Goal: Information Seeking & Learning: Check status

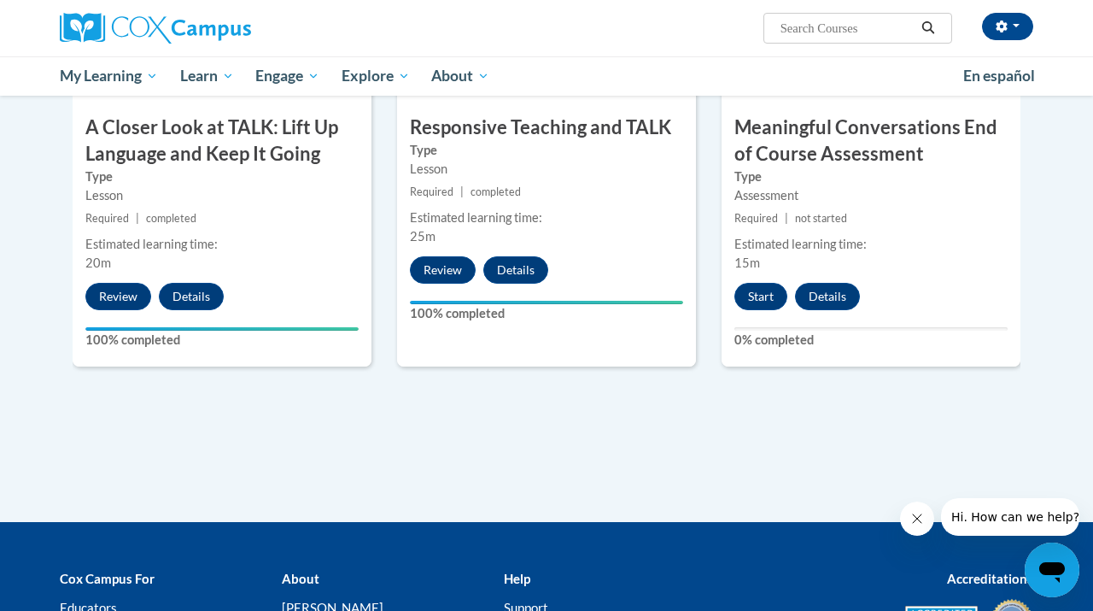
scroll to position [1014, 0]
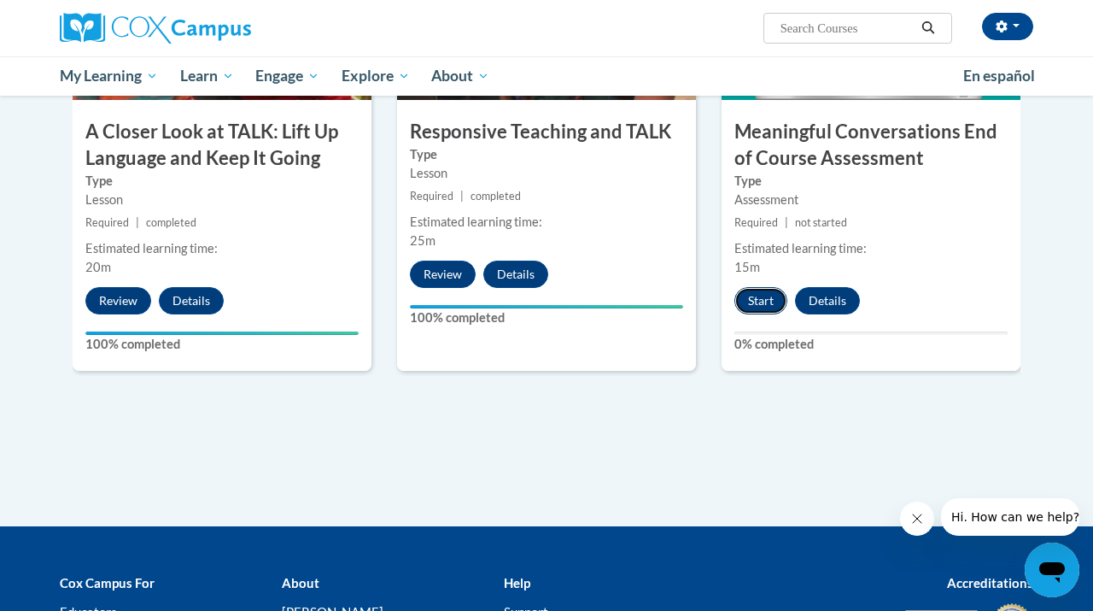
click at [773, 293] on button "Start" at bounding box center [761, 300] width 53 height 27
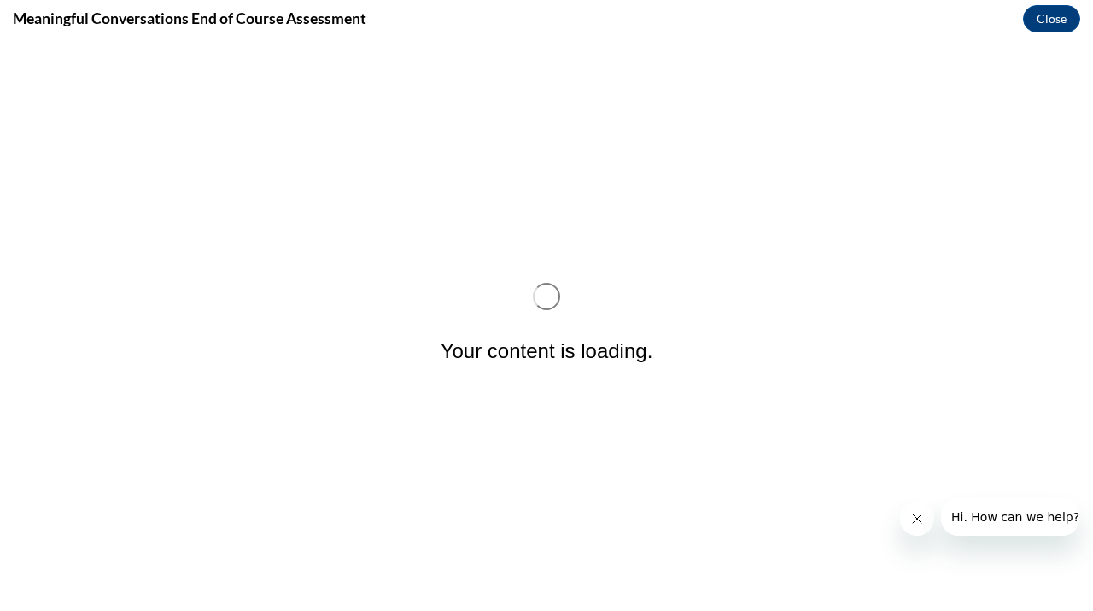
scroll to position [0, 0]
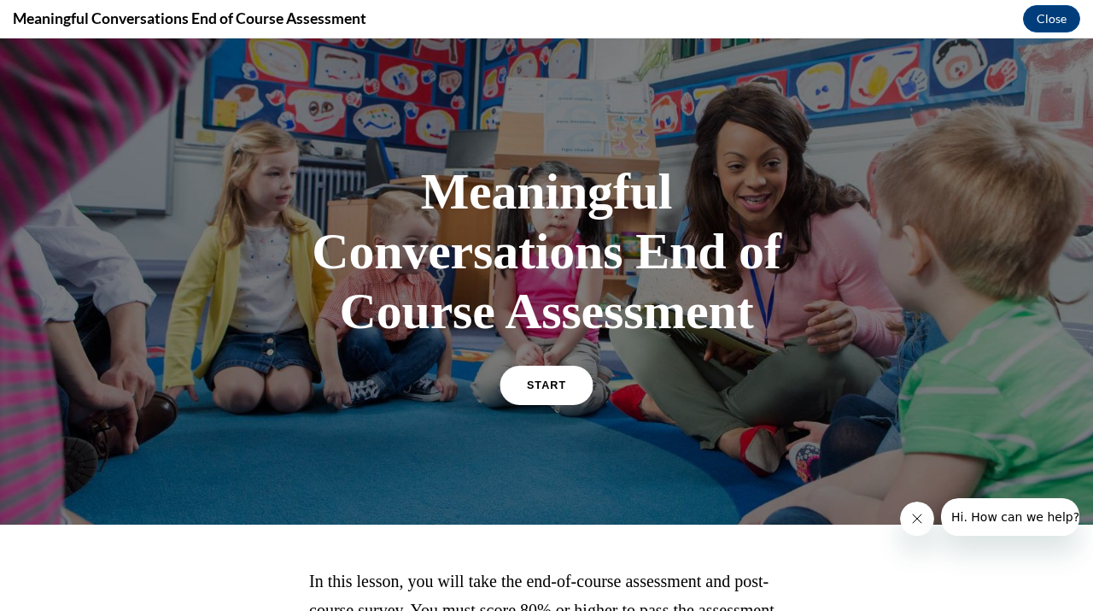
click at [547, 379] on span "START" at bounding box center [546, 385] width 39 height 13
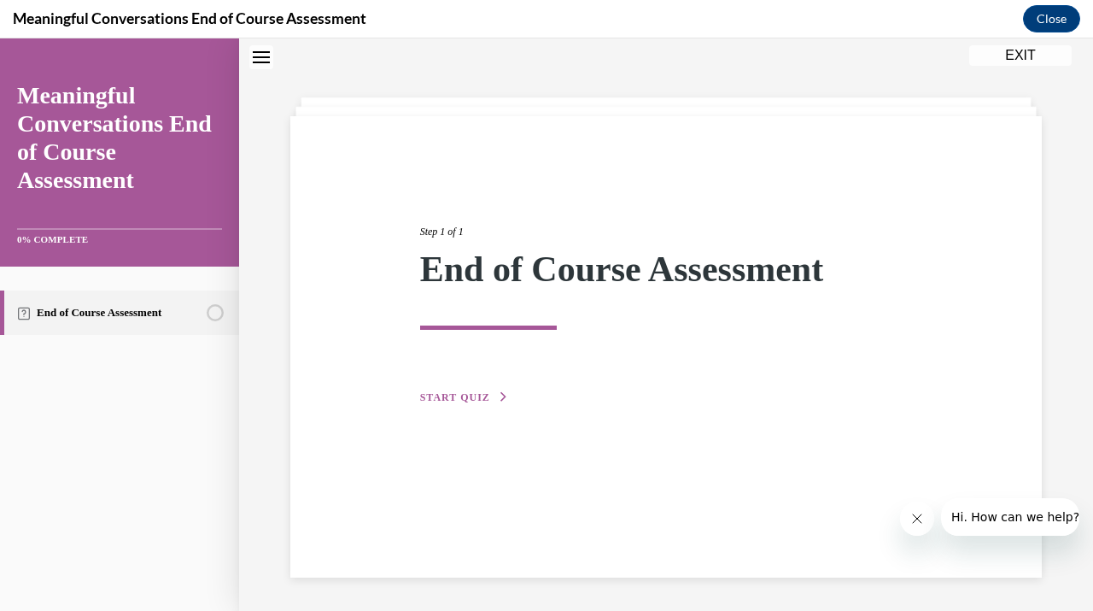
scroll to position [54, 0]
click at [442, 404] on div "Step 1 of 1 End of Course Assessment START QUIZ" at bounding box center [666, 295] width 518 height 222
click at [443, 395] on span "START QUIZ" at bounding box center [455, 396] width 70 height 12
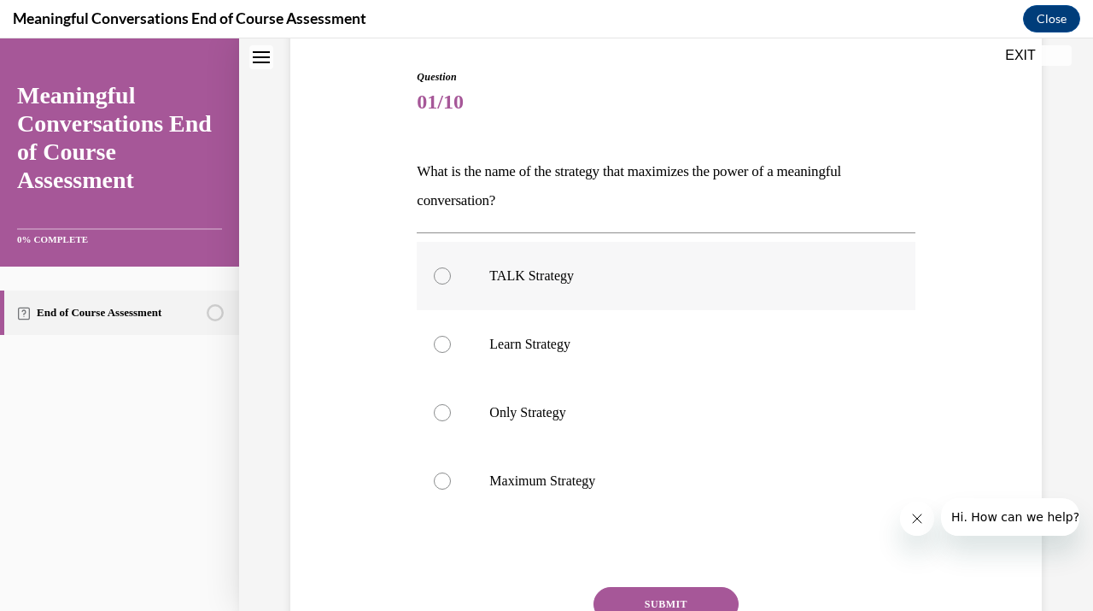
scroll to position [164, 0]
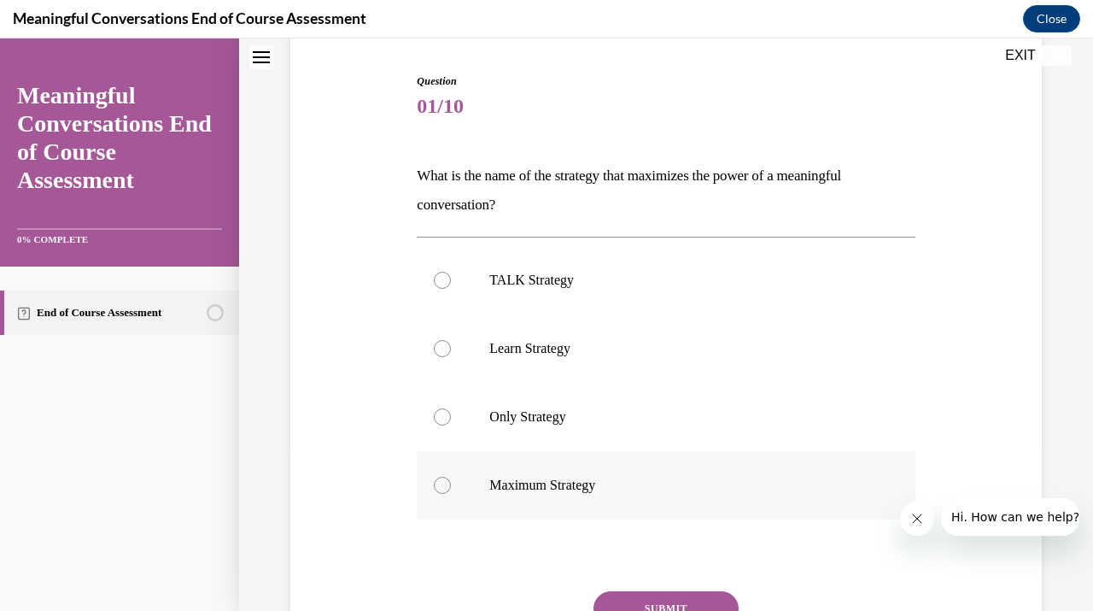
click at [530, 470] on label "Maximum Strategy" at bounding box center [666, 485] width 498 height 68
click at [451, 477] on input "Maximum Strategy" at bounding box center [442, 485] width 17 height 17
radio input "true"
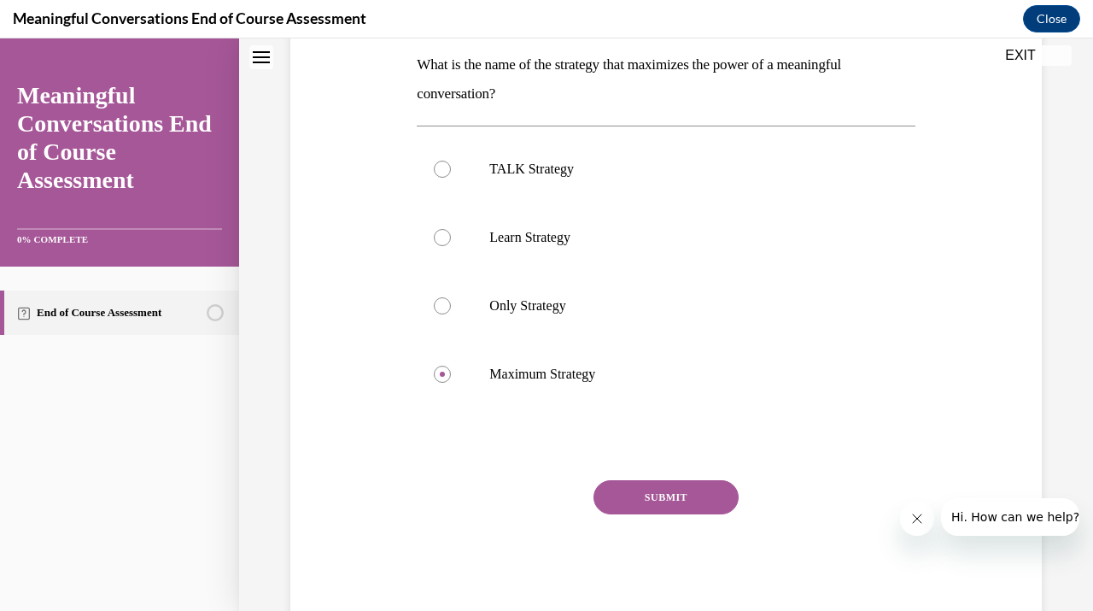
click at [654, 491] on button "SUBMIT" at bounding box center [666, 497] width 145 height 34
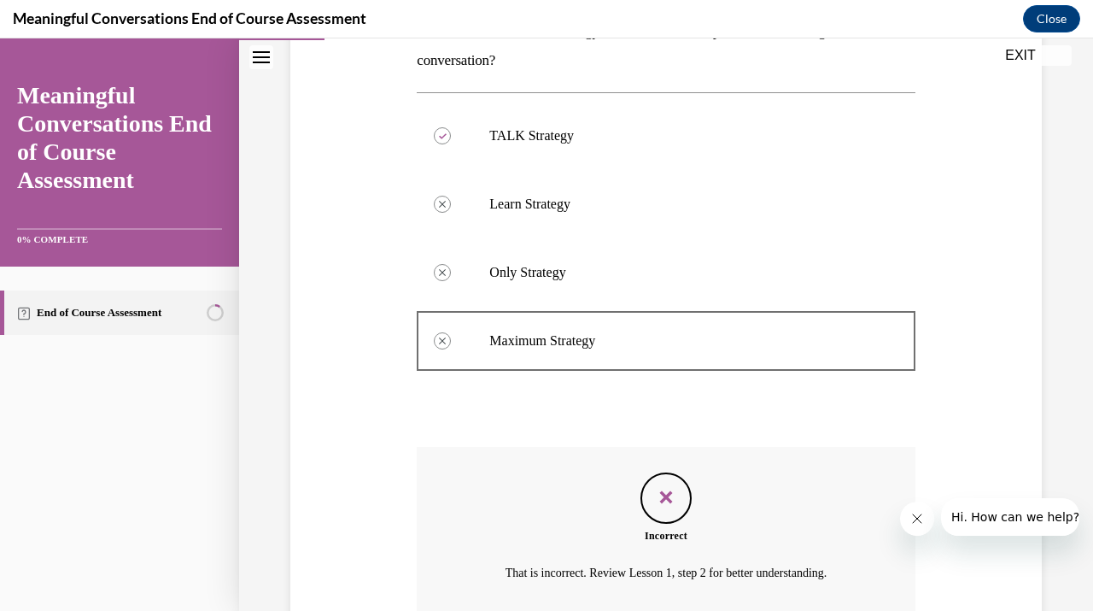
scroll to position [457, 0]
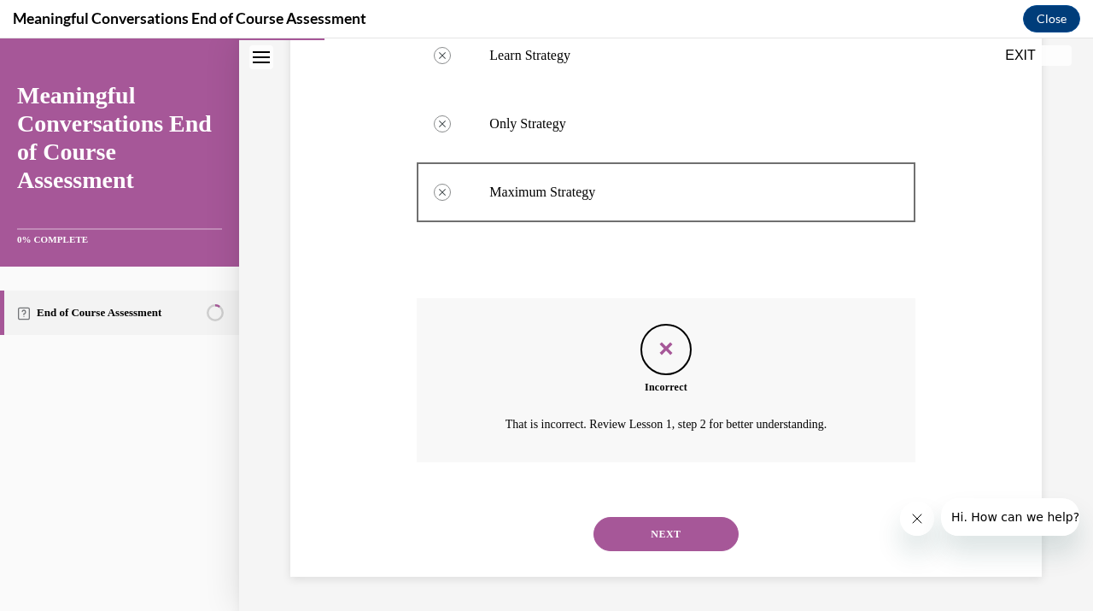
click at [669, 534] on button "NEXT" at bounding box center [666, 534] width 145 height 34
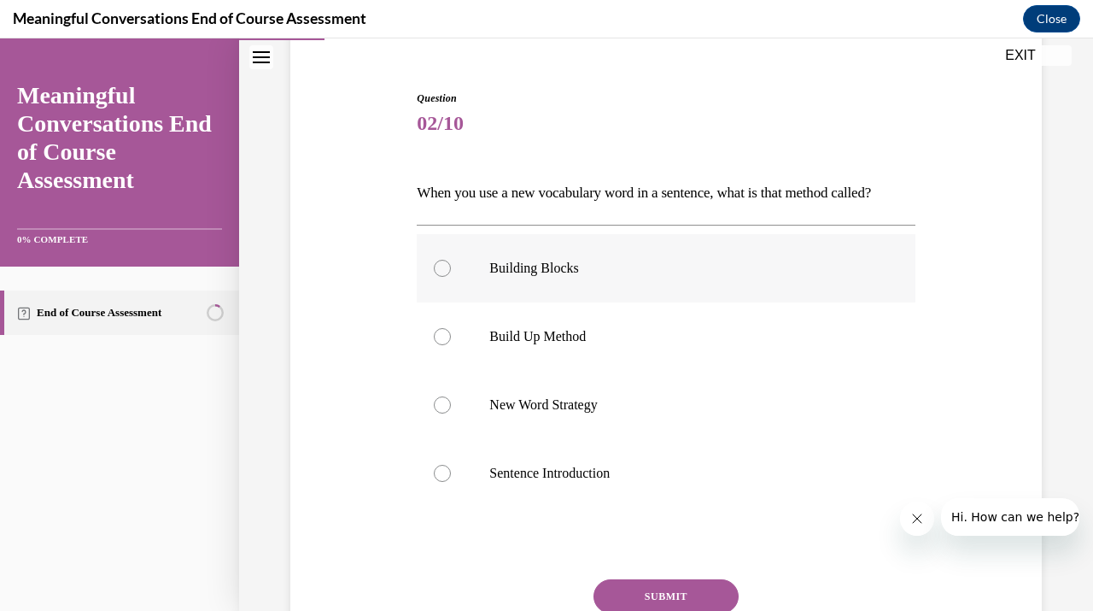
scroll to position [163, 0]
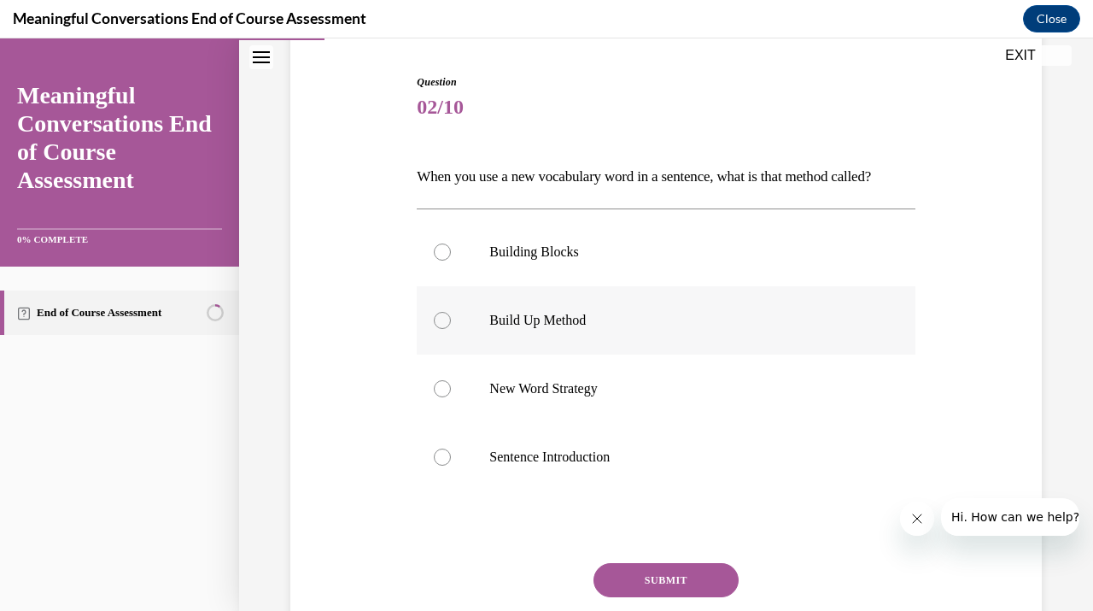
click at [625, 354] on label "Build Up Method" at bounding box center [666, 320] width 498 height 68
click at [451, 329] on input "Build Up Method" at bounding box center [442, 320] width 17 height 17
radio input "true"
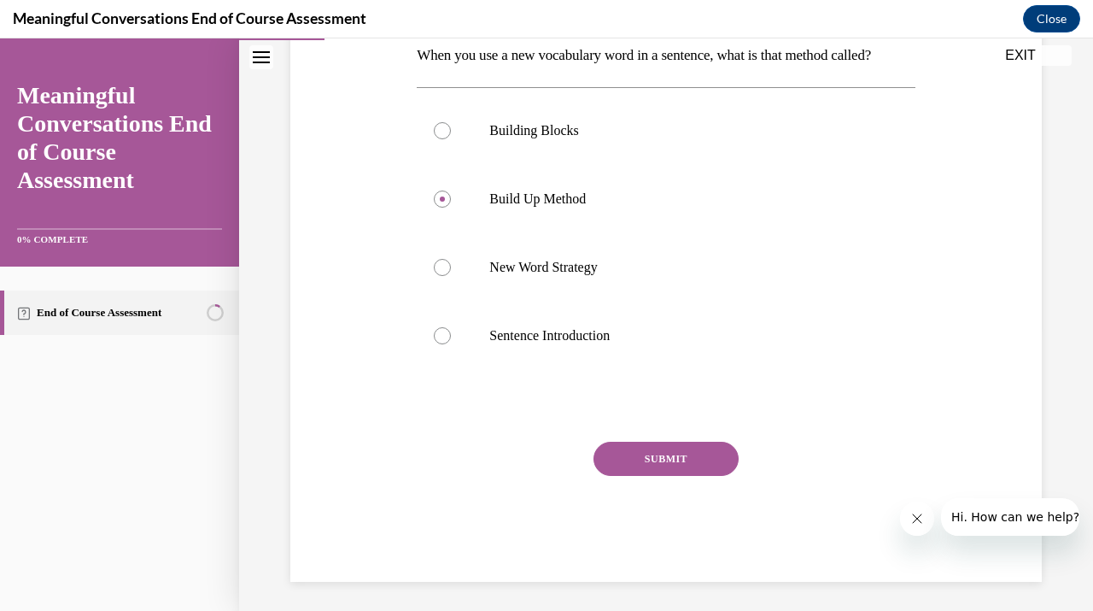
click at [651, 476] on button "SUBMIT" at bounding box center [666, 459] width 145 height 34
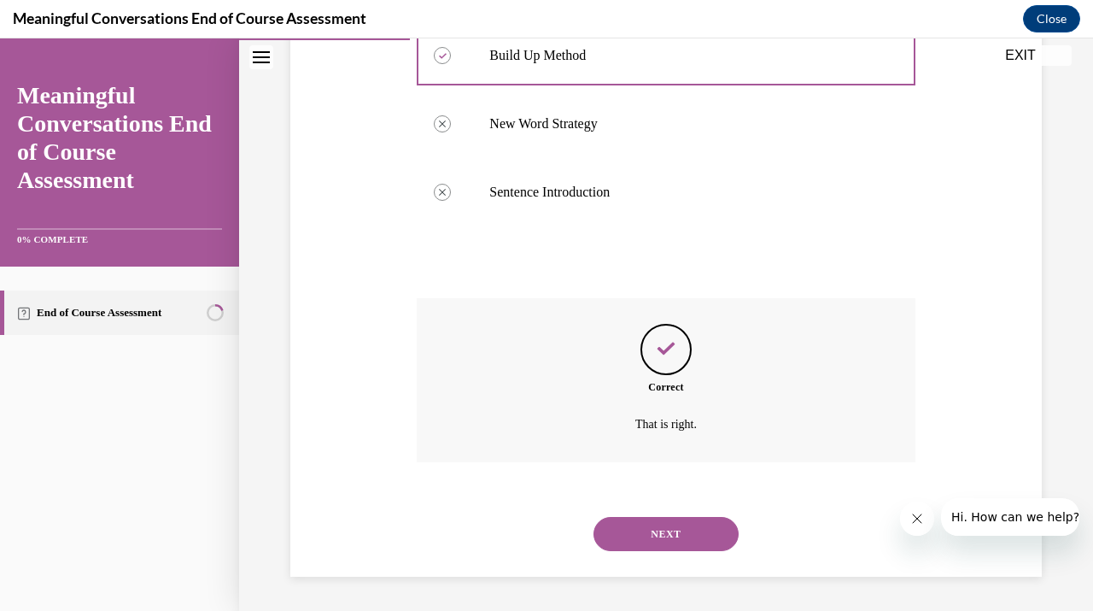
scroll to position [448, 0]
click at [688, 551] on button "NEXT" at bounding box center [666, 534] width 145 height 34
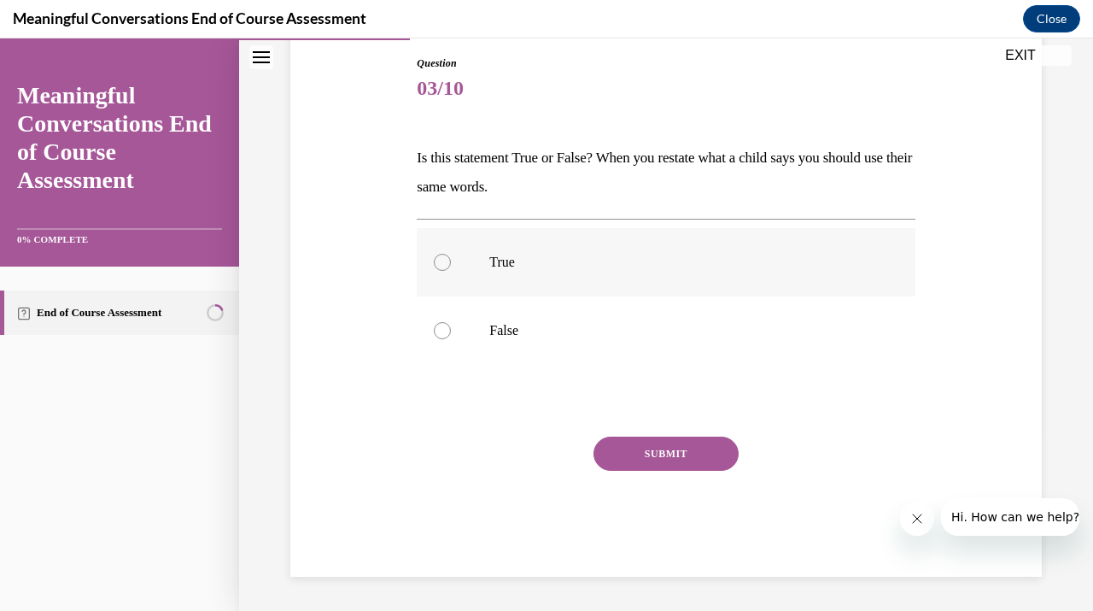
click at [560, 255] on p "True" at bounding box center [680, 262] width 383 height 17
click at [451, 255] on input "True" at bounding box center [442, 262] width 17 height 17
radio input "true"
click at [683, 459] on button "SUBMIT" at bounding box center [666, 453] width 145 height 34
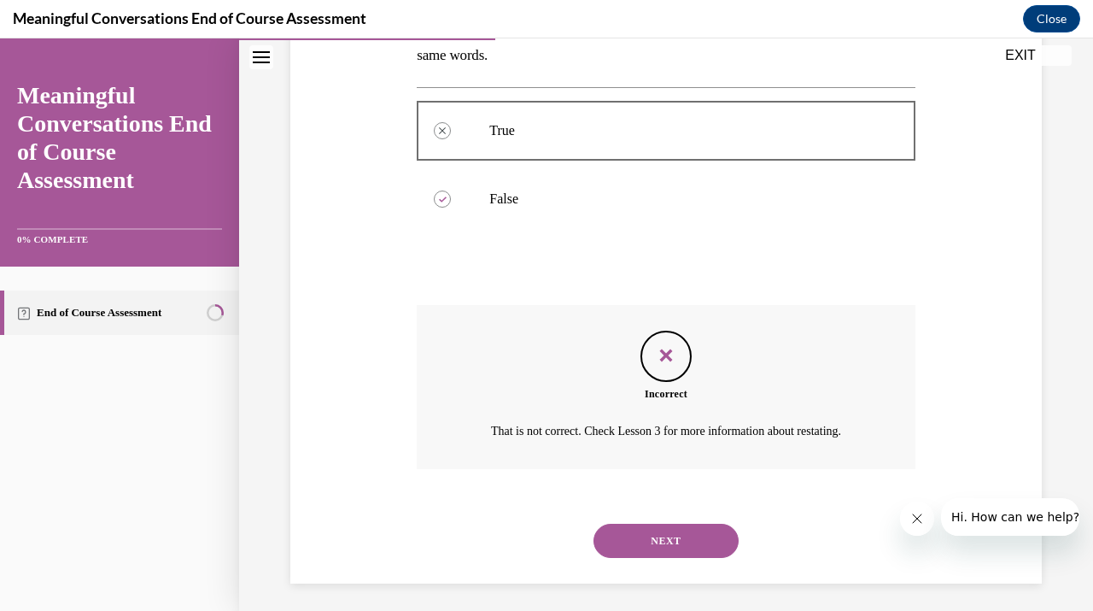
scroll to position [320, 0]
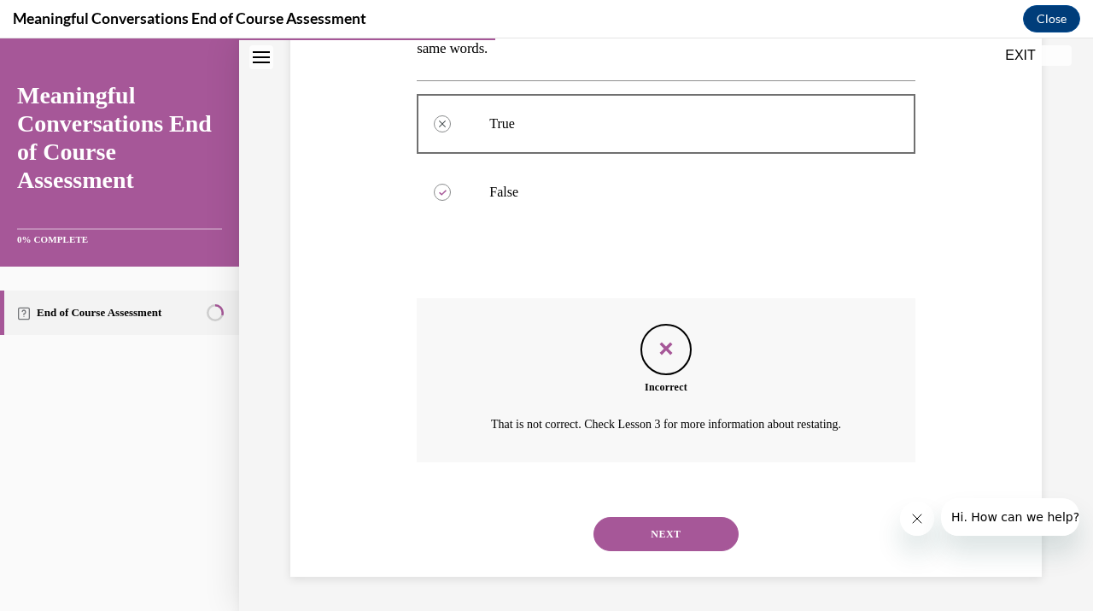
click at [681, 520] on button "NEXT" at bounding box center [666, 534] width 145 height 34
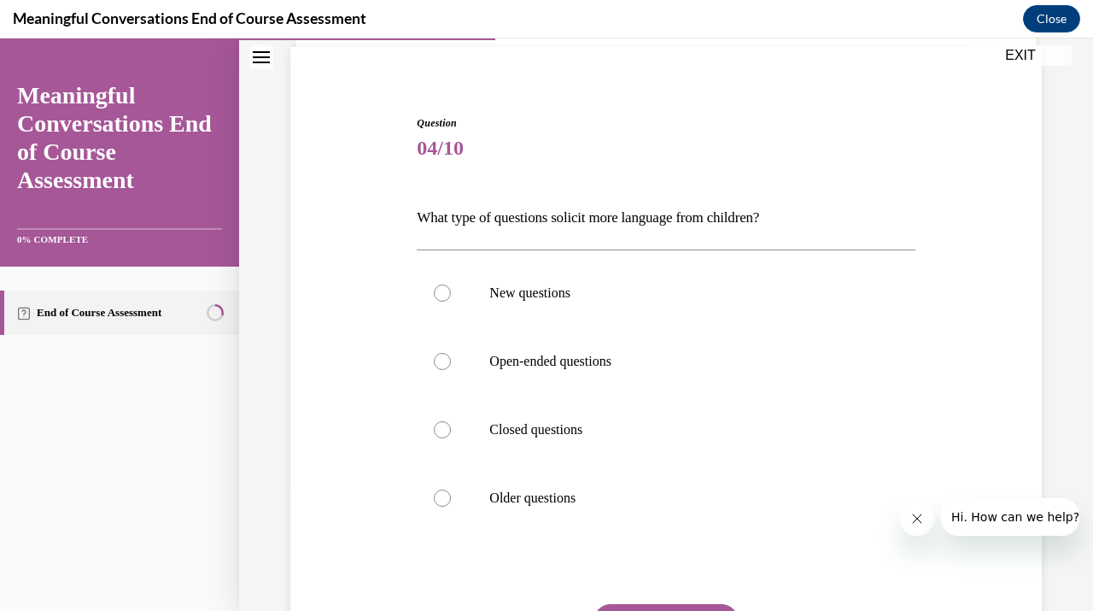
scroll to position [145, 0]
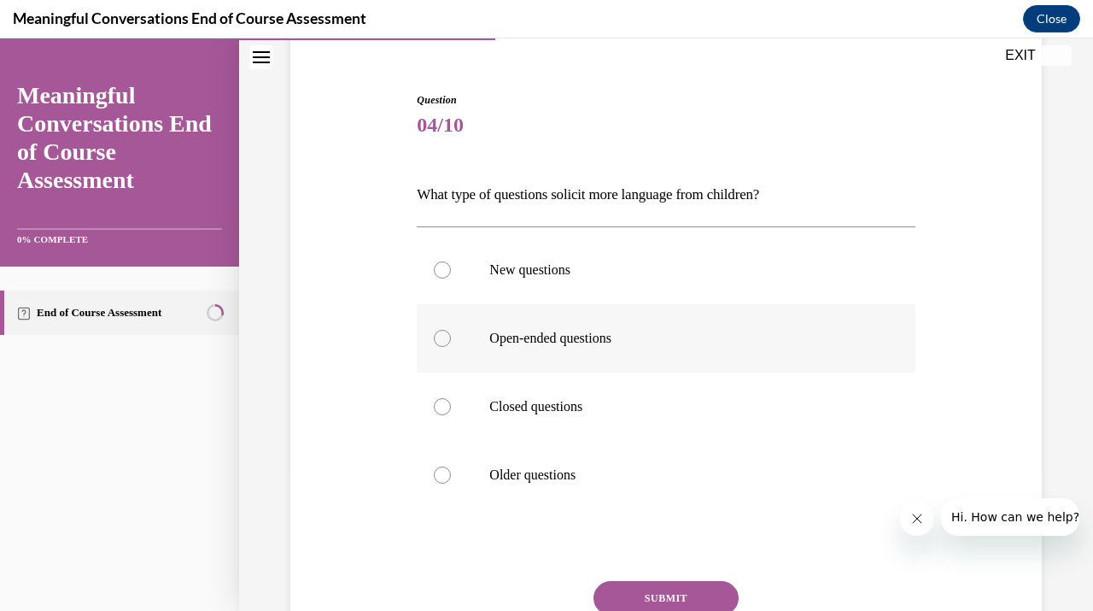
click at [609, 348] on label "Open-ended questions" at bounding box center [666, 338] width 498 height 68
click at [451, 347] on input "Open-ended questions" at bounding box center [442, 338] width 17 height 17
radio input "true"
click at [640, 589] on button "SUBMIT" at bounding box center [666, 598] width 145 height 34
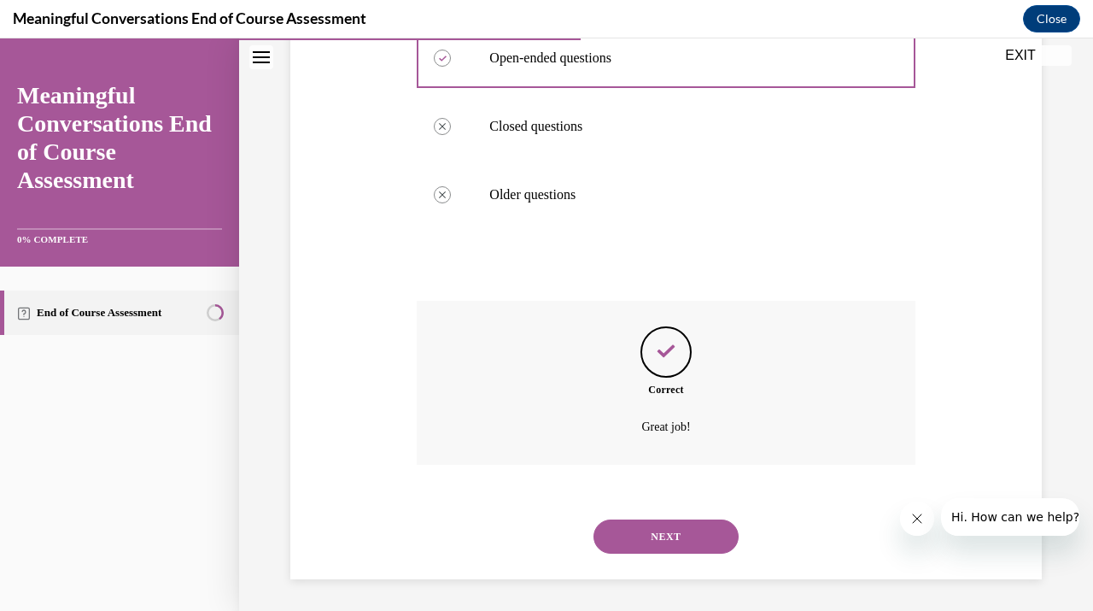
scroll to position [428, 0]
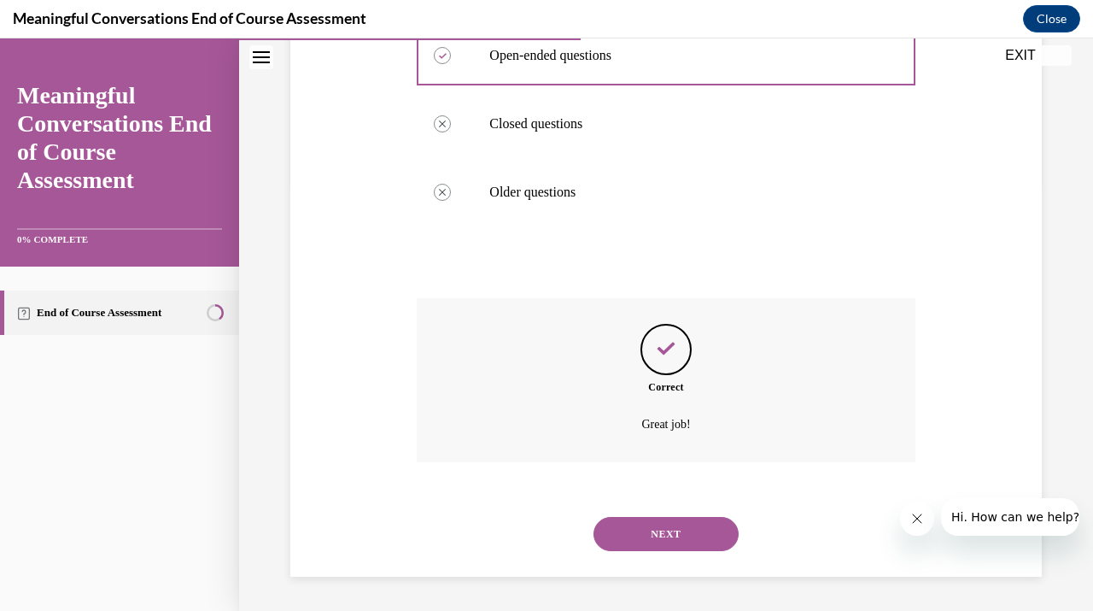
click at [713, 534] on button "NEXT" at bounding box center [666, 534] width 145 height 34
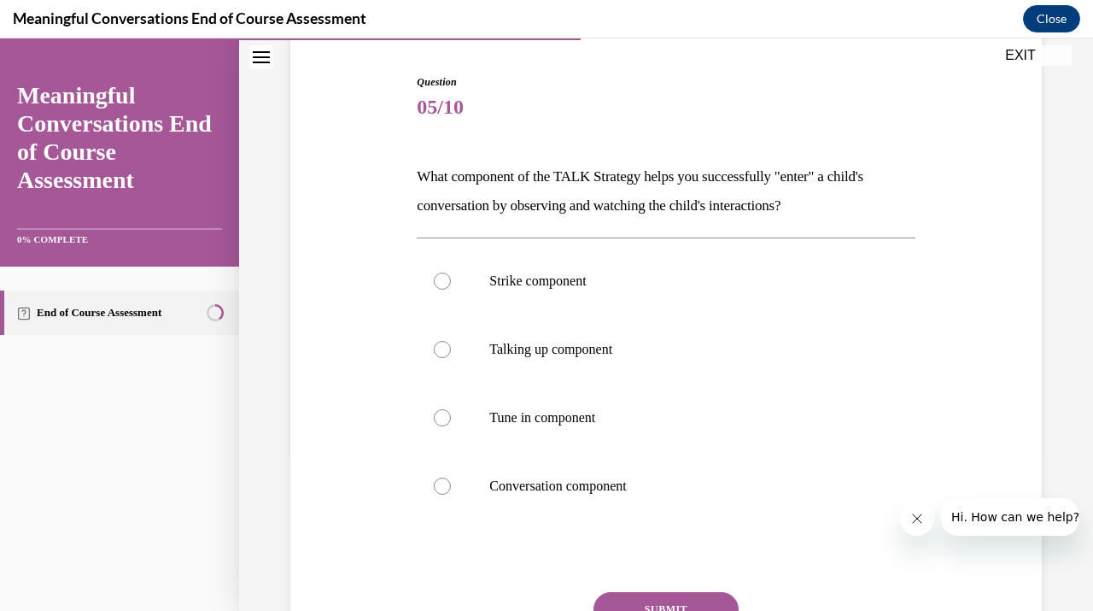
scroll to position [164, 0]
click at [623, 481] on p "Conversation component" at bounding box center [680, 485] width 383 height 17
click at [451, 481] on input "Conversation component" at bounding box center [442, 485] width 17 height 17
radio input "true"
click at [647, 600] on button "SUBMIT" at bounding box center [666, 608] width 145 height 34
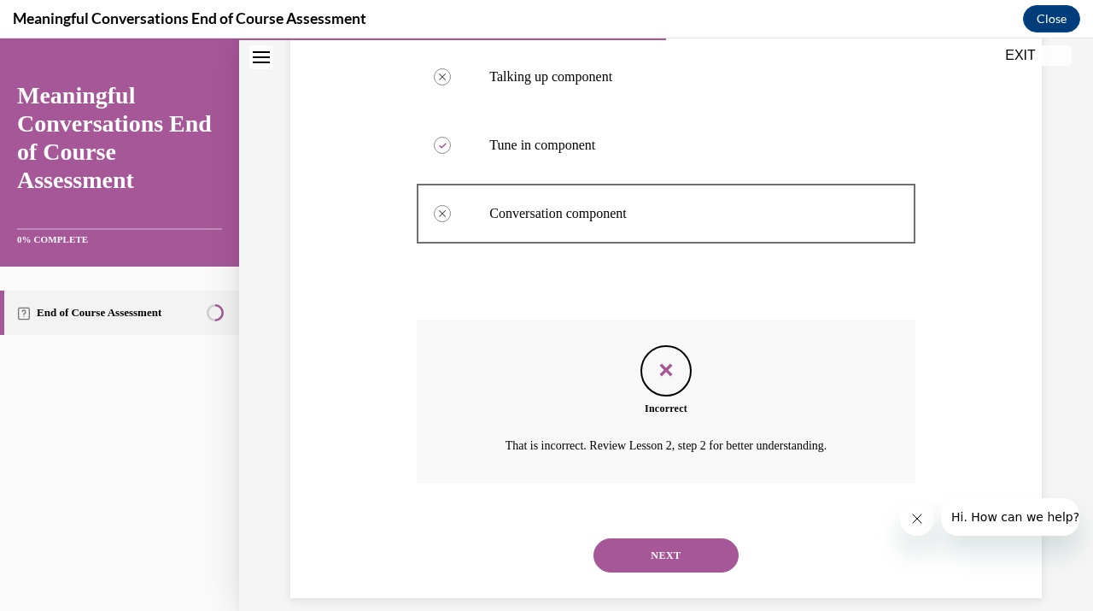
scroll to position [436, 0]
click at [671, 548] on button "NEXT" at bounding box center [666, 554] width 145 height 34
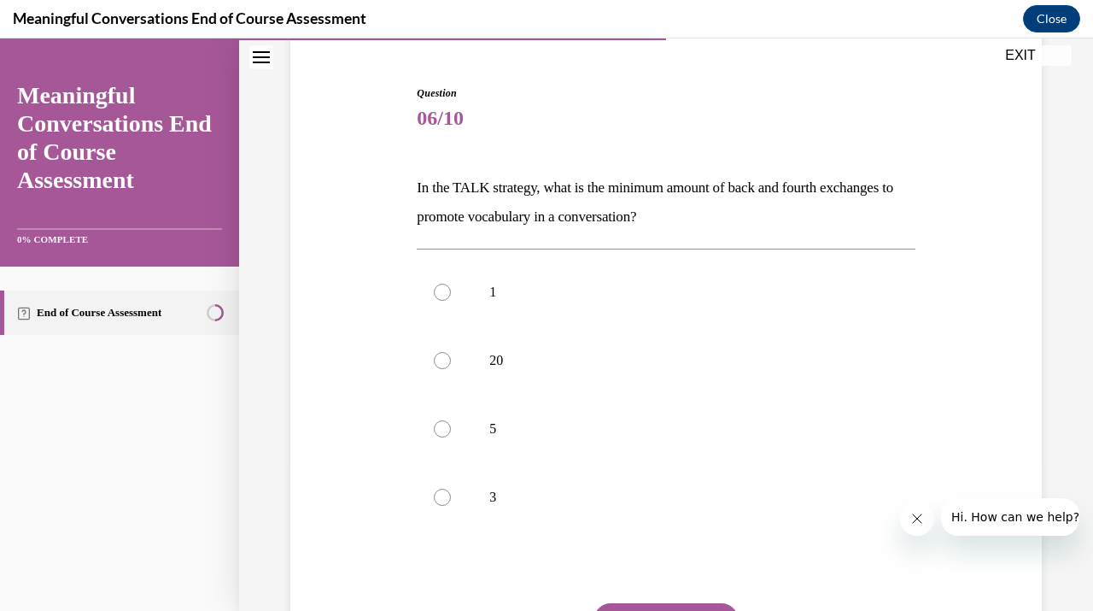
scroll to position [160, 0]
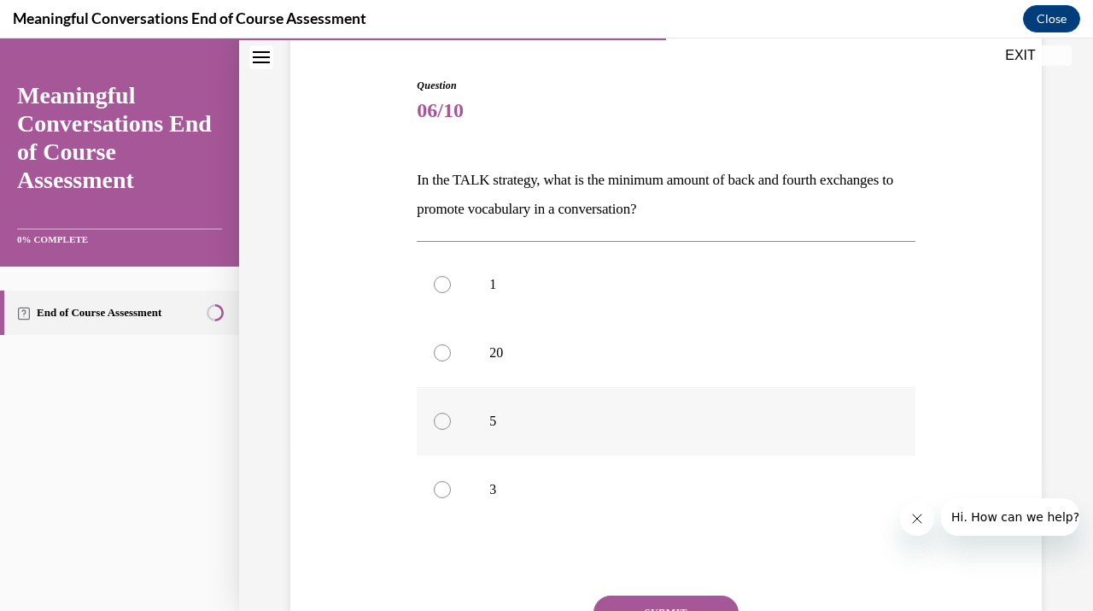
click at [577, 433] on label "5" at bounding box center [666, 421] width 498 height 68
click at [451, 430] on input "5" at bounding box center [442, 421] width 17 height 17
radio input "true"
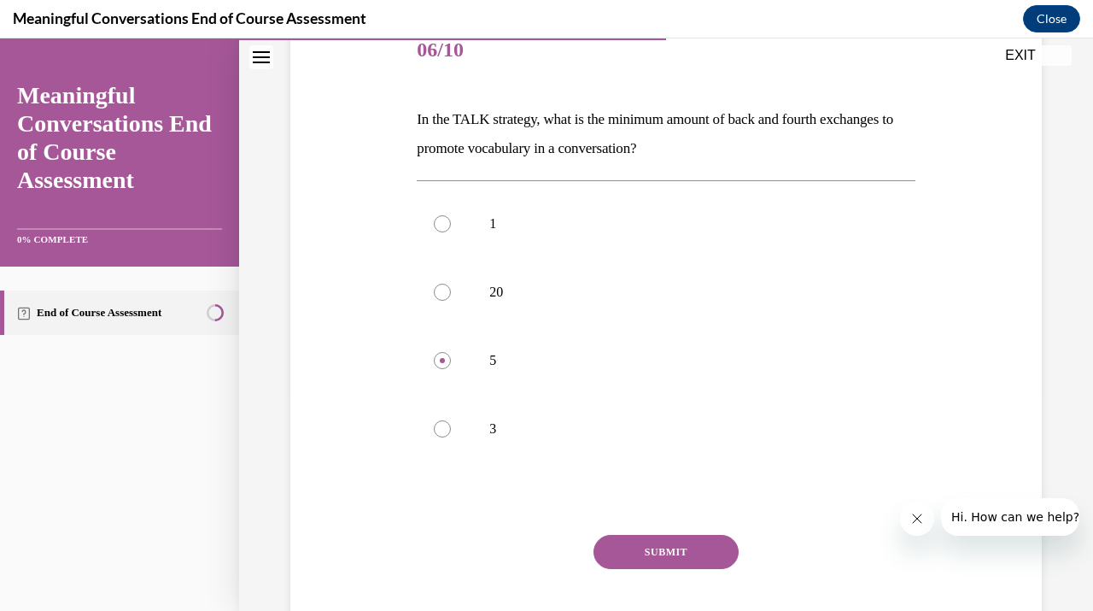
click at [653, 545] on button "SUBMIT" at bounding box center [666, 552] width 145 height 34
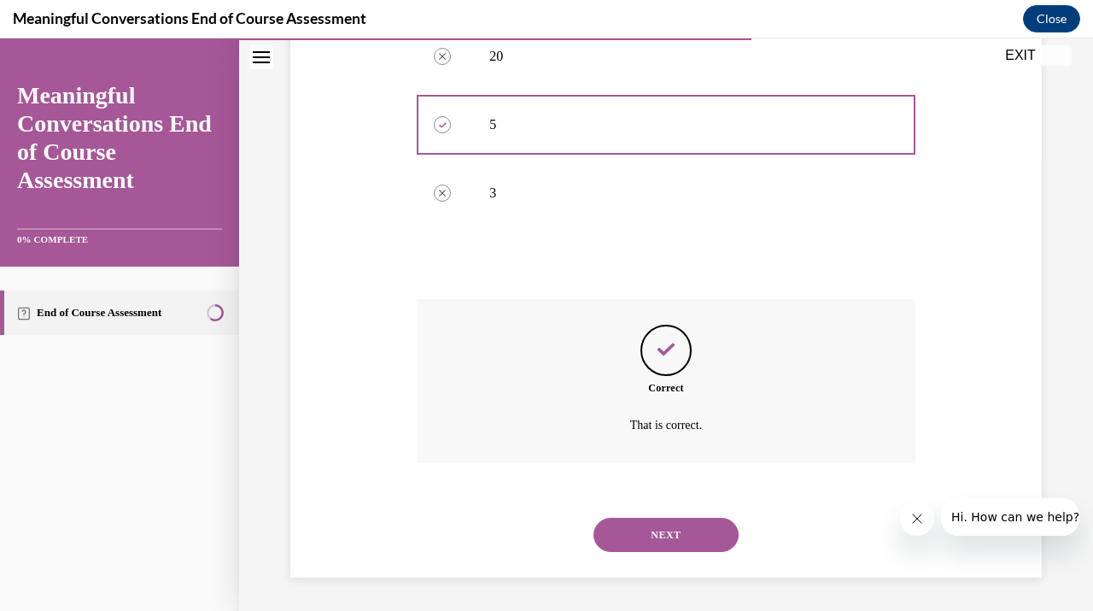
scroll to position [457, 0]
click at [696, 524] on button "NEXT" at bounding box center [666, 534] width 145 height 34
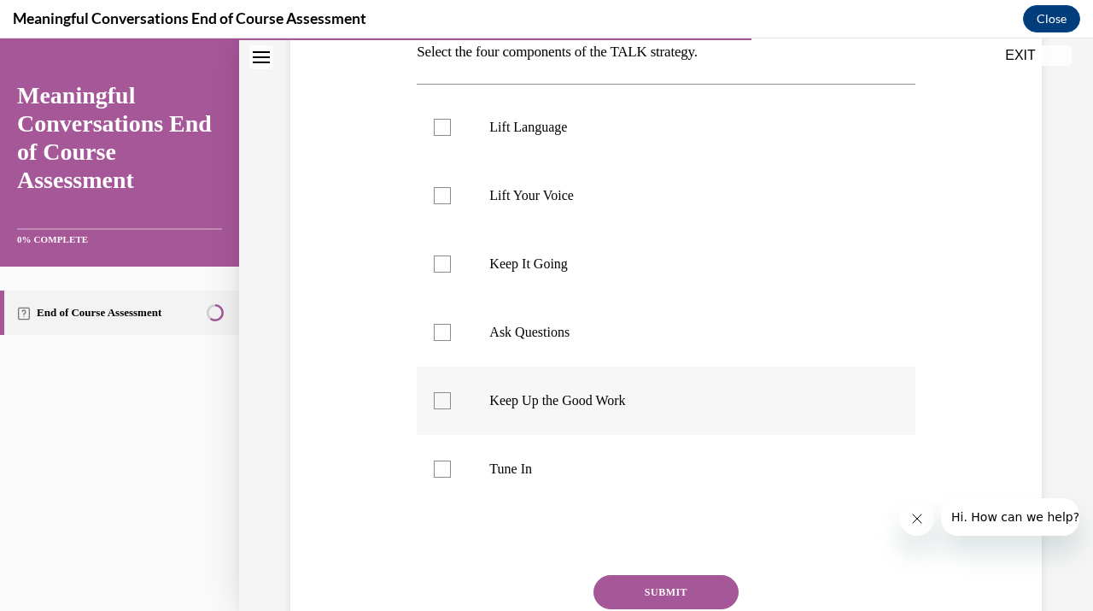
scroll to position [292, 0]
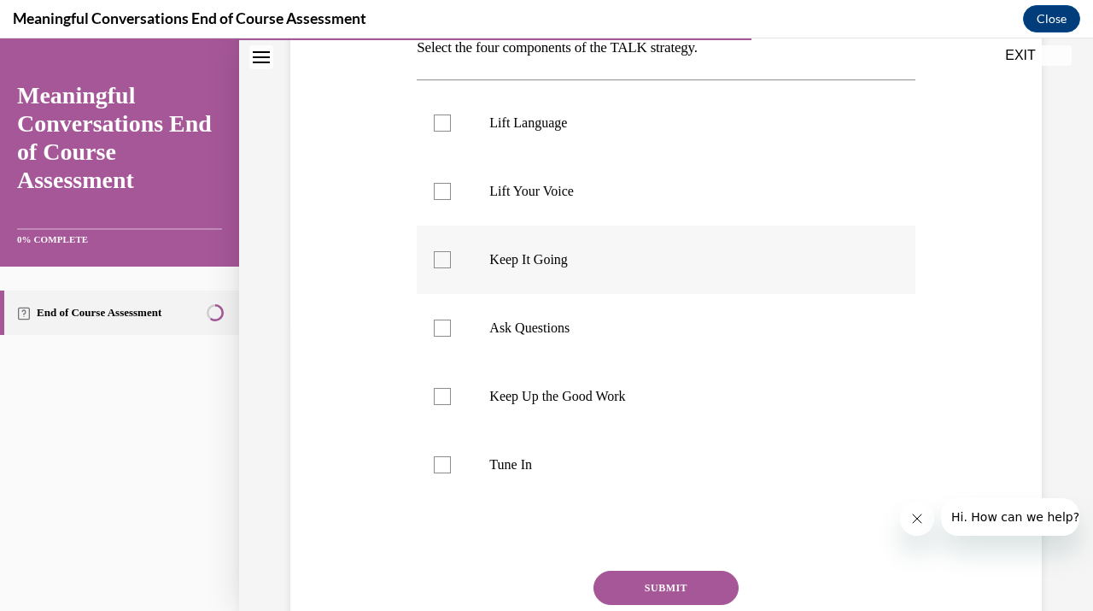
click at [560, 271] on label "Keep It Going" at bounding box center [666, 259] width 498 height 68
click at [451, 268] on input "Keep It Going" at bounding box center [442, 259] width 17 height 17
checkbox input "true"
click at [560, 337] on label "Ask Questions" at bounding box center [666, 328] width 498 height 68
click at [451, 337] on input "Ask Questions" at bounding box center [442, 327] width 17 height 17
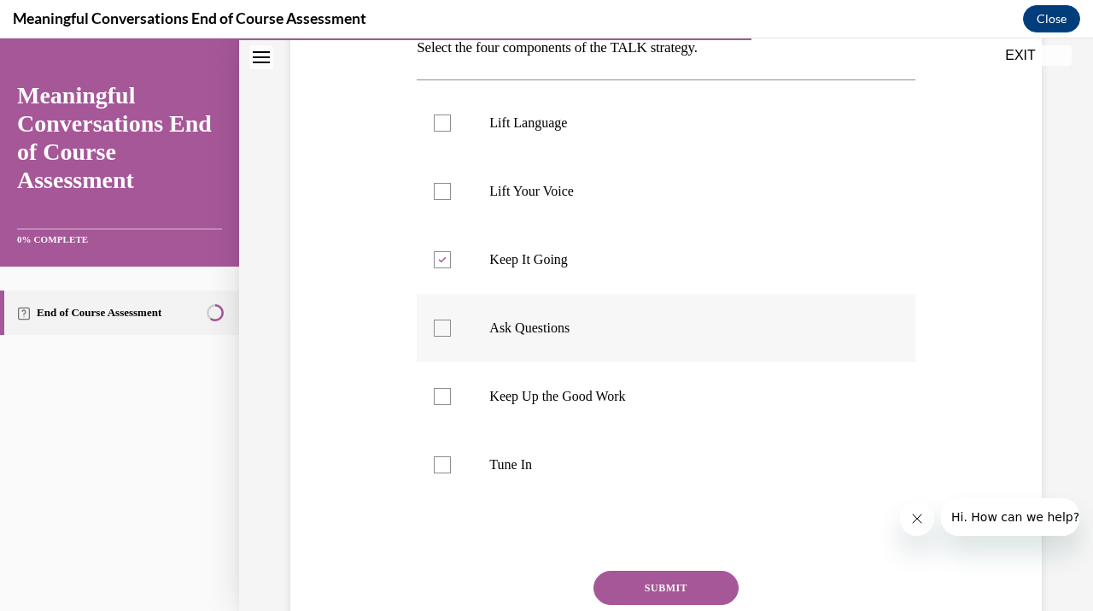
checkbox input "true"
click at [571, 460] on p "Tune In" at bounding box center [680, 464] width 383 height 17
click at [451, 460] on input "Tune In" at bounding box center [442, 464] width 17 height 17
checkbox input "true"
click at [569, 211] on label "Lift Your Voice" at bounding box center [666, 191] width 498 height 68
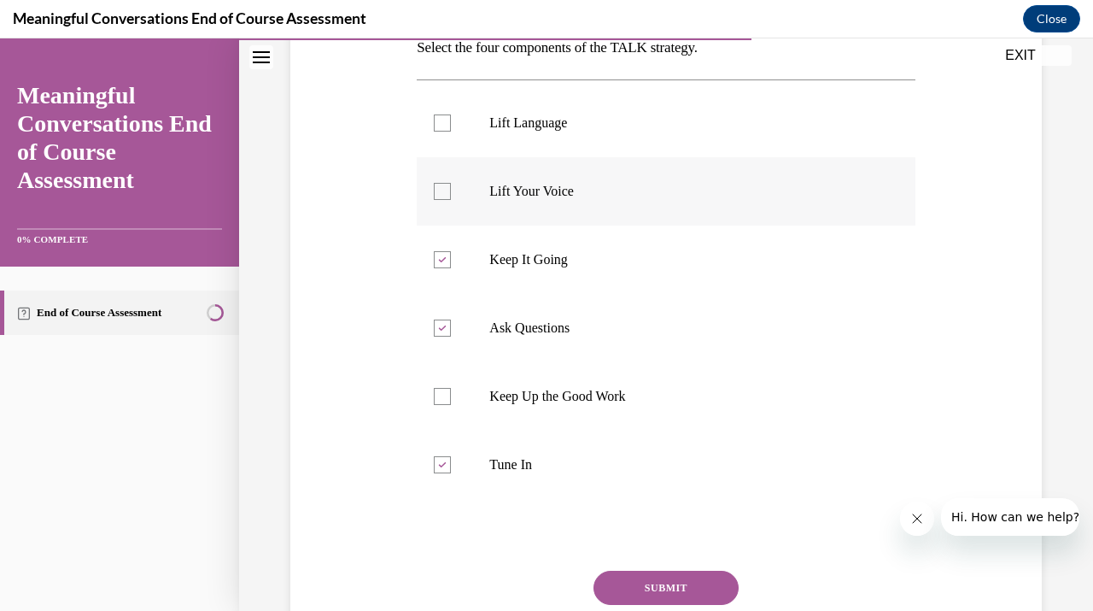
click at [451, 200] on input "Lift Your Voice" at bounding box center [442, 191] width 17 height 17
checkbox input "true"
click at [623, 594] on button "SUBMIT" at bounding box center [666, 588] width 145 height 34
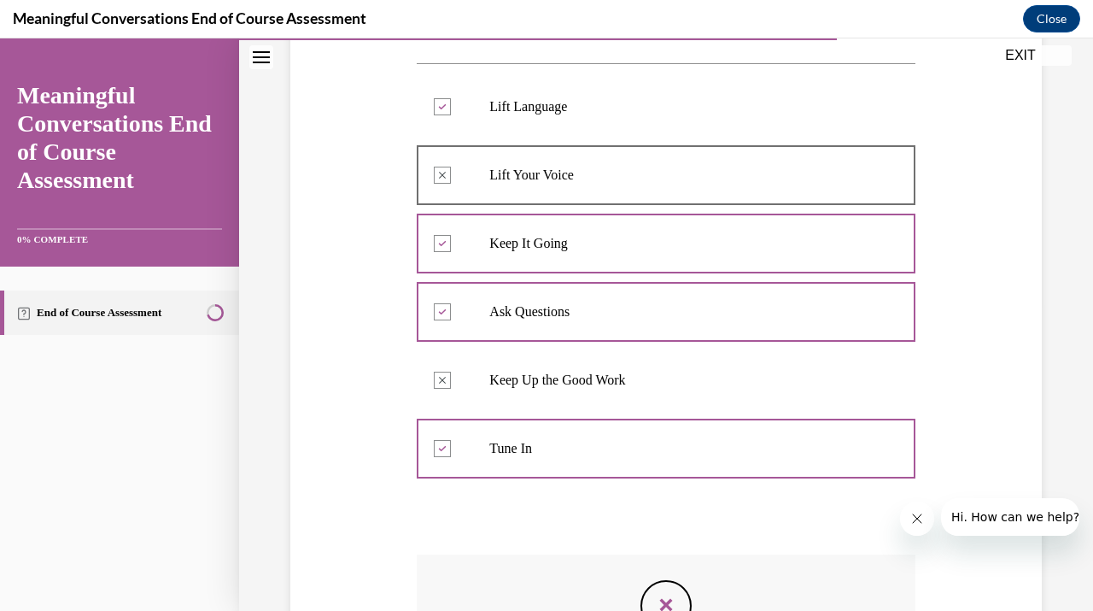
scroll to position [312, 0]
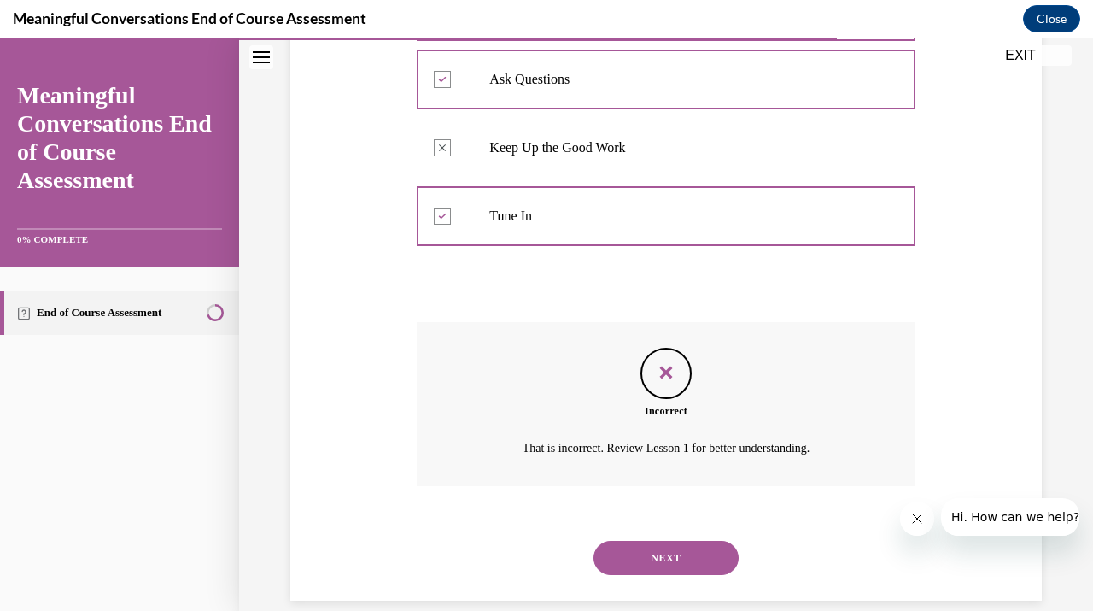
click at [652, 552] on button "NEXT" at bounding box center [666, 558] width 145 height 34
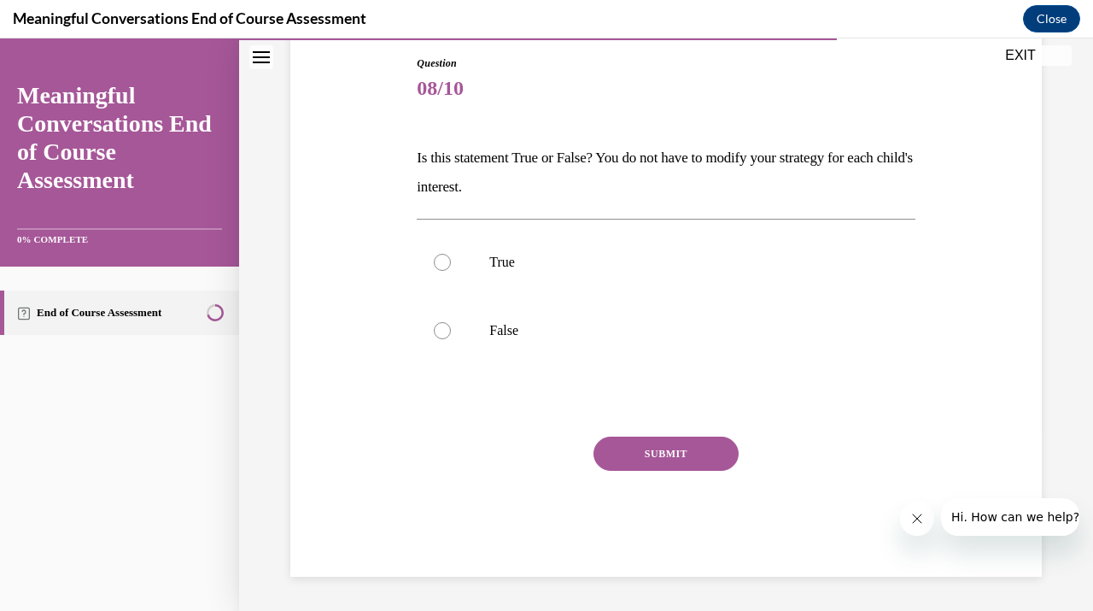
scroll to position [182, 0]
click at [543, 261] on p "True" at bounding box center [680, 262] width 383 height 17
click at [451, 261] on input "True" at bounding box center [442, 262] width 17 height 17
radio input "true"
click at [630, 446] on button "SUBMIT" at bounding box center [666, 453] width 145 height 34
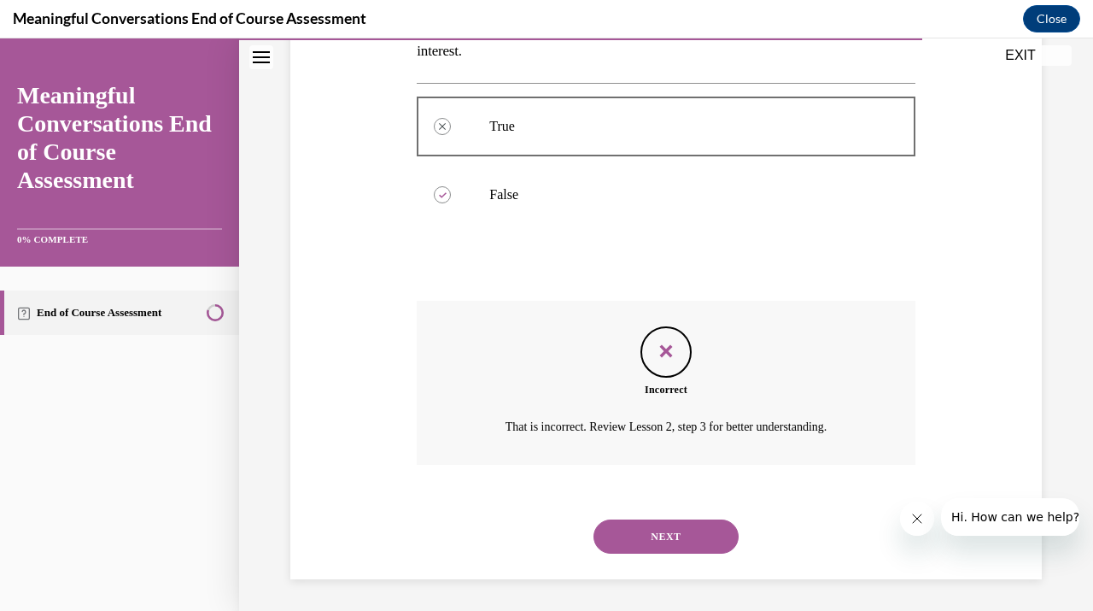
scroll to position [320, 0]
click at [666, 553] on div "NEXT" at bounding box center [666, 534] width 498 height 68
click at [659, 528] on button "NEXT" at bounding box center [666, 534] width 145 height 34
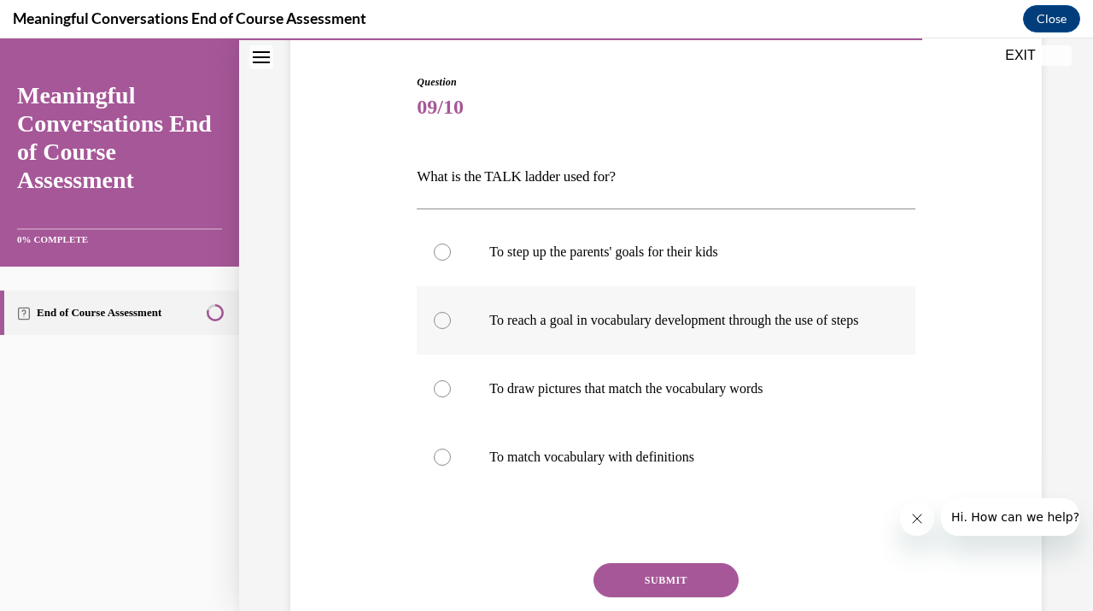
click at [604, 342] on div "To step up the parents' goals for their kids To reach a goal in vocabulary deve…" at bounding box center [666, 354] width 498 height 273
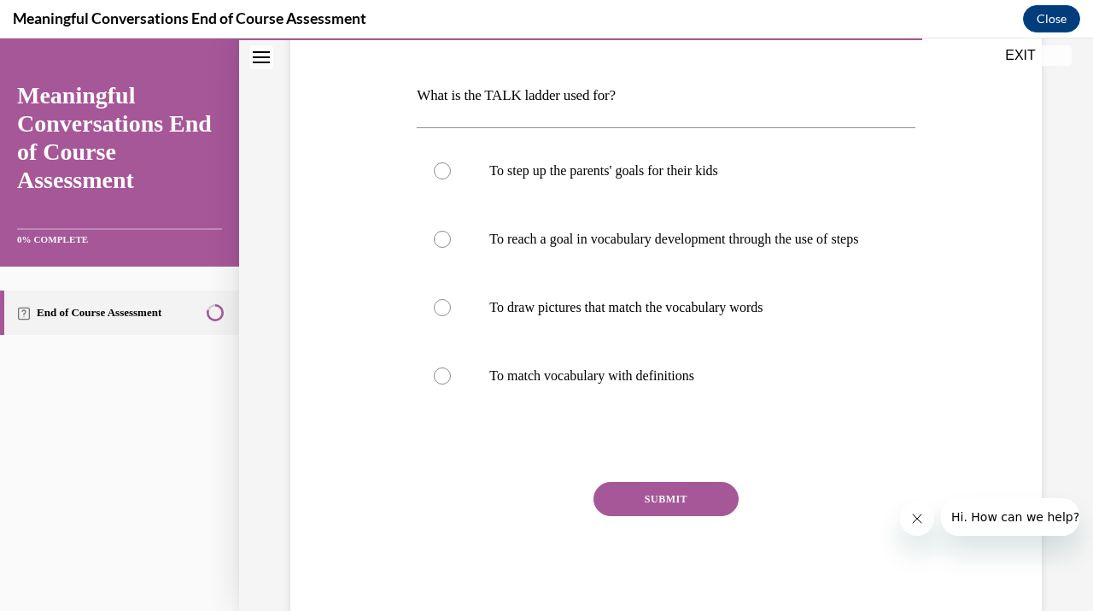
scroll to position [245, 0]
click at [637, 240] on p "To reach a goal in vocabulary development through the use of steps" at bounding box center [680, 238] width 383 height 17
click at [451, 240] on input "To reach a goal in vocabulary development through the use of steps" at bounding box center [442, 238] width 17 height 17
radio input "true"
click at [656, 504] on button "SUBMIT" at bounding box center [666, 498] width 145 height 34
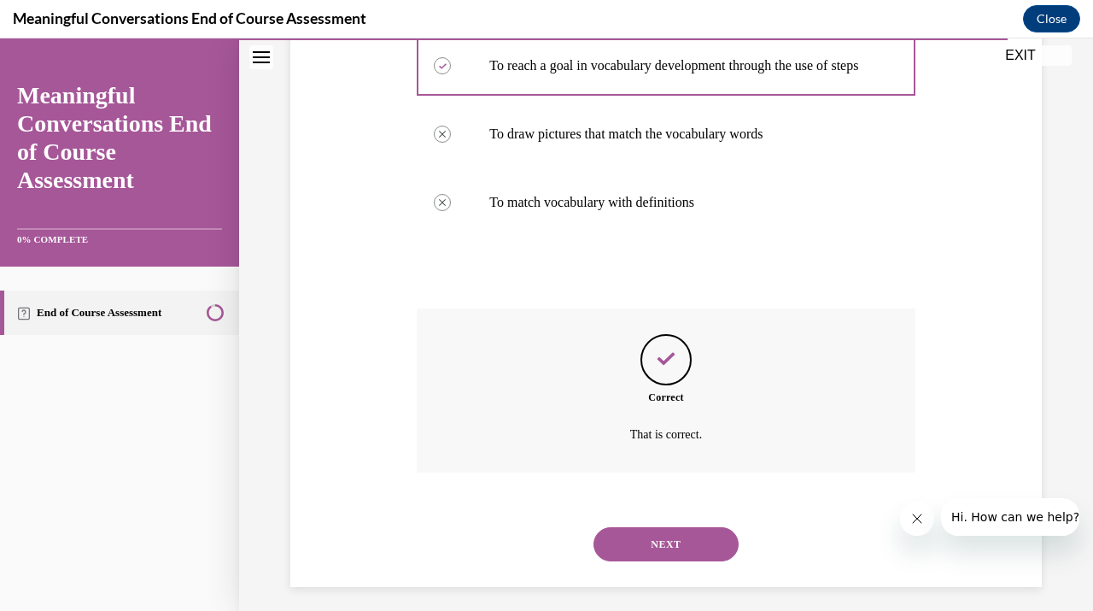
scroll to position [445, 0]
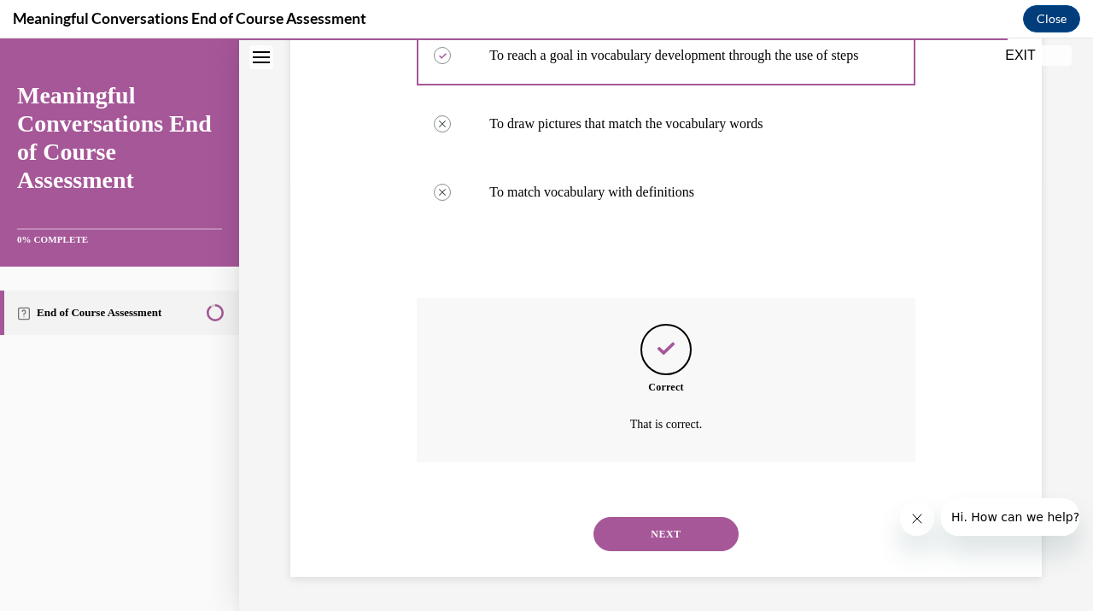
click at [671, 520] on button "NEXT" at bounding box center [666, 534] width 145 height 34
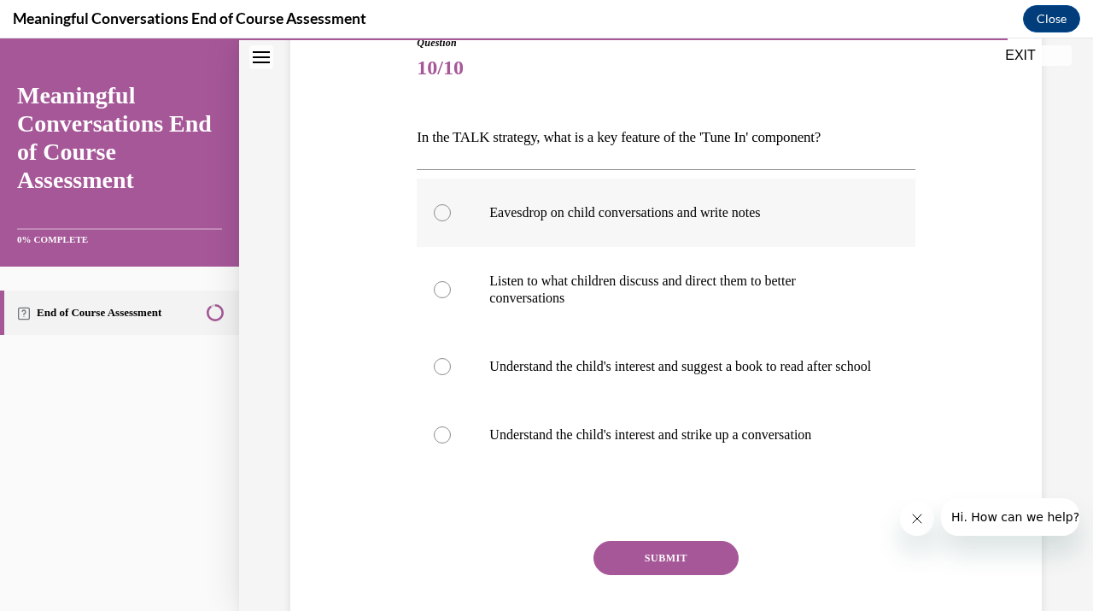
scroll to position [203, 0]
click at [633, 296] on p "Listen to what children discuss and direct them to better conversations" at bounding box center [680, 289] width 383 height 34
click at [451, 296] on input "Listen to what children discuss and direct them to better conversations" at bounding box center [442, 288] width 17 height 17
radio input "true"
click at [651, 569] on button "SUBMIT" at bounding box center [666, 557] width 145 height 34
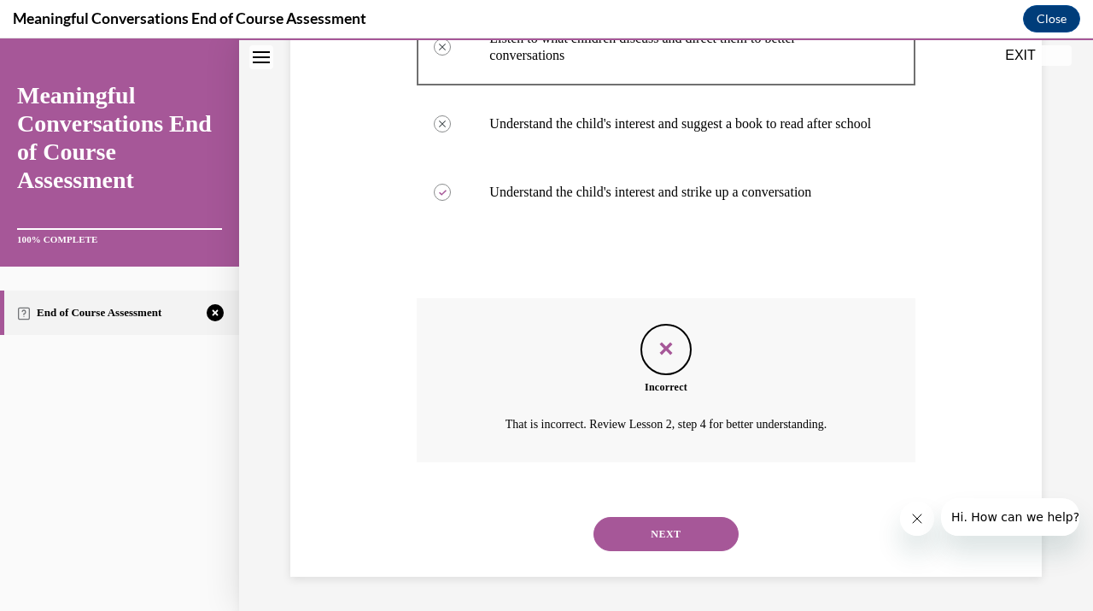
scroll to position [462, 0]
click at [670, 540] on button "NEXT" at bounding box center [666, 534] width 145 height 34
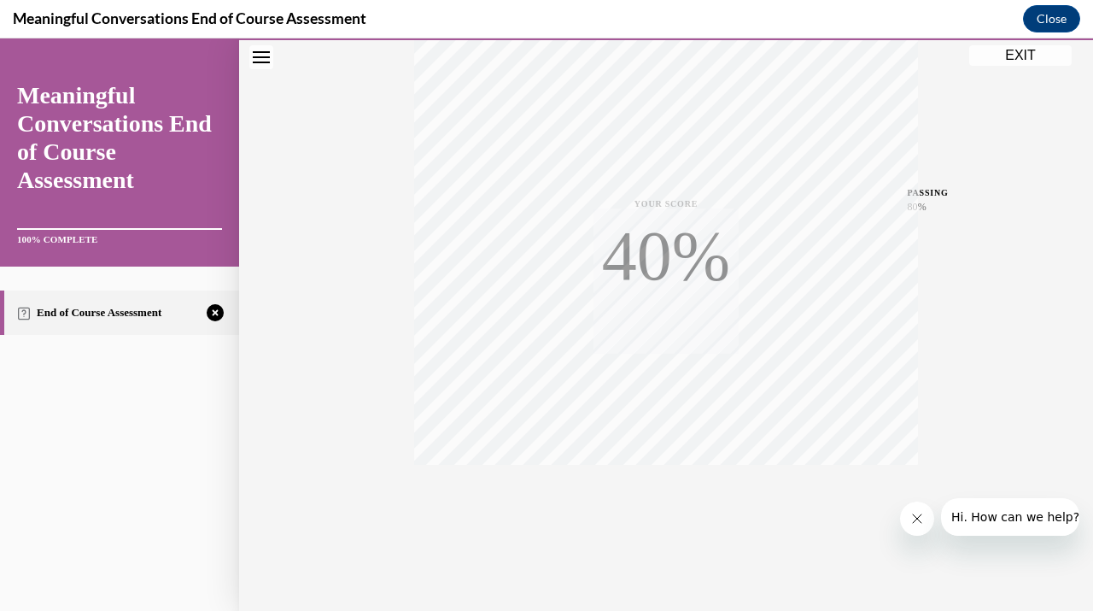
scroll to position [303, 0]
click at [667, 500] on icon "button" at bounding box center [666, 506] width 61 height 19
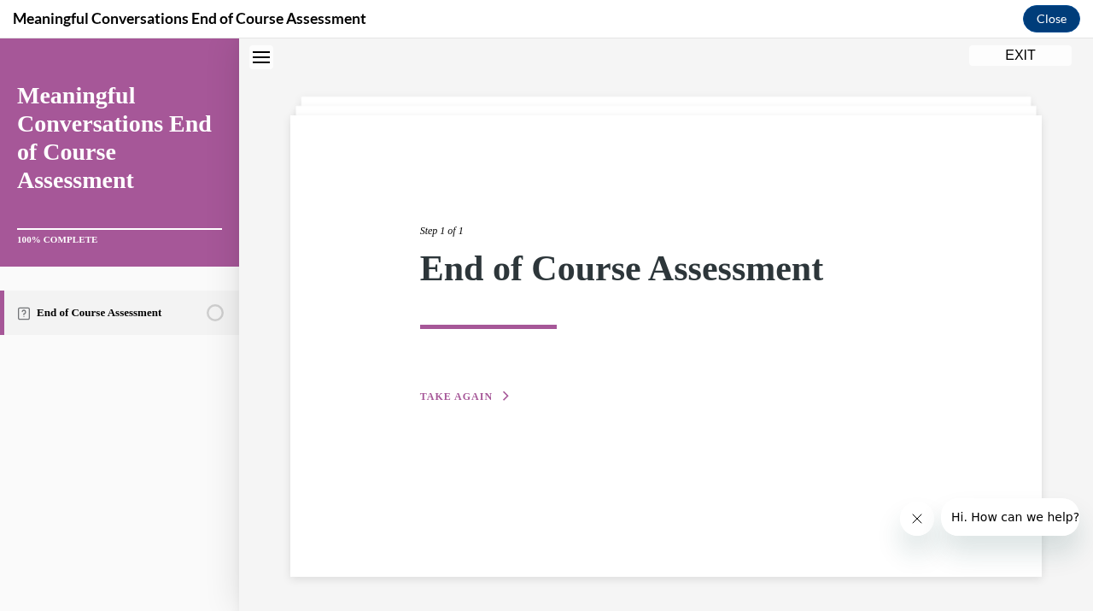
click at [471, 404] on div "Step 1 of 1 End of Course Assessment TAKE AGAIN" at bounding box center [666, 295] width 518 height 222
click at [461, 382] on div "Step 1 of 1 End of Course Assessment TAKE AGAIN" at bounding box center [666, 295] width 518 height 222
click at [461, 395] on span "TAKE AGAIN" at bounding box center [456, 396] width 73 height 12
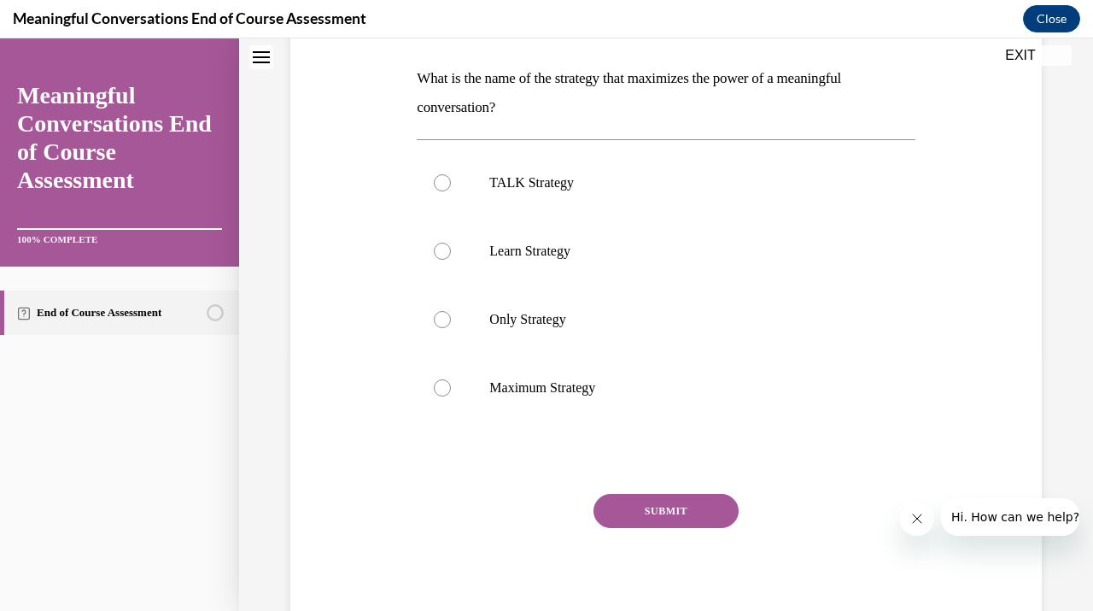
scroll to position [266, 0]
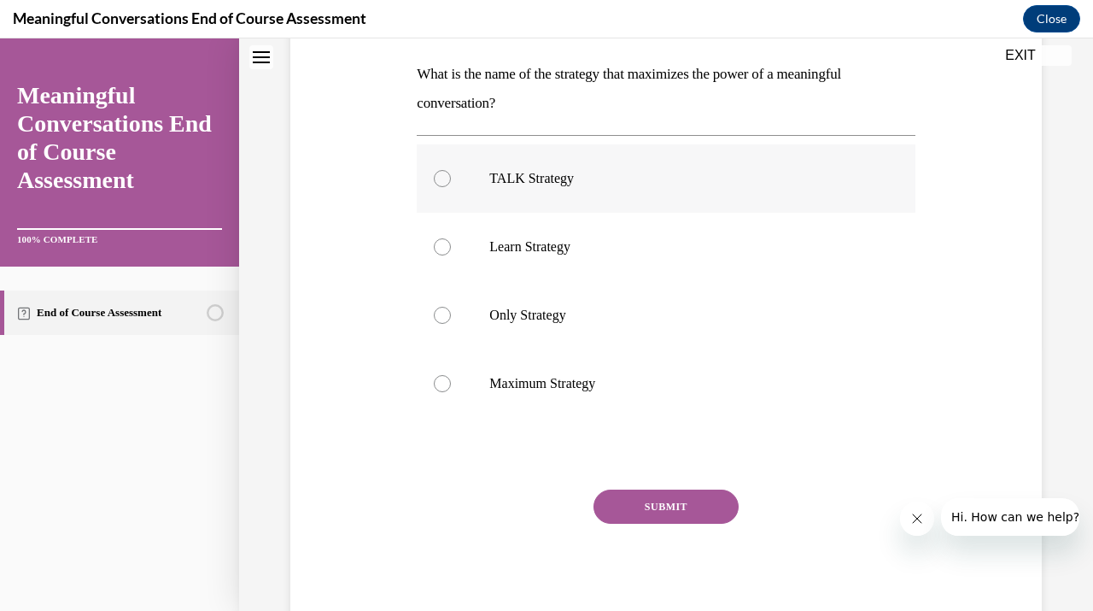
click at [489, 192] on label "TALK Strategy" at bounding box center [666, 178] width 498 height 68
click at [451, 187] on input "TALK Strategy" at bounding box center [442, 178] width 17 height 17
radio input "true"
click at [629, 503] on button "SUBMIT" at bounding box center [666, 506] width 145 height 34
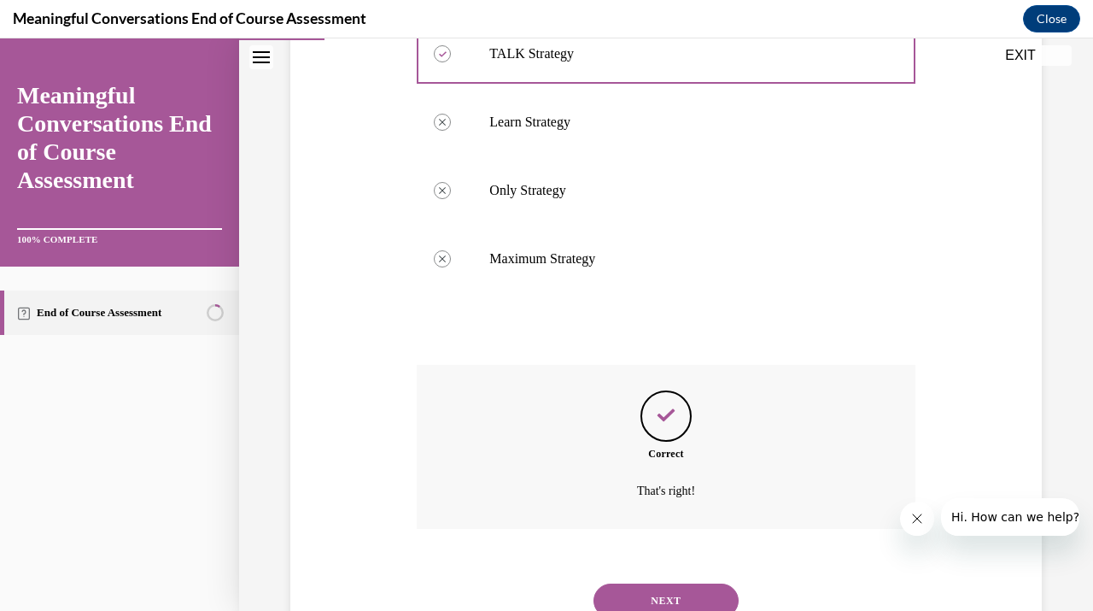
scroll to position [457, 0]
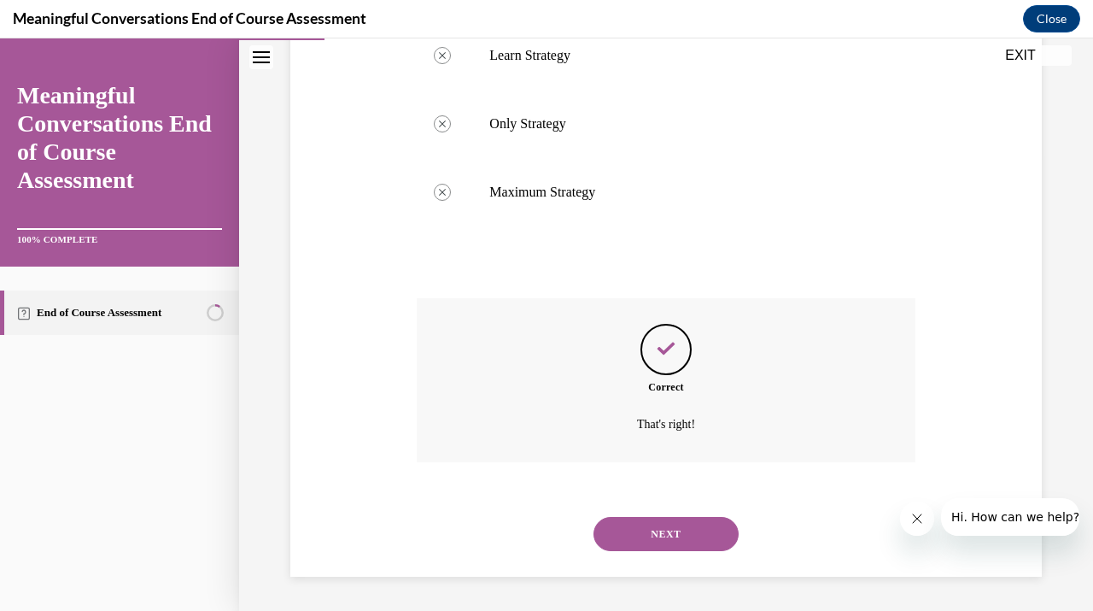
click at [661, 527] on button "NEXT" at bounding box center [666, 534] width 145 height 34
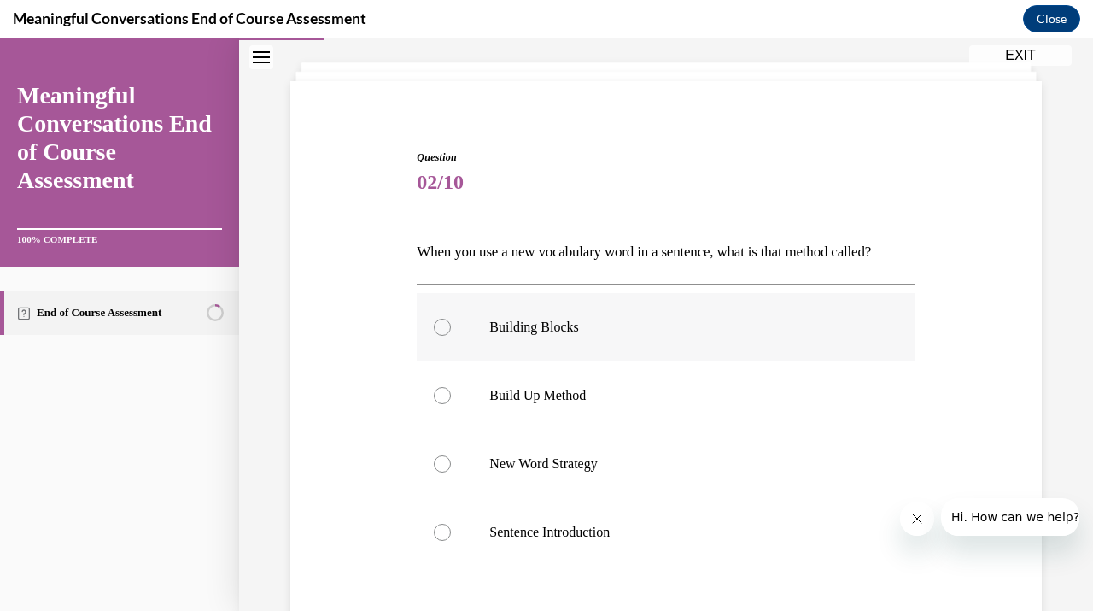
scroll to position [93, 0]
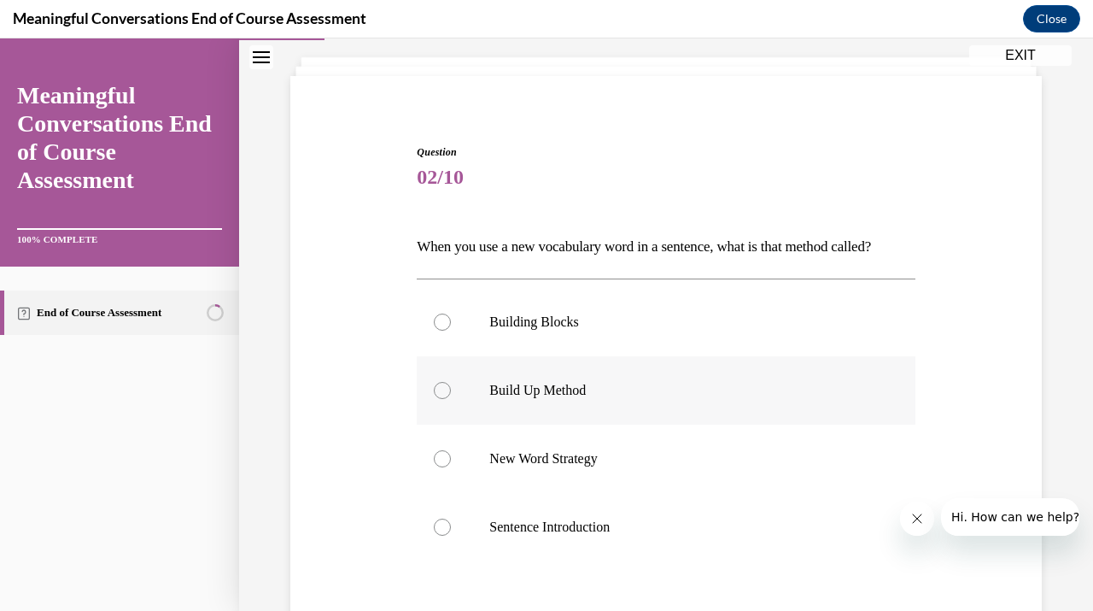
click at [537, 405] on label "Build Up Method" at bounding box center [666, 390] width 498 height 68
click at [451, 399] on input "Build Up Method" at bounding box center [442, 390] width 17 height 17
radio input "true"
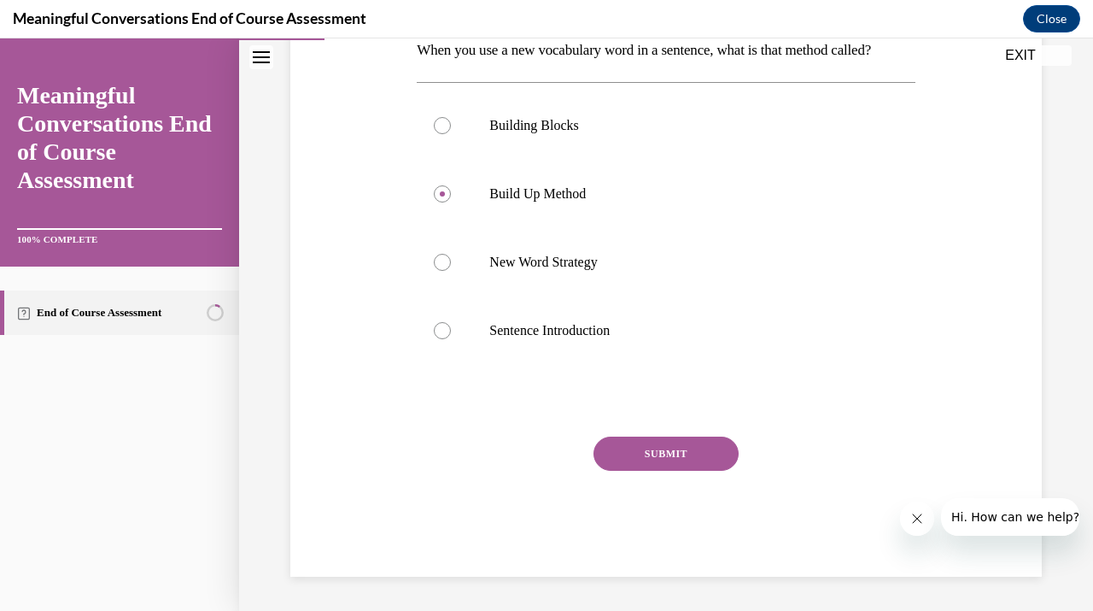
click at [672, 471] on button "SUBMIT" at bounding box center [666, 453] width 145 height 34
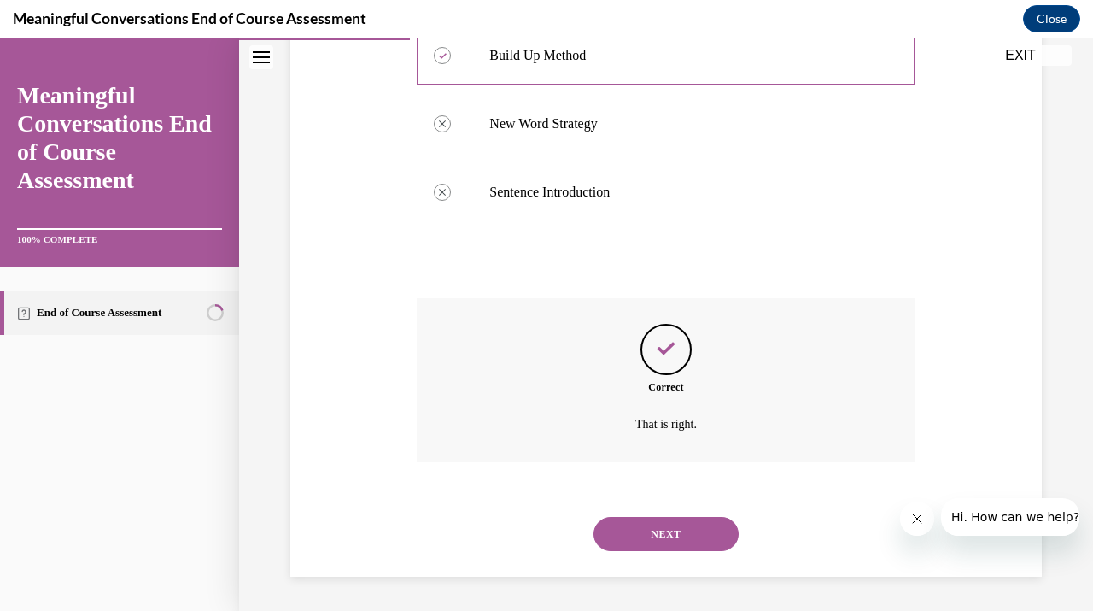
scroll to position [457, 0]
click at [685, 529] on button "NEXT" at bounding box center [666, 534] width 145 height 34
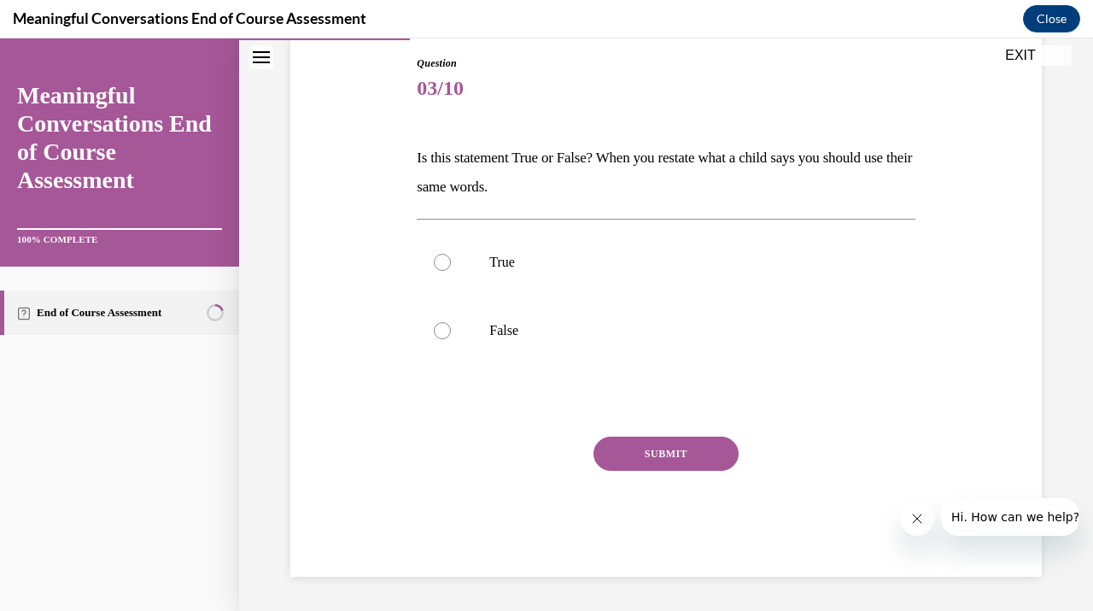
scroll to position [182, 0]
click at [577, 318] on label "False" at bounding box center [666, 330] width 498 height 68
click at [451, 322] on input "False" at bounding box center [442, 330] width 17 height 17
radio input "true"
click at [647, 454] on button "SUBMIT" at bounding box center [666, 453] width 145 height 34
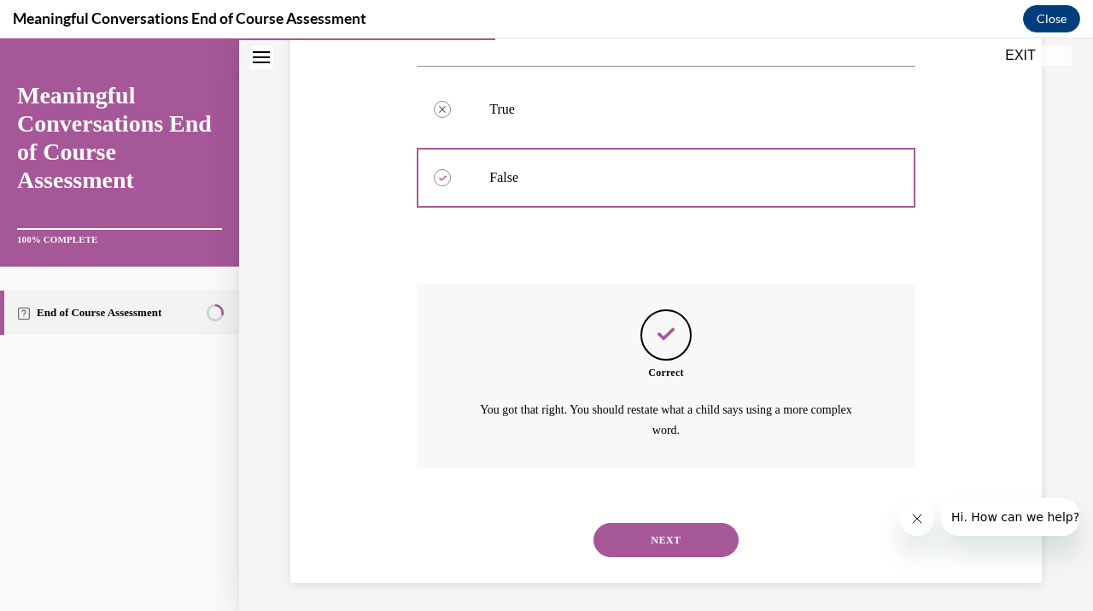
scroll to position [340, 0]
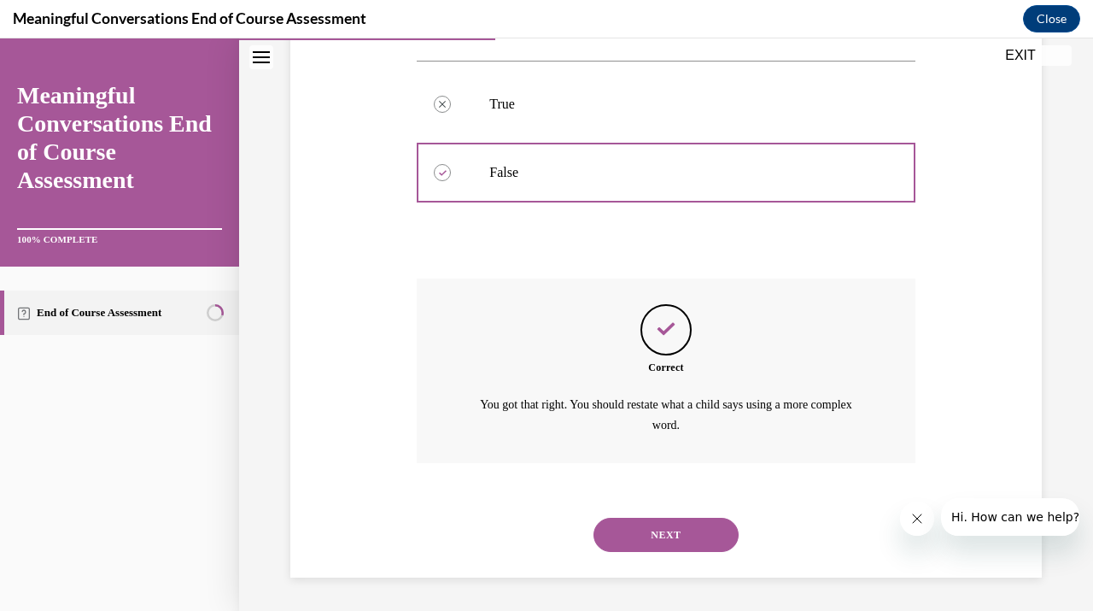
click at [673, 536] on button "NEXT" at bounding box center [666, 535] width 145 height 34
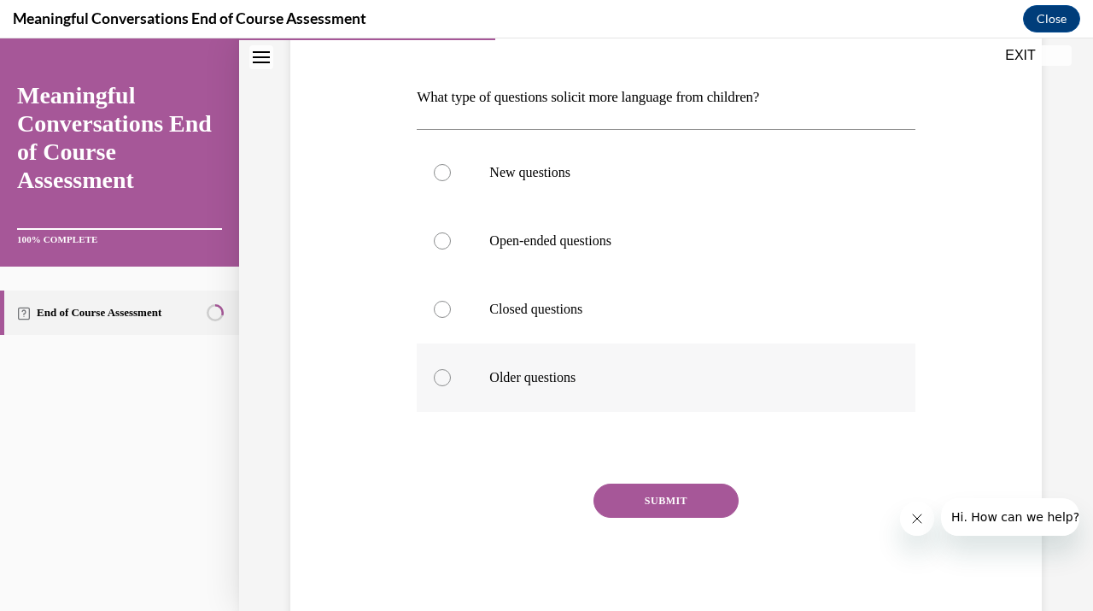
scroll to position [255, 0]
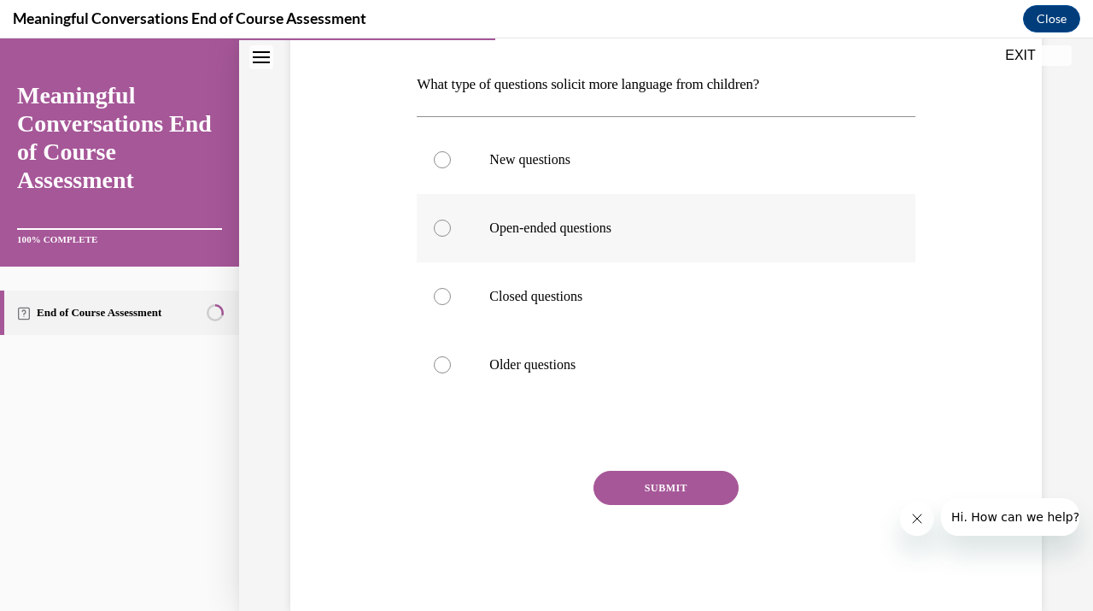
click at [564, 228] on p "Open-ended questions" at bounding box center [680, 228] width 383 height 17
click at [451, 228] on input "Open-ended questions" at bounding box center [442, 228] width 17 height 17
radio input "true"
click at [632, 483] on button "SUBMIT" at bounding box center [666, 488] width 145 height 34
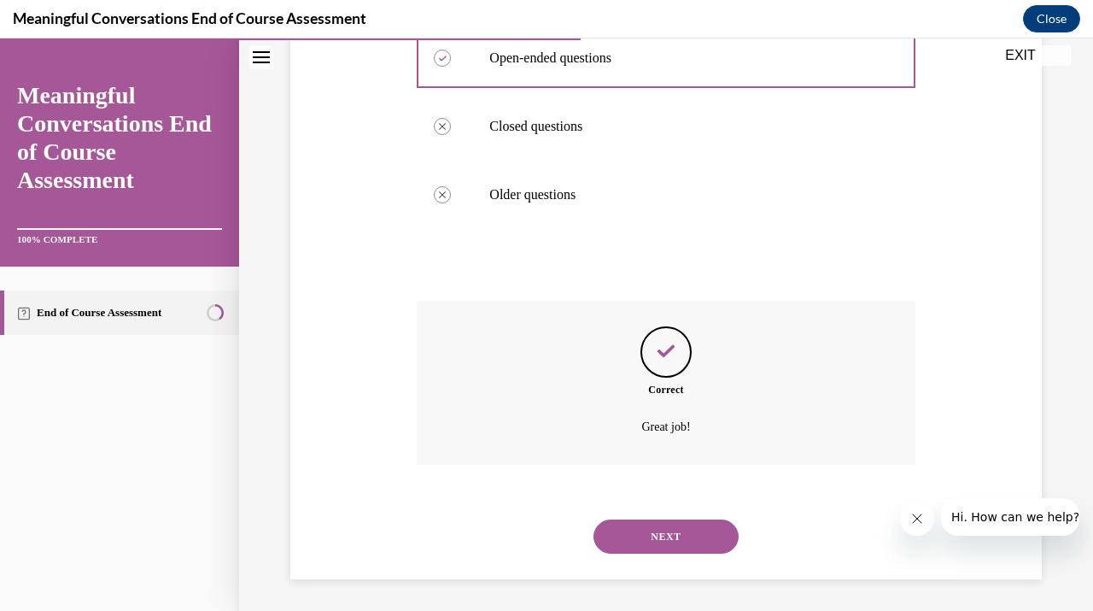
scroll to position [428, 0]
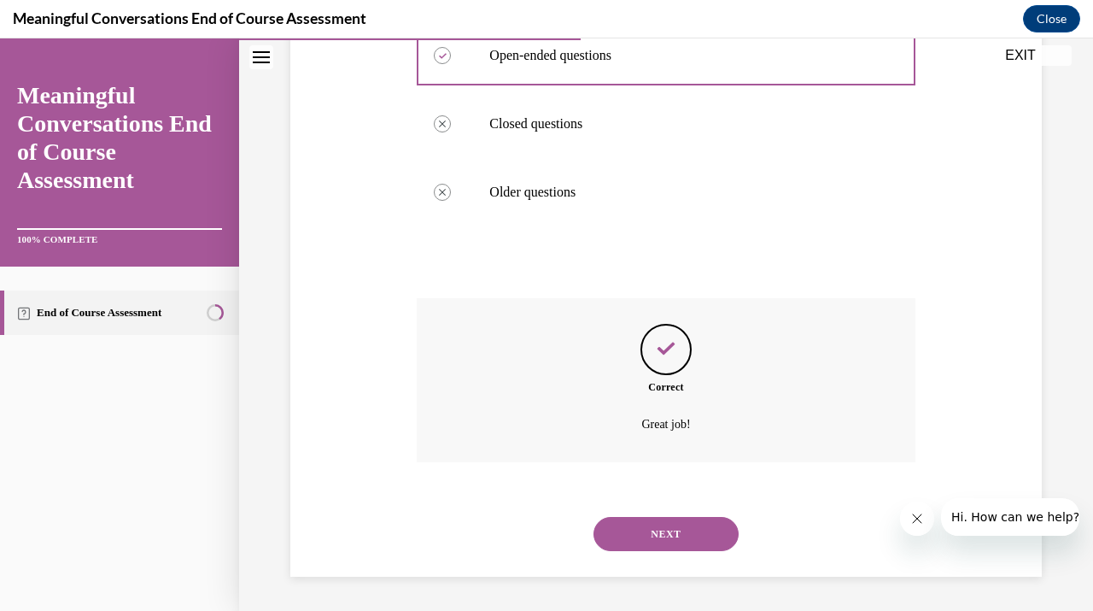
click at [644, 522] on button "NEXT" at bounding box center [666, 534] width 145 height 34
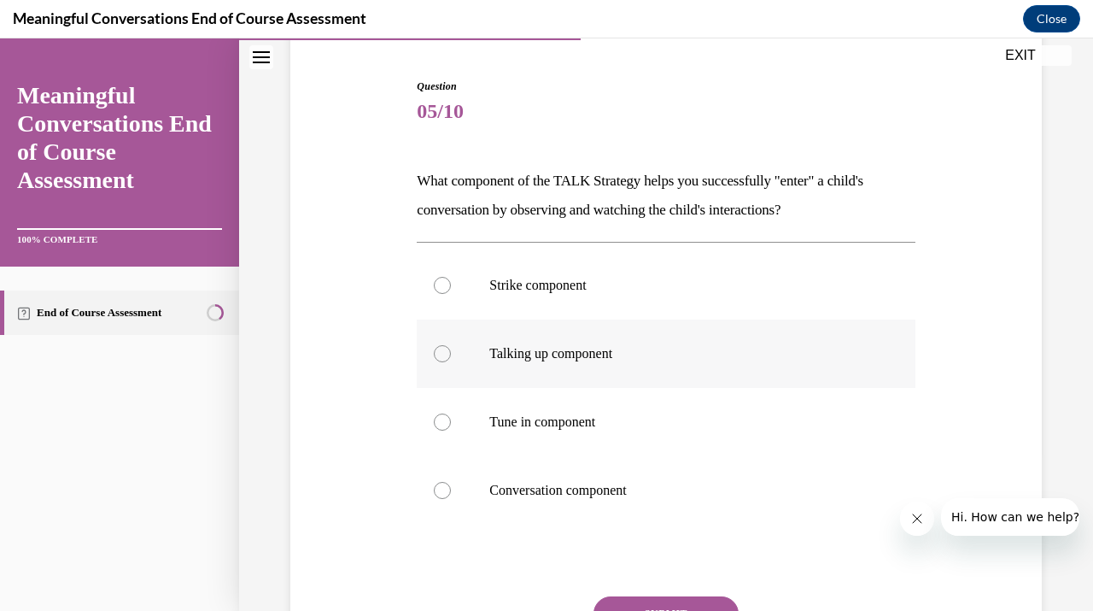
scroll to position [160, 0]
click at [612, 430] on label "Tune in component" at bounding box center [666, 421] width 498 height 68
click at [451, 430] on input "Tune in component" at bounding box center [442, 421] width 17 height 17
radio input "true"
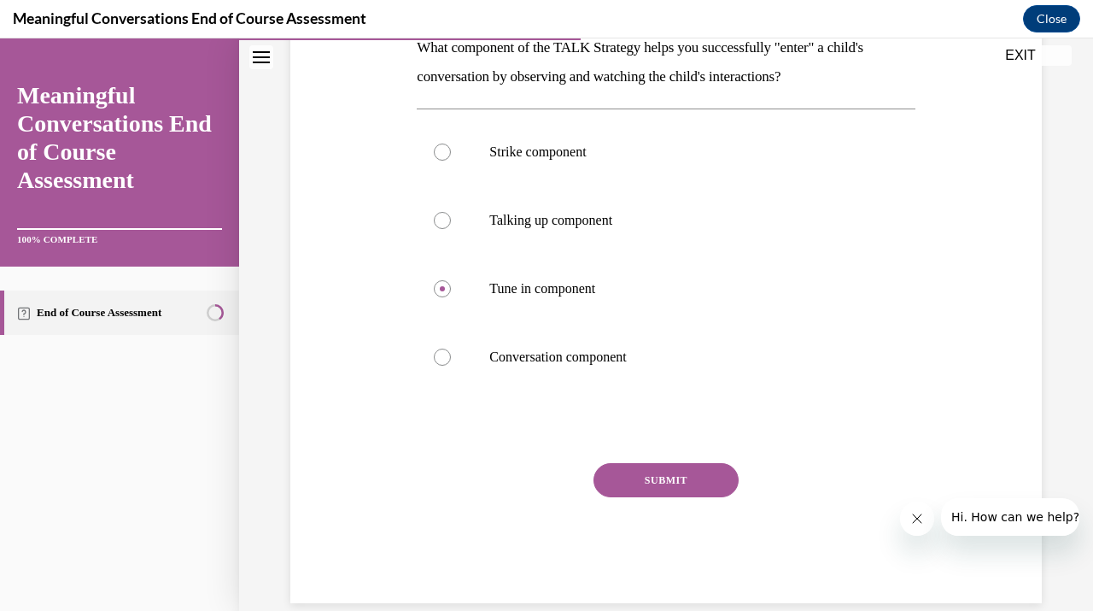
click at [646, 474] on button "SUBMIT" at bounding box center [666, 480] width 145 height 34
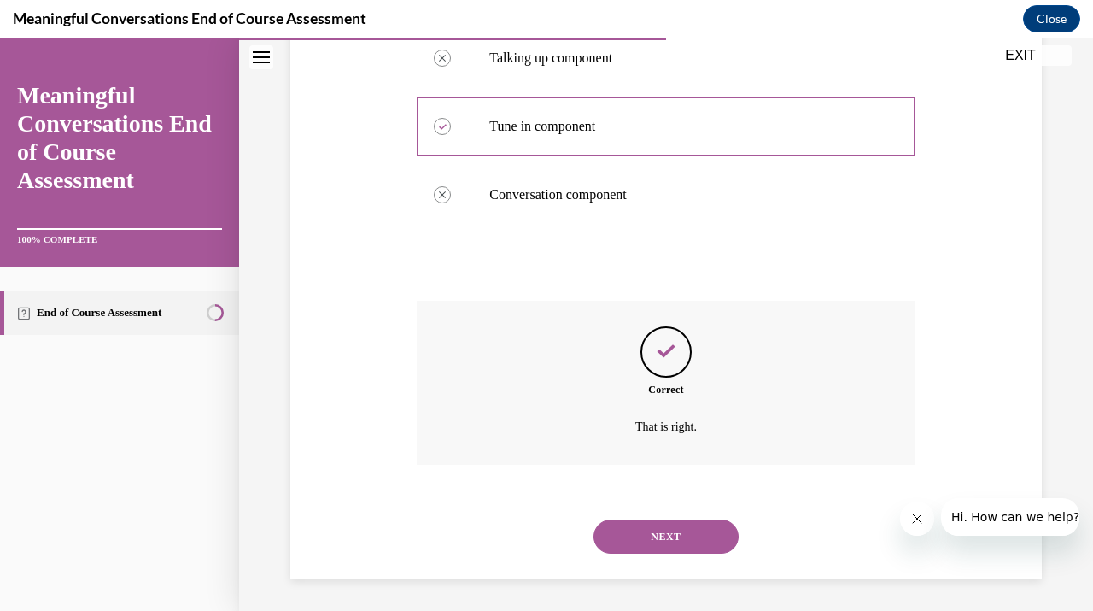
scroll to position [457, 0]
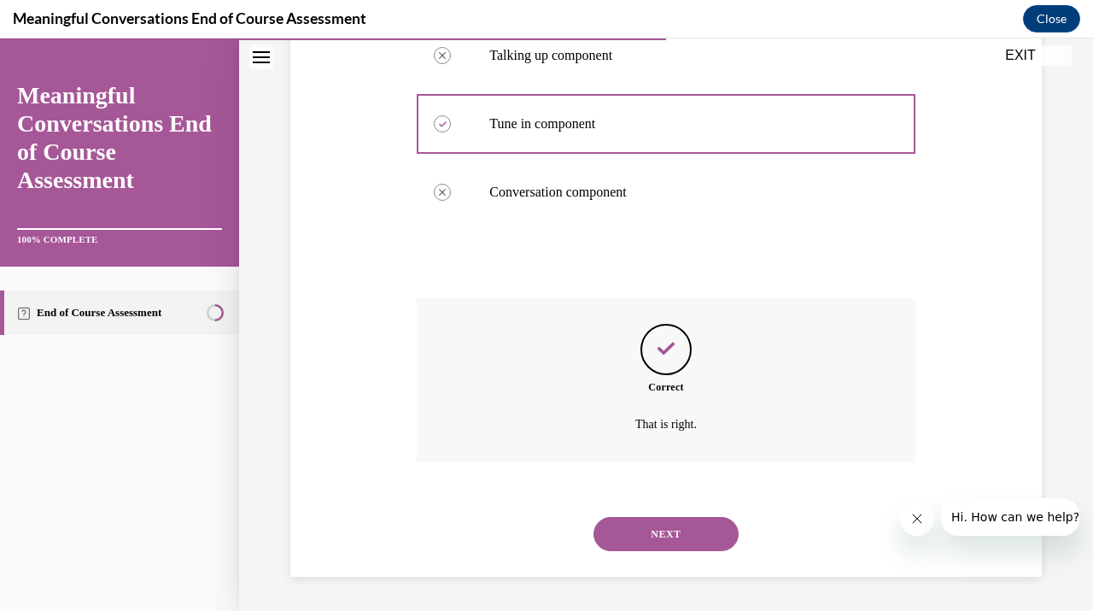
click at [648, 536] on button "NEXT" at bounding box center [666, 534] width 145 height 34
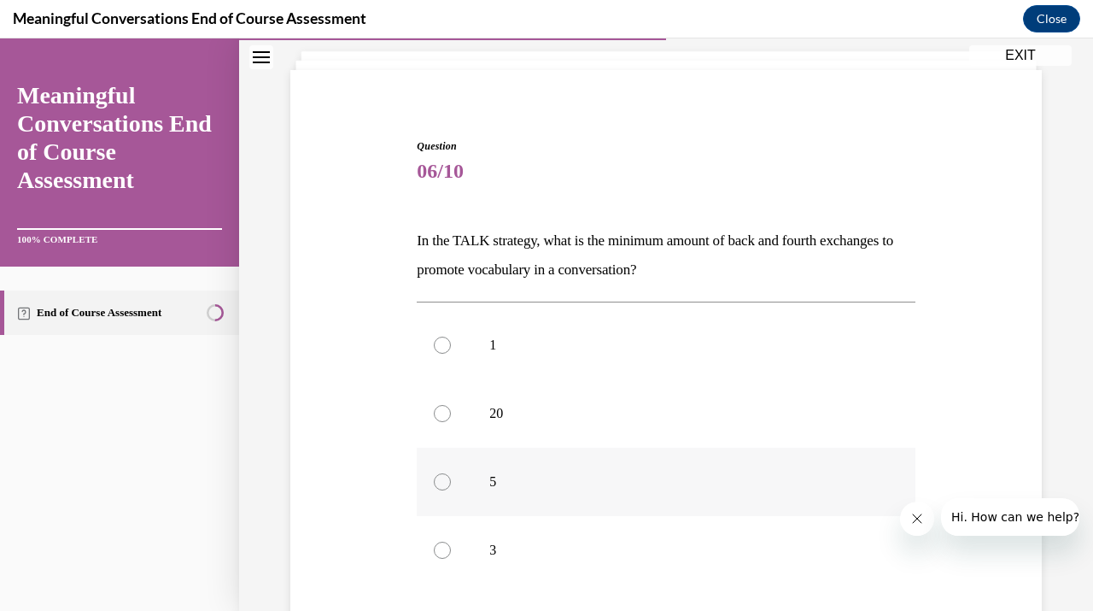
click at [572, 498] on label "5" at bounding box center [666, 482] width 498 height 68
click at [451, 490] on input "5" at bounding box center [442, 481] width 17 height 17
radio input "true"
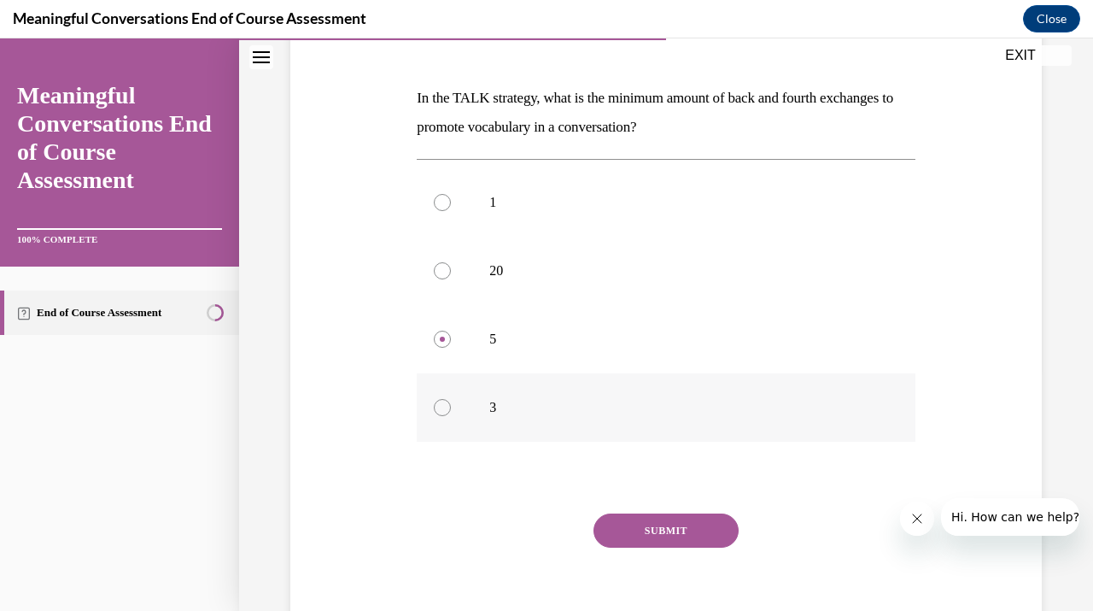
scroll to position [242, 0]
click at [628, 531] on button "SUBMIT" at bounding box center [666, 530] width 145 height 34
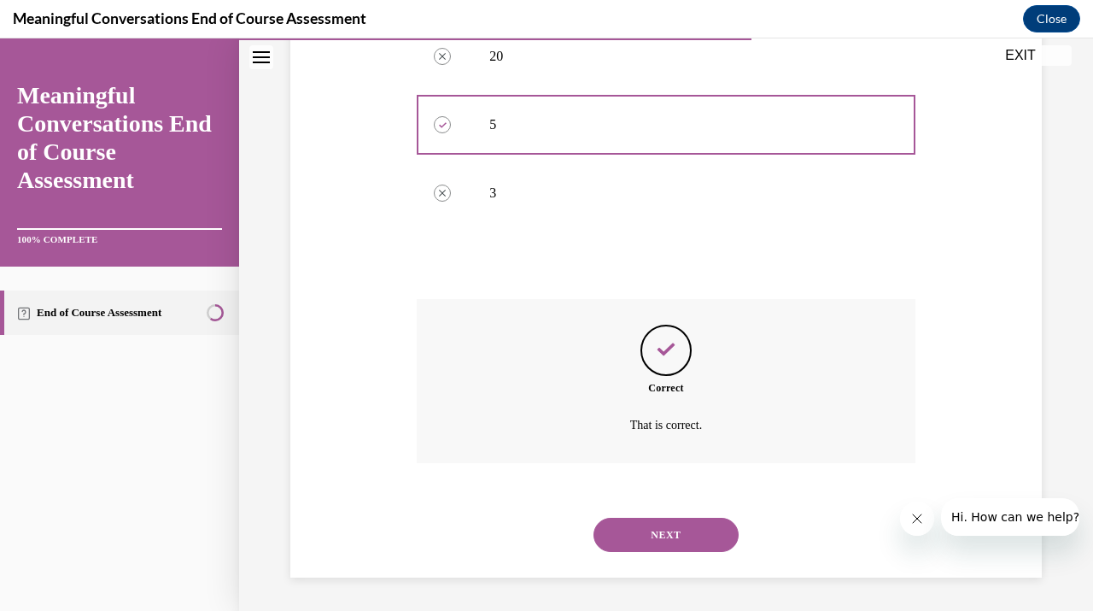
scroll to position [457, 0]
click at [662, 518] on button "NEXT" at bounding box center [666, 534] width 145 height 34
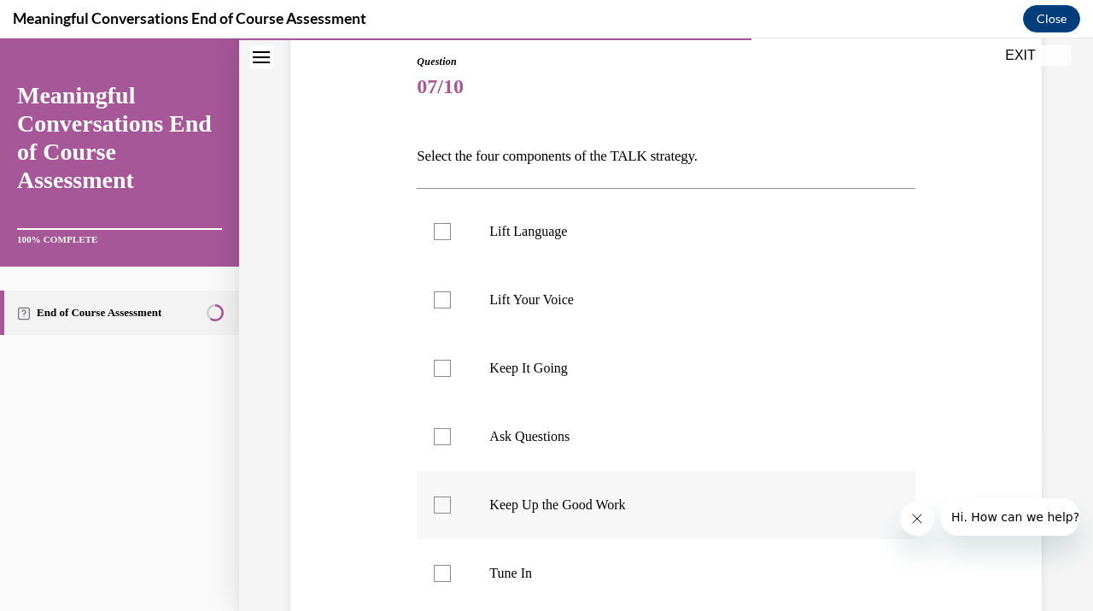
scroll to position [200, 0]
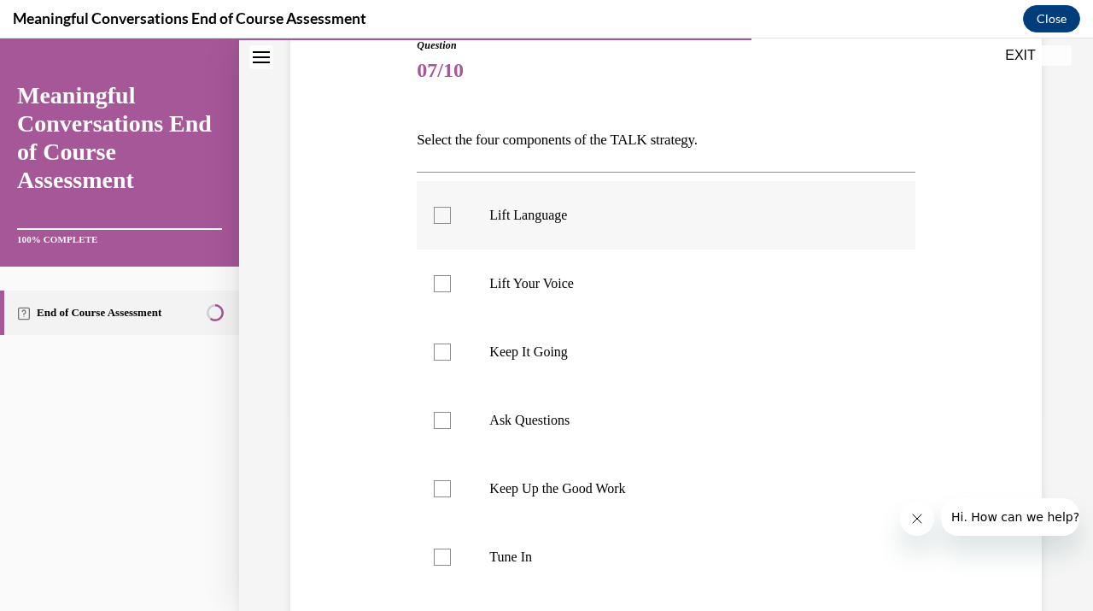
click at [632, 235] on label "Lift Language" at bounding box center [666, 215] width 498 height 68
click at [451, 224] on input "Lift Language" at bounding box center [442, 215] width 17 height 17
checkbox input "true"
click at [585, 350] on p "Keep It Going" at bounding box center [680, 351] width 383 height 17
click at [451, 350] on input "Keep It Going" at bounding box center [442, 351] width 17 height 17
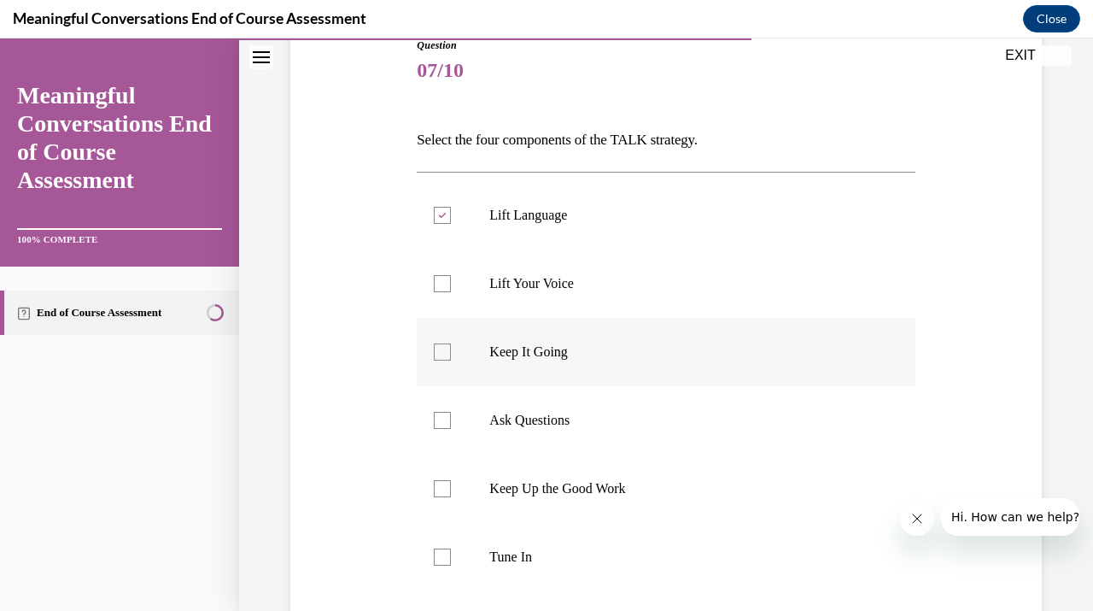
checkbox input "true"
click at [582, 419] on p "Ask Questions" at bounding box center [680, 420] width 383 height 17
click at [451, 419] on input "Ask Questions" at bounding box center [442, 420] width 17 height 17
checkbox input "true"
click at [566, 518] on label "Keep Up the Good Work" at bounding box center [666, 488] width 498 height 68
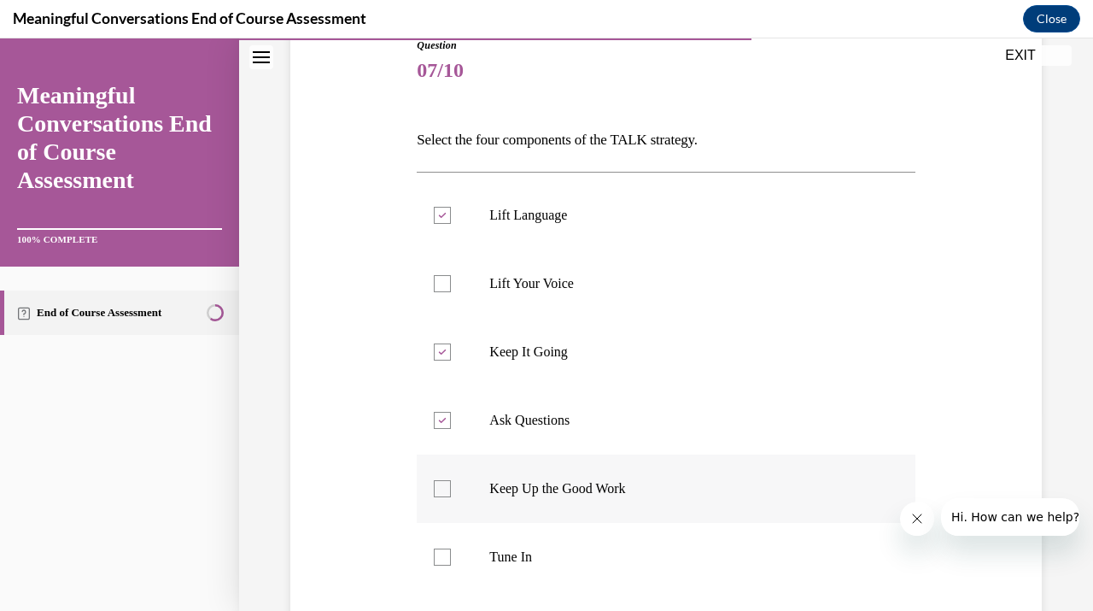
click at [451, 497] on input "Keep Up the Good Work" at bounding box center [442, 488] width 17 height 17
checkbox input "true"
click at [551, 569] on label "Tune In" at bounding box center [666, 557] width 498 height 68
click at [451, 565] on input "Tune In" at bounding box center [442, 556] width 17 height 17
checkbox input "true"
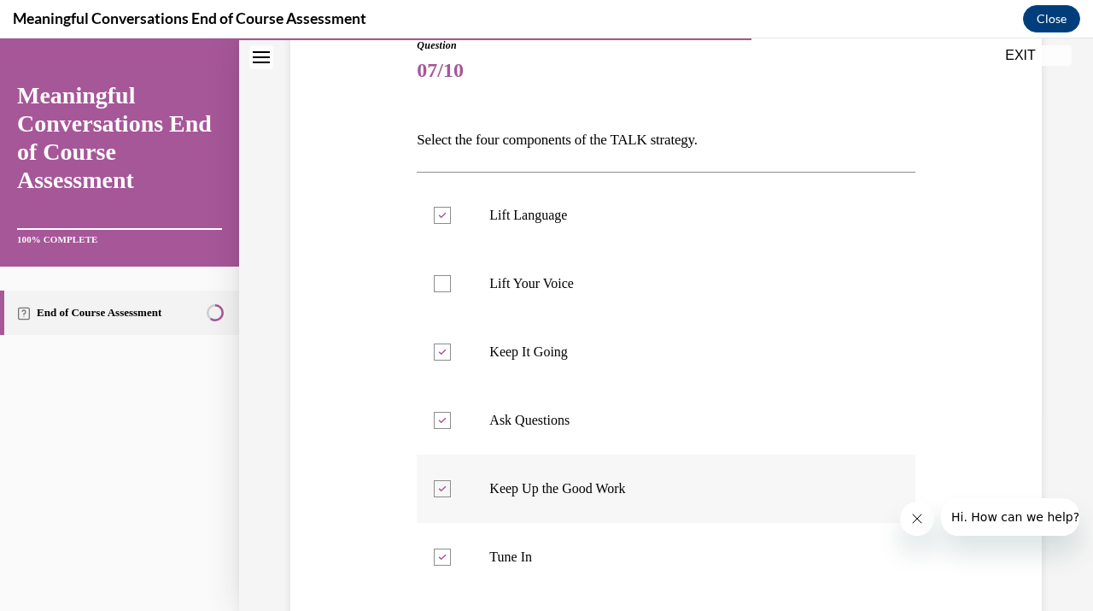
click at [548, 506] on label "Keep Up the Good Work" at bounding box center [666, 488] width 498 height 68
click at [451, 497] on input "Keep Up the Good Work" at bounding box center [442, 488] width 17 height 17
checkbox input "false"
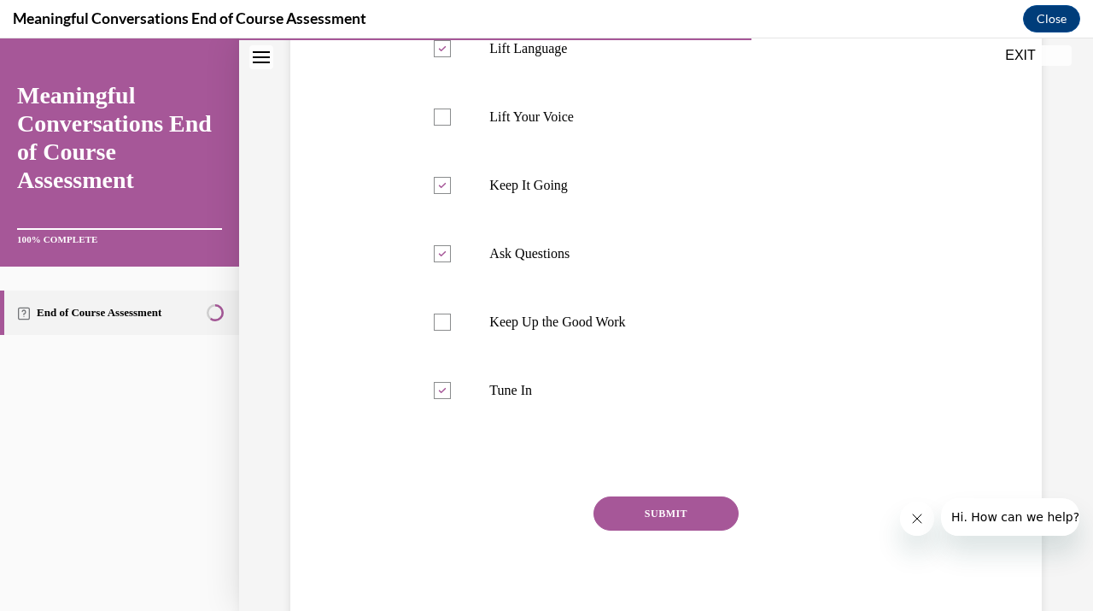
click at [705, 511] on button "SUBMIT" at bounding box center [666, 513] width 145 height 34
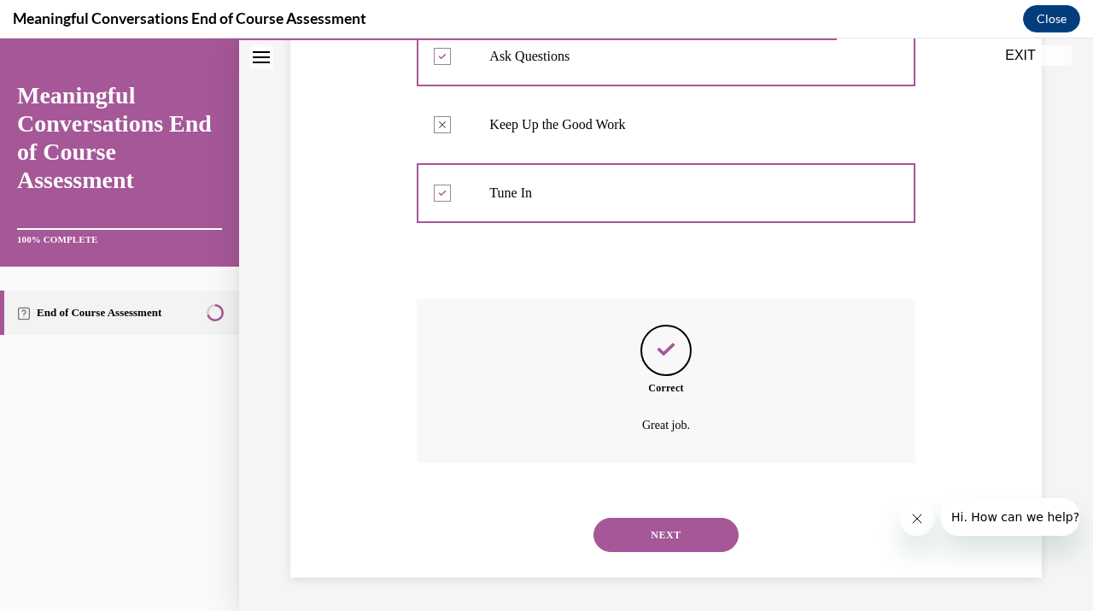
scroll to position [565, 0]
click at [692, 533] on button "NEXT" at bounding box center [666, 534] width 145 height 34
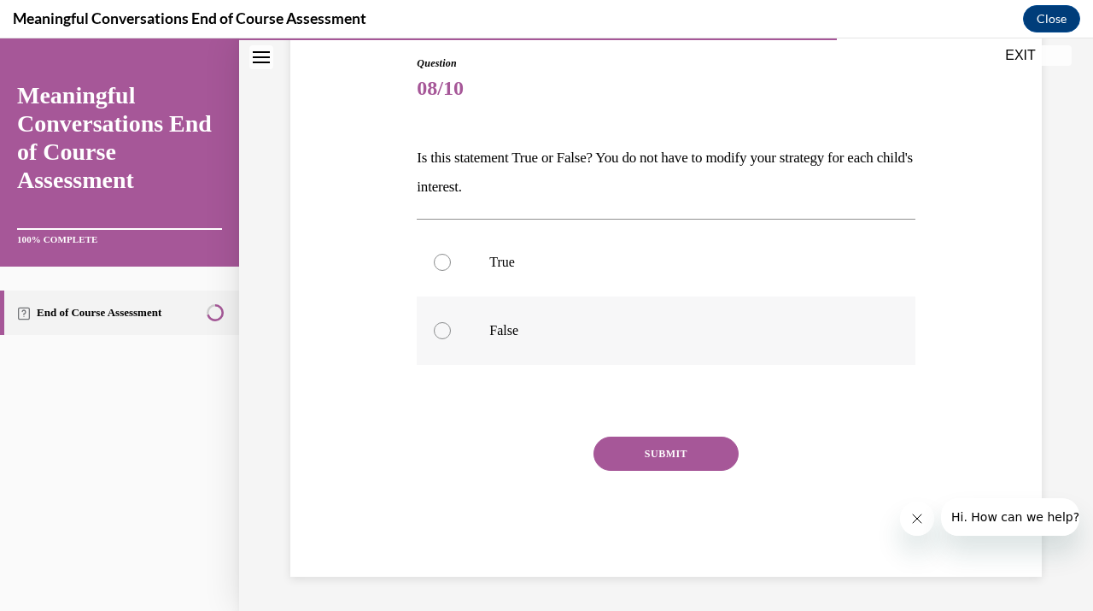
click at [657, 337] on p "False" at bounding box center [680, 330] width 383 height 17
click at [451, 337] on input "False" at bounding box center [442, 330] width 17 height 17
radio input "true"
click at [677, 451] on button "SUBMIT" at bounding box center [666, 453] width 145 height 34
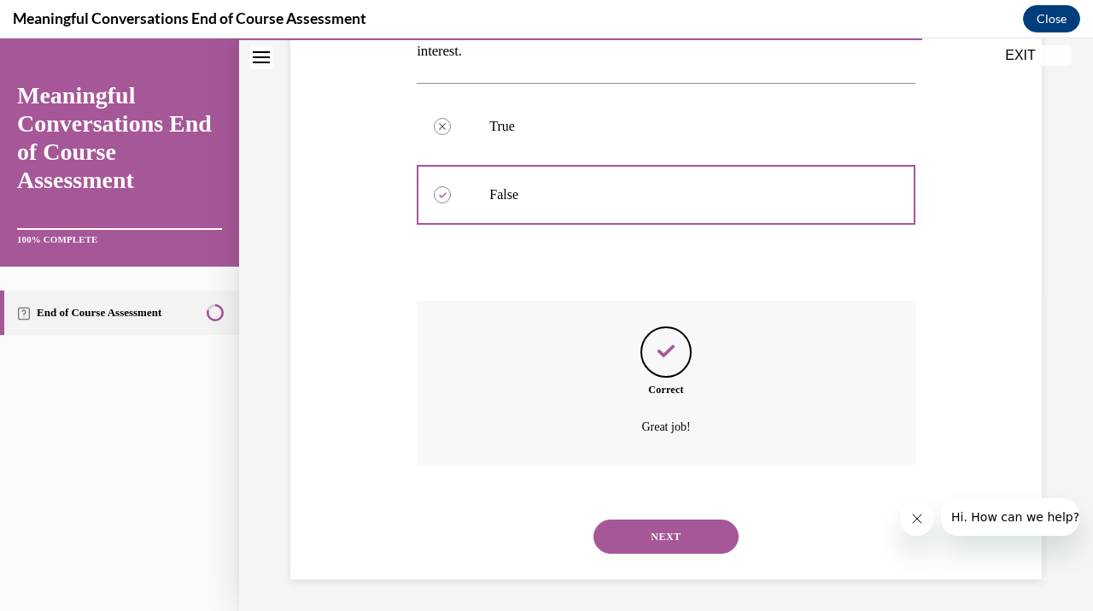
scroll to position [320, 0]
click at [662, 538] on button "NEXT" at bounding box center [666, 534] width 145 height 34
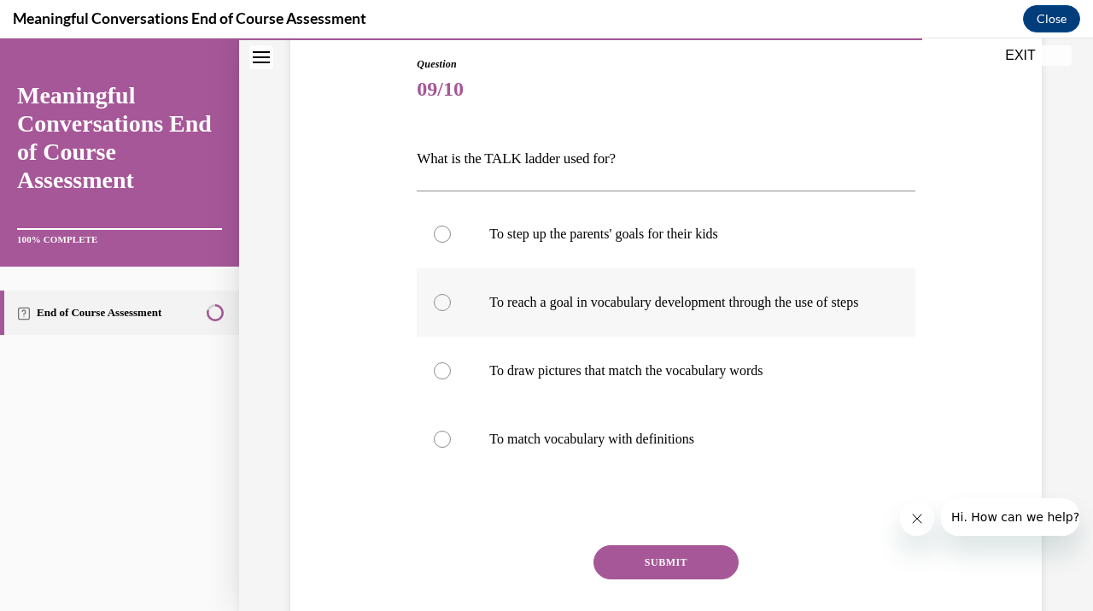
scroll to position [186, 0]
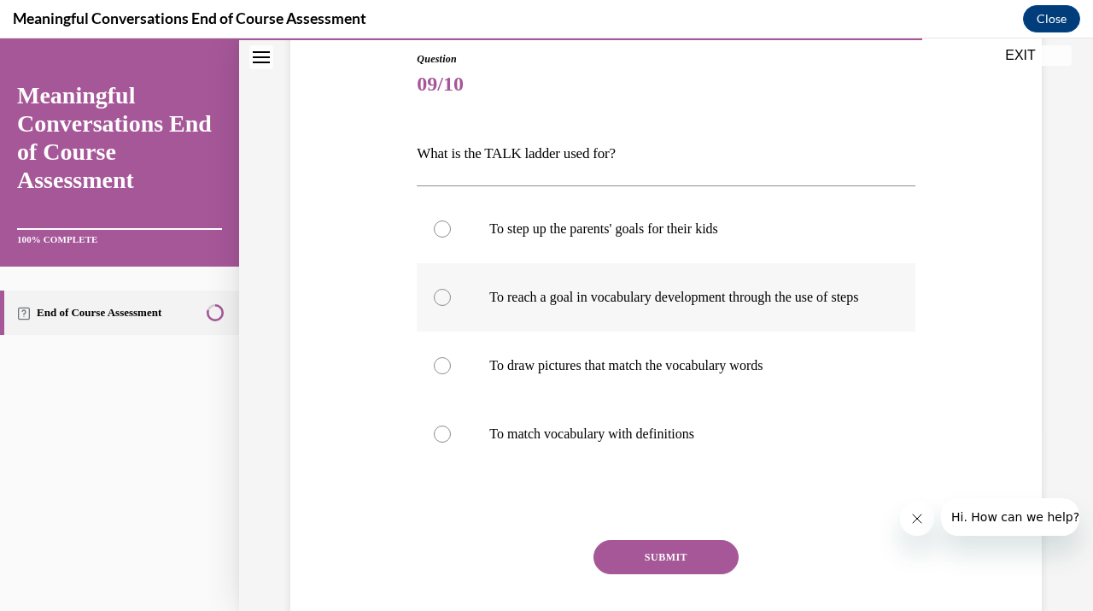
click at [605, 306] on p "To reach a goal in vocabulary development through the use of steps" at bounding box center [680, 297] width 383 height 17
click at [451, 306] on input "To reach a goal in vocabulary development through the use of steps" at bounding box center [442, 297] width 17 height 17
radio input "true"
click at [639, 574] on button "SUBMIT" at bounding box center [666, 557] width 145 height 34
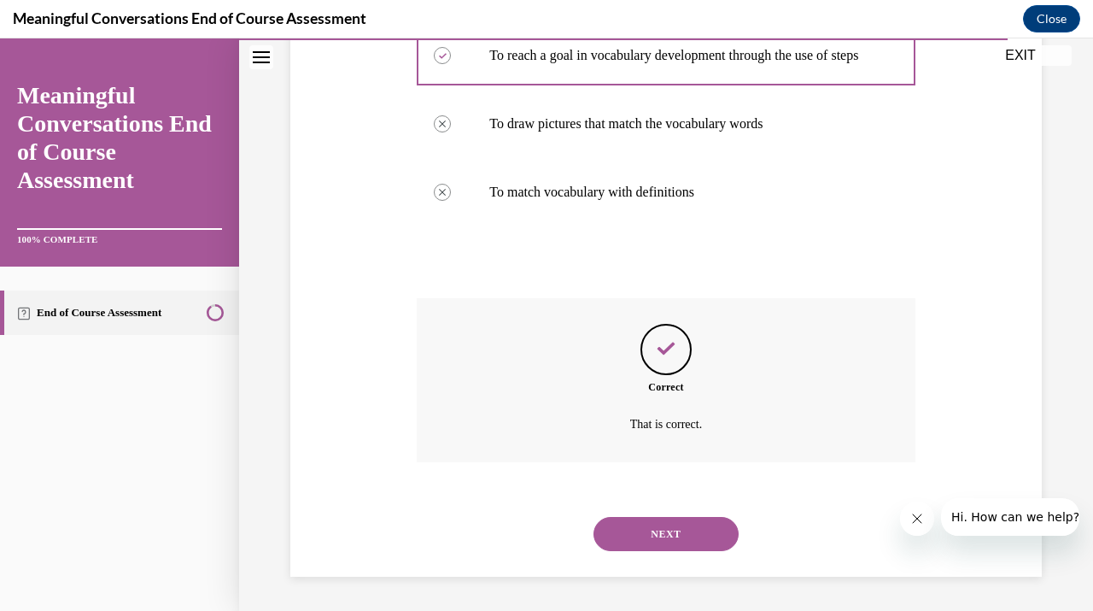
scroll to position [445, 0]
click at [674, 527] on button "NEXT" at bounding box center [666, 534] width 145 height 34
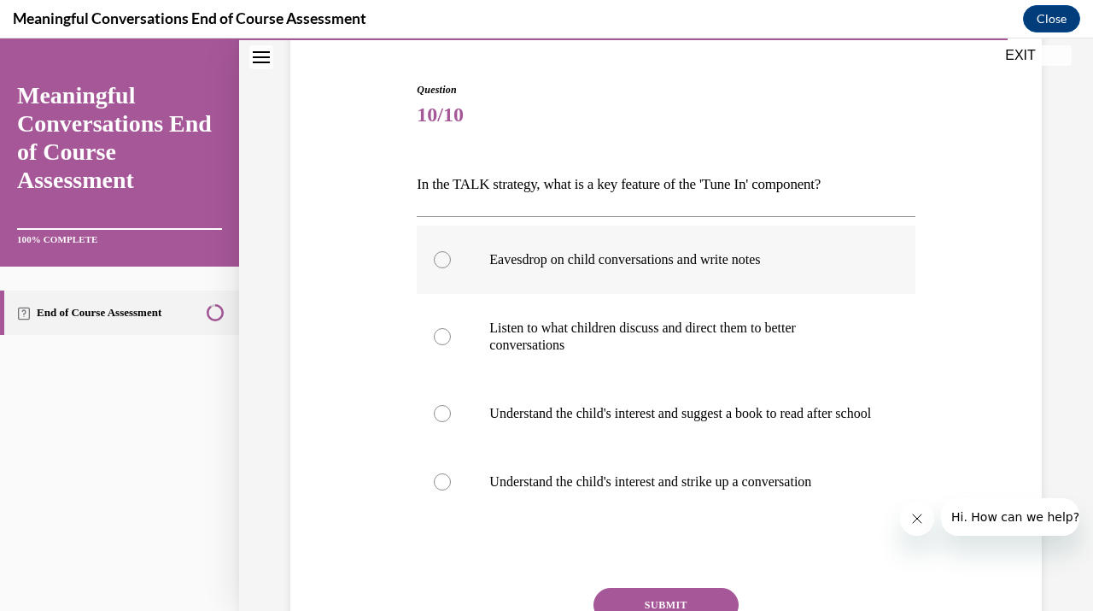
scroll to position [164, 0]
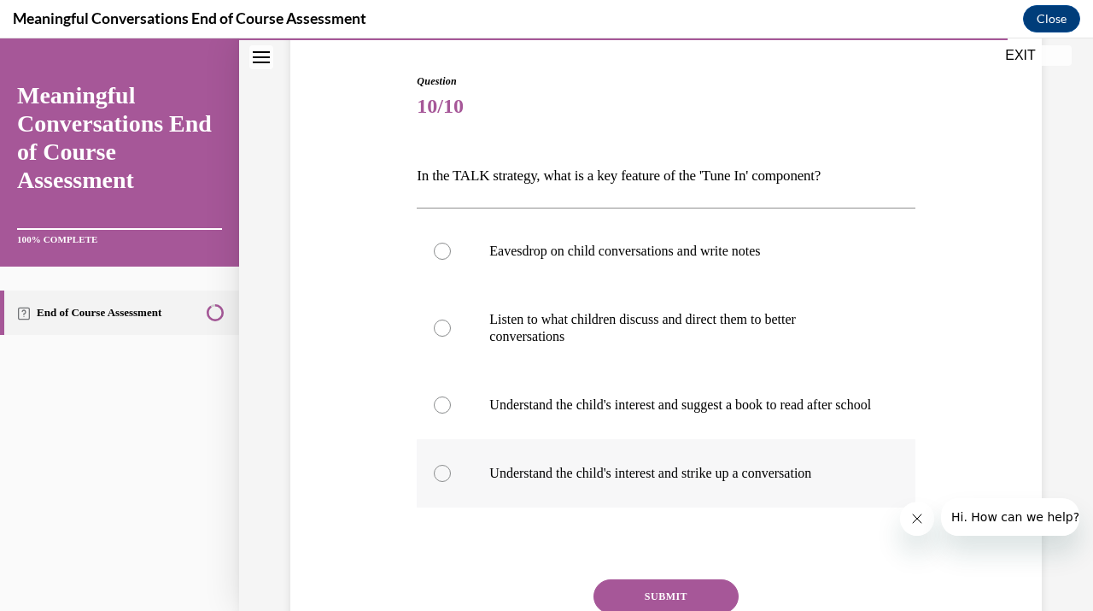
click at [682, 506] on label "Understand the child's interest and strike up a conversation" at bounding box center [666, 473] width 498 height 68
click at [451, 482] on input "Understand the child's interest and strike up a conversation" at bounding box center [442, 473] width 17 height 17
radio input "true"
click at [684, 606] on button "SUBMIT" at bounding box center [666, 596] width 145 height 34
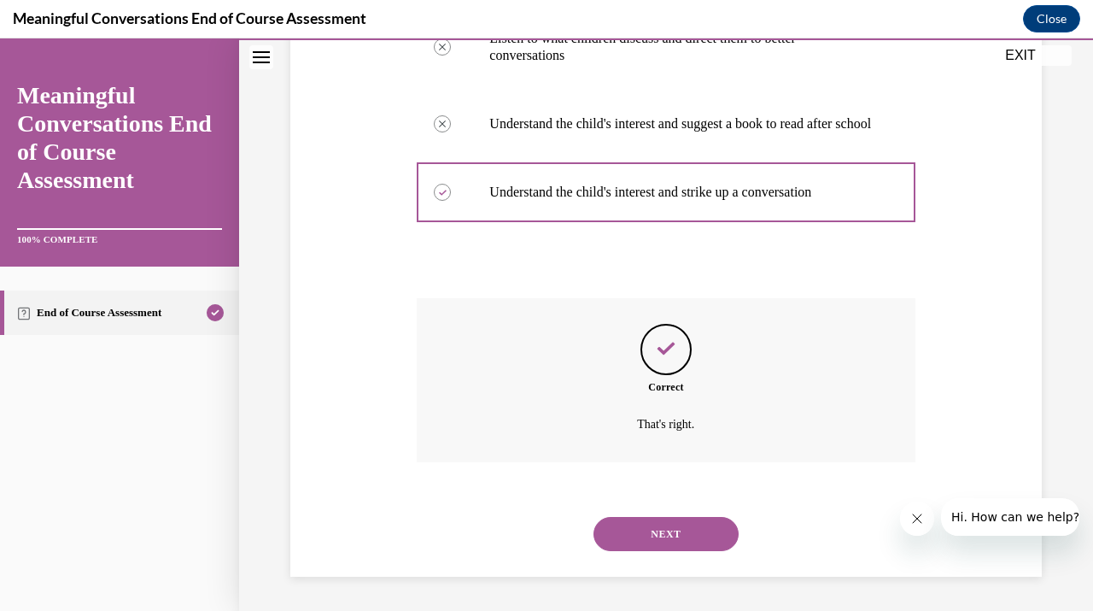
scroll to position [462, 0]
click at [641, 542] on button "NEXT" at bounding box center [666, 534] width 145 height 34
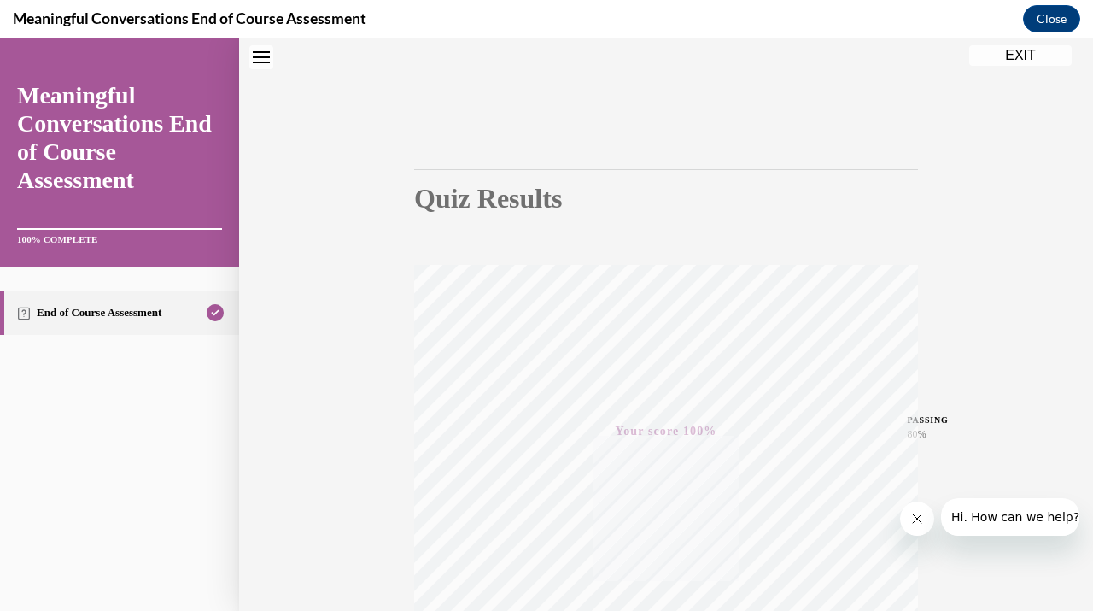
scroll to position [45, 0]
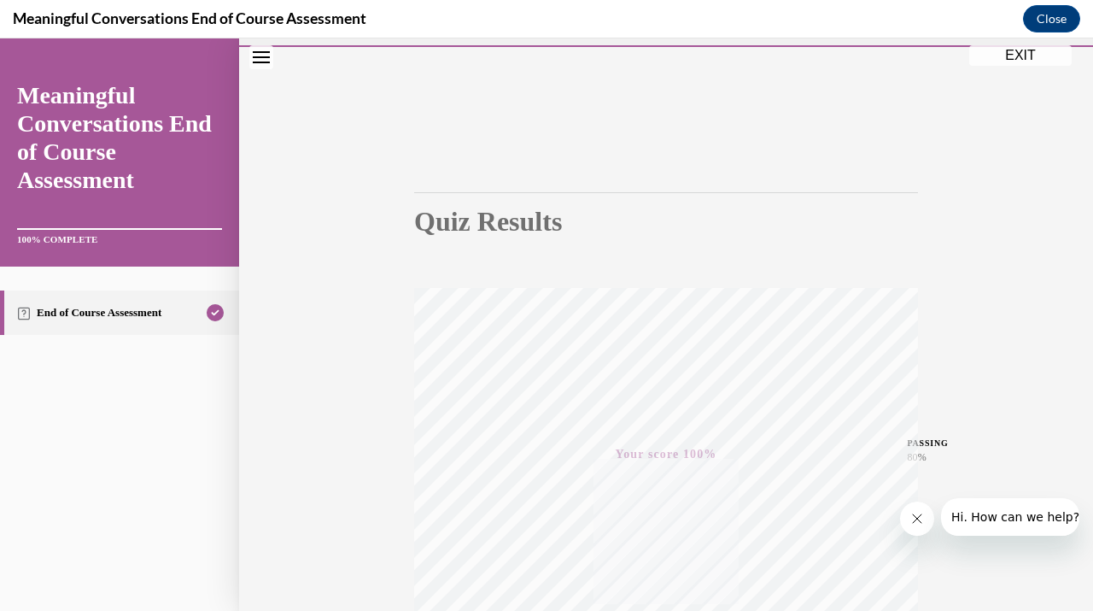
click at [1000, 57] on button "EXIT" at bounding box center [1020, 55] width 102 height 20
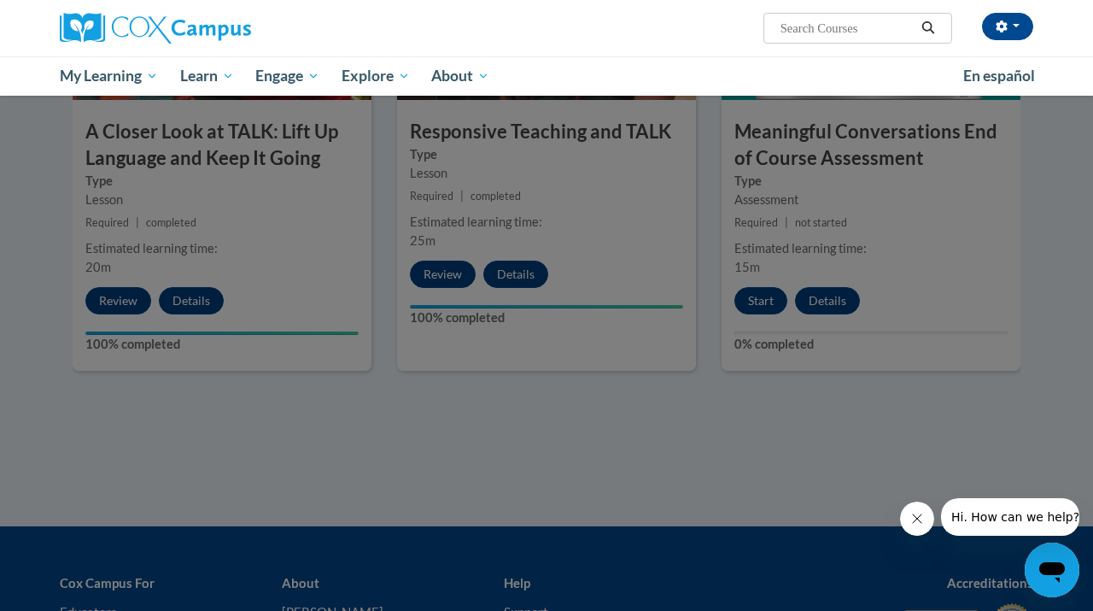
click at [539, 418] on div at bounding box center [546, 305] width 1093 height 611
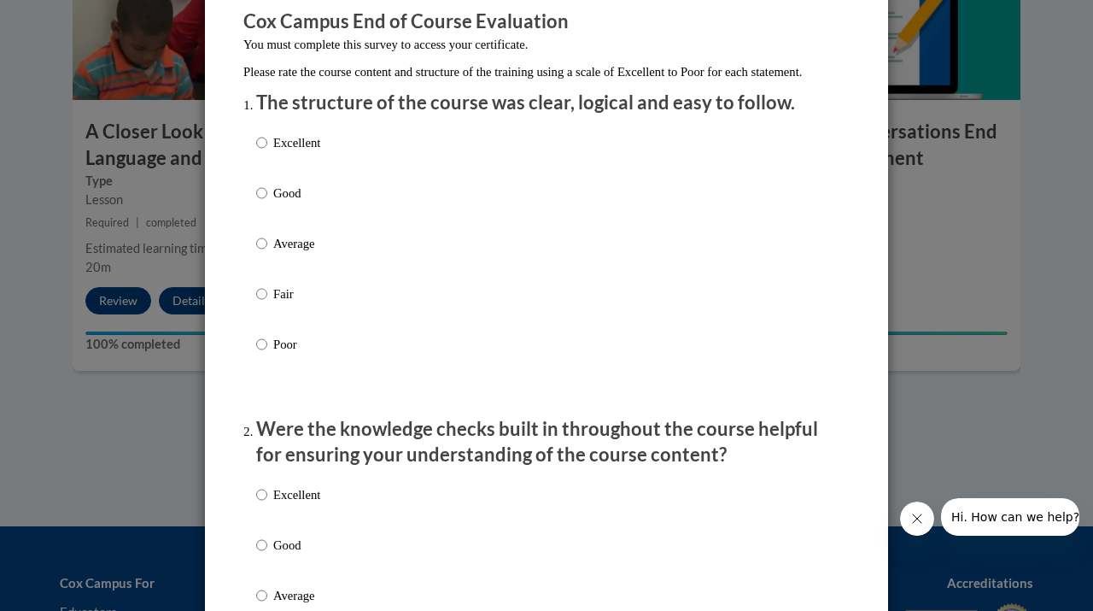
scroll to position [0, 0]
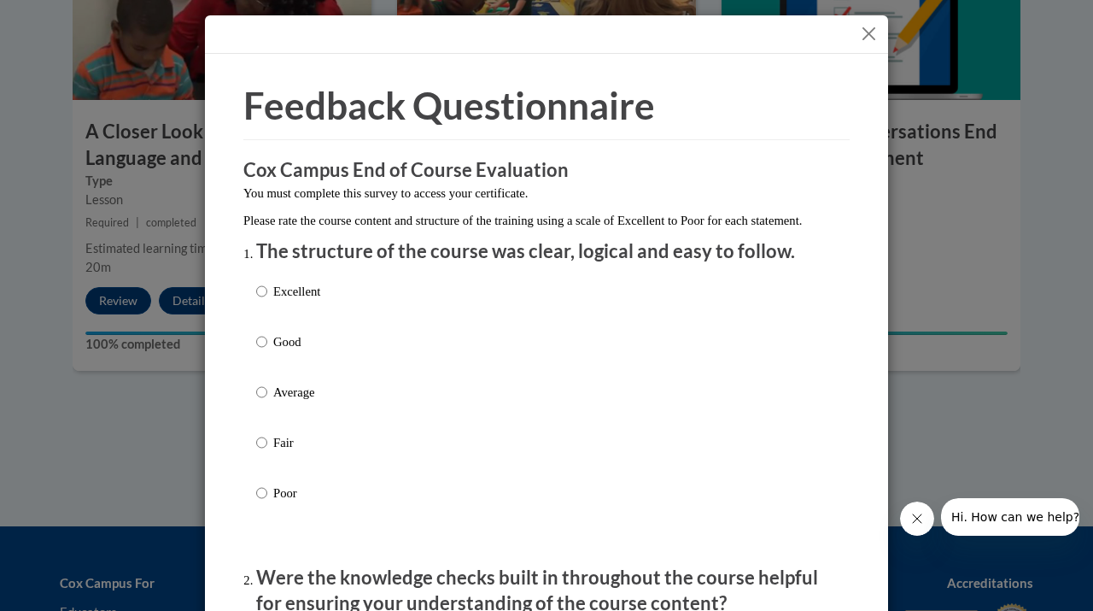
click at [865, 32] on button "Close" at bounding box center [868, 33] width 21 height 21
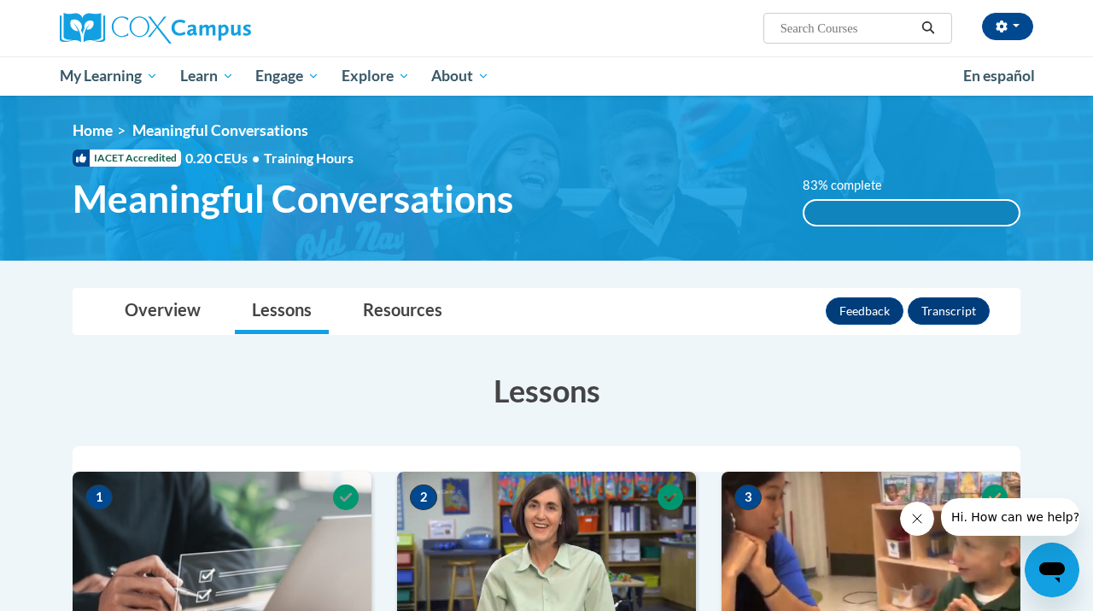
scroll to position [3, 0]
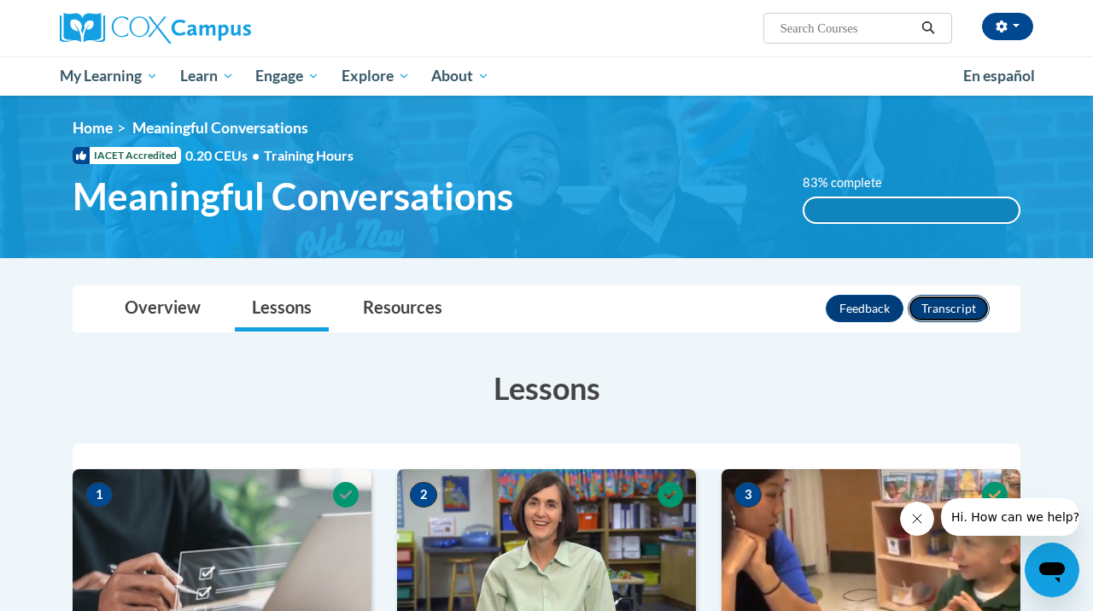
click at [934, 314] on button "Transcript" at bounding box center [949, 308] width 82 height 27
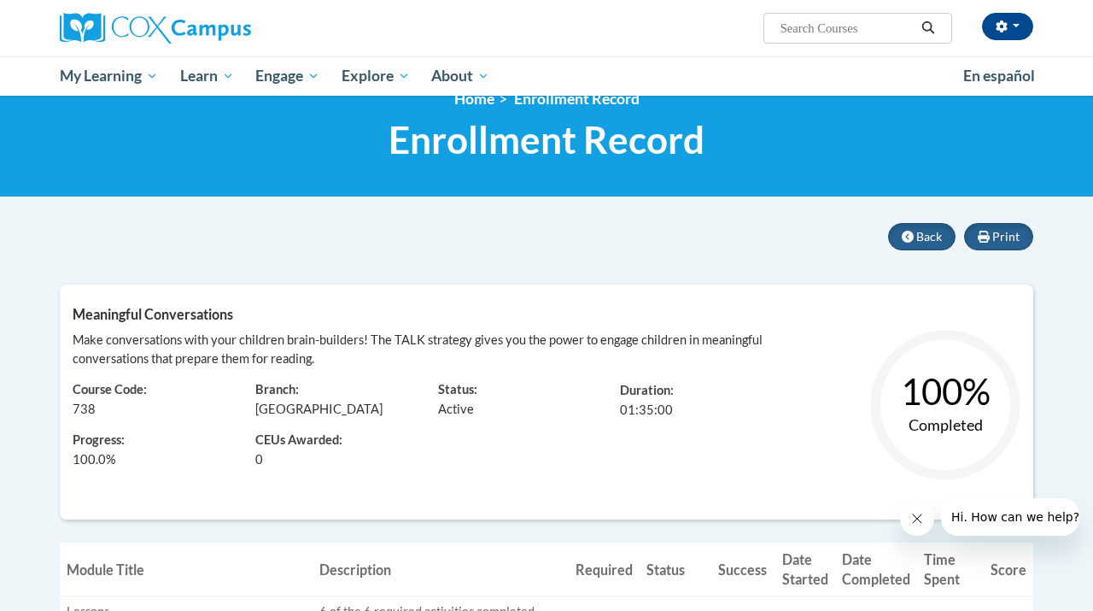
scroll to position [32, 0]
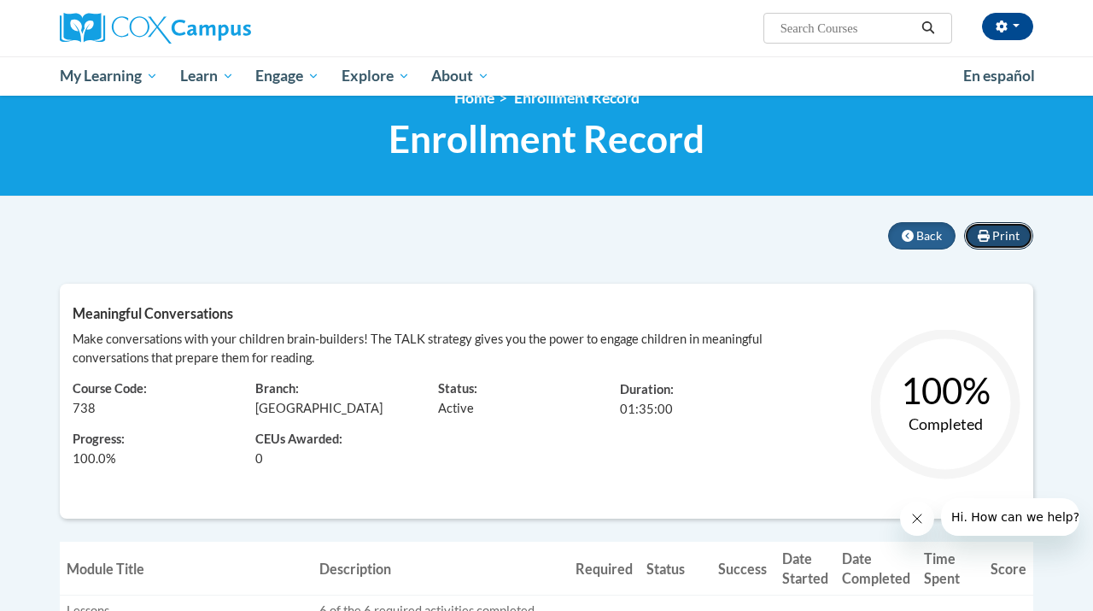
click at [988, 231] on icon at bounding box center [984, 236] width 12 height 12
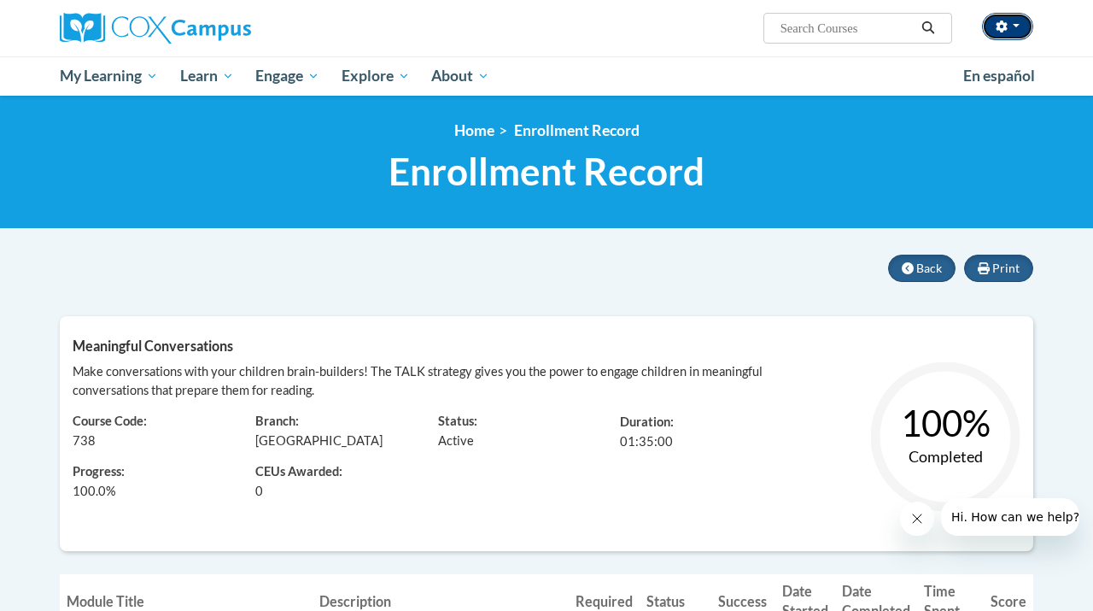
click at [996, 31] on icon "button" at bounding box center [1002, 26] width 12 height 12
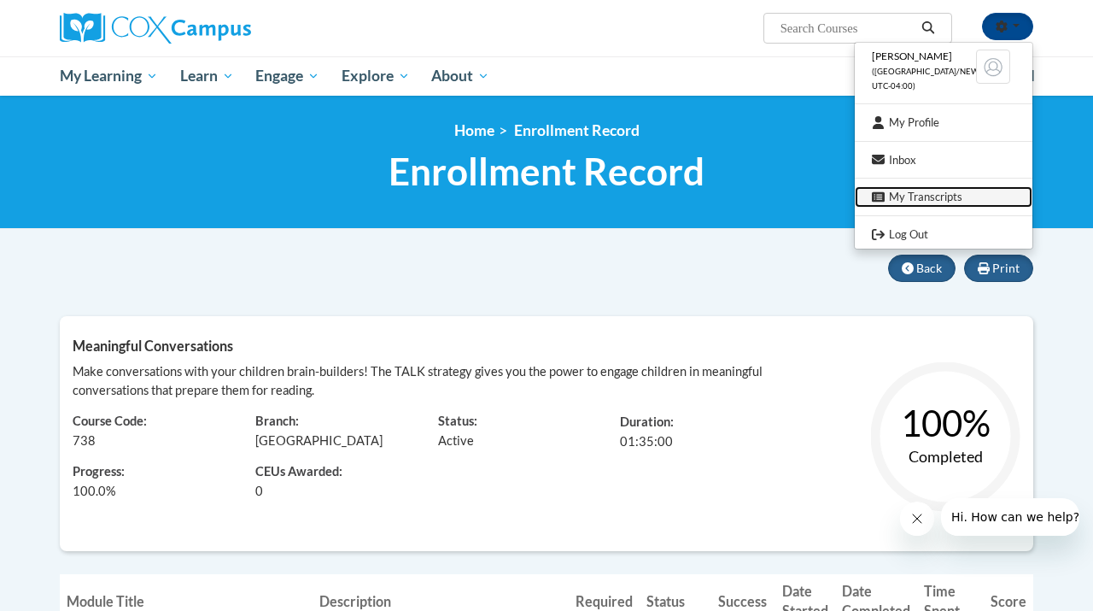
click at [912, 202] on link "My Transcripts" at bounding box center [944, 196] width 178 height 21
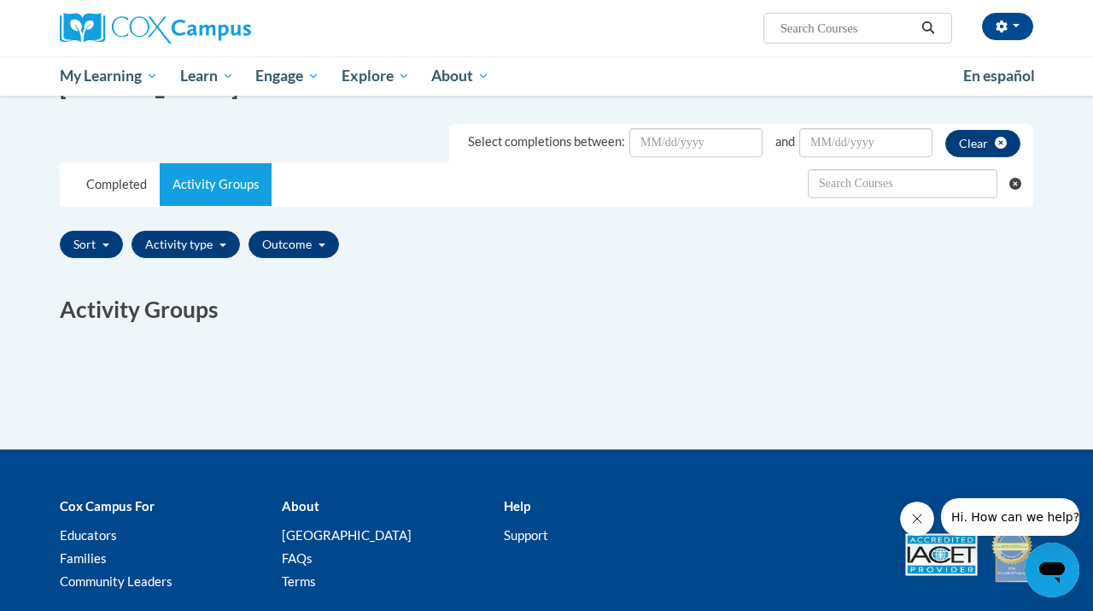
scroll to position [272, 0]
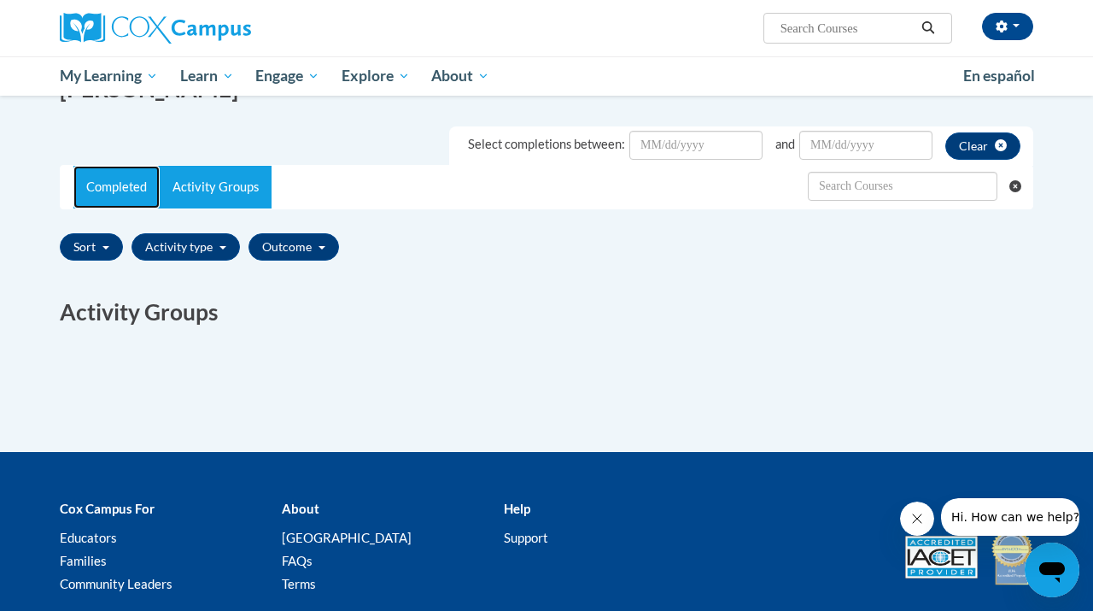
click at [132, 187] on link "Completed" at bounding box center [116, 187] width 86 height 43
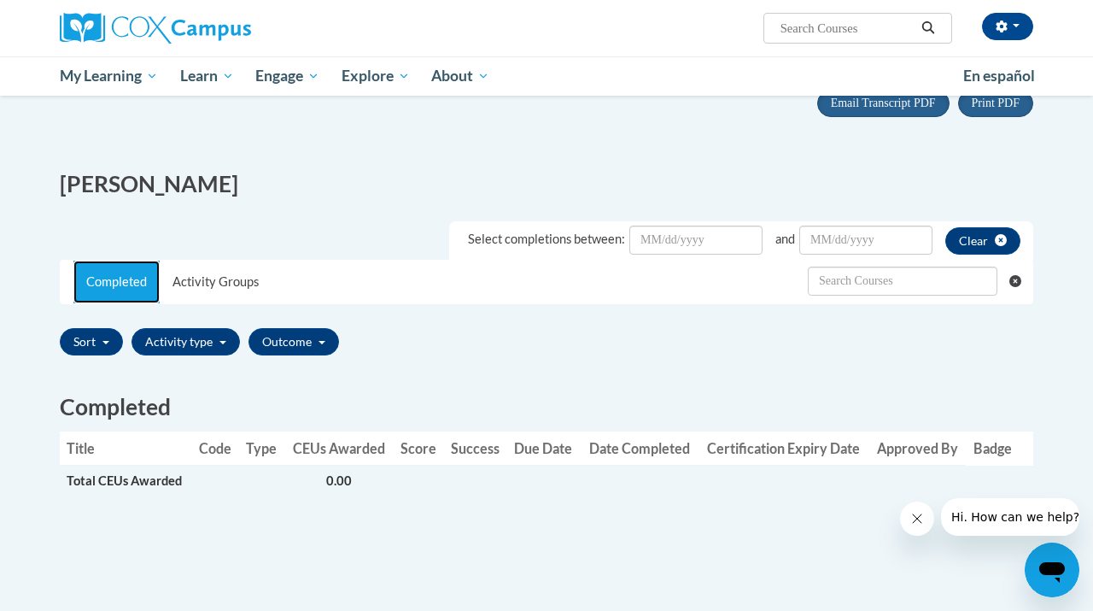
scroll to position [178, 0]
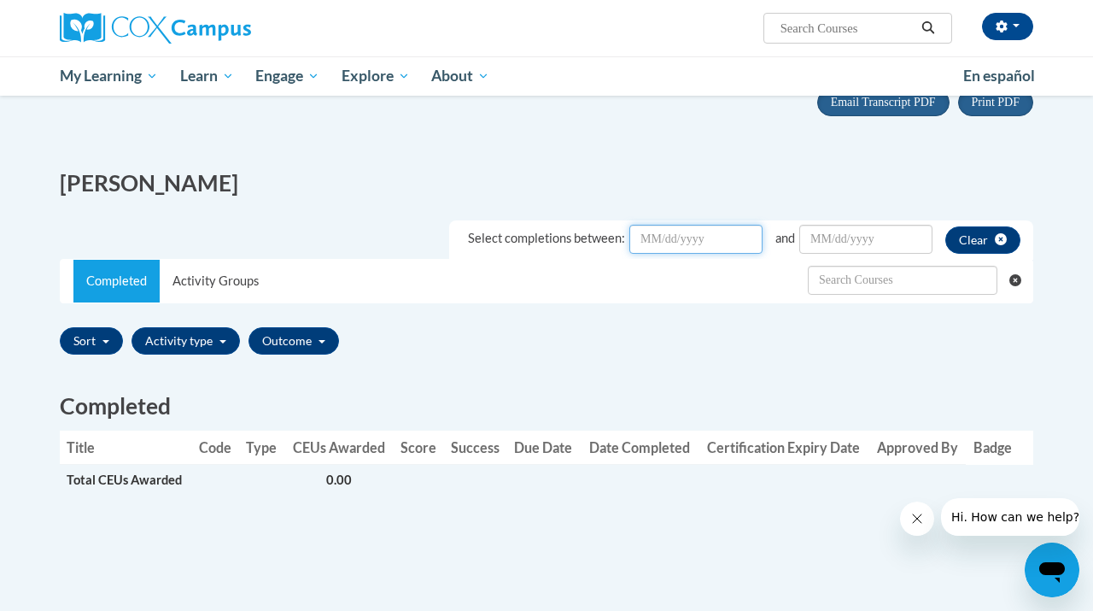
click at [657, 245] on input "Date Input" at bounding box center [695, 239] width 133 height 29
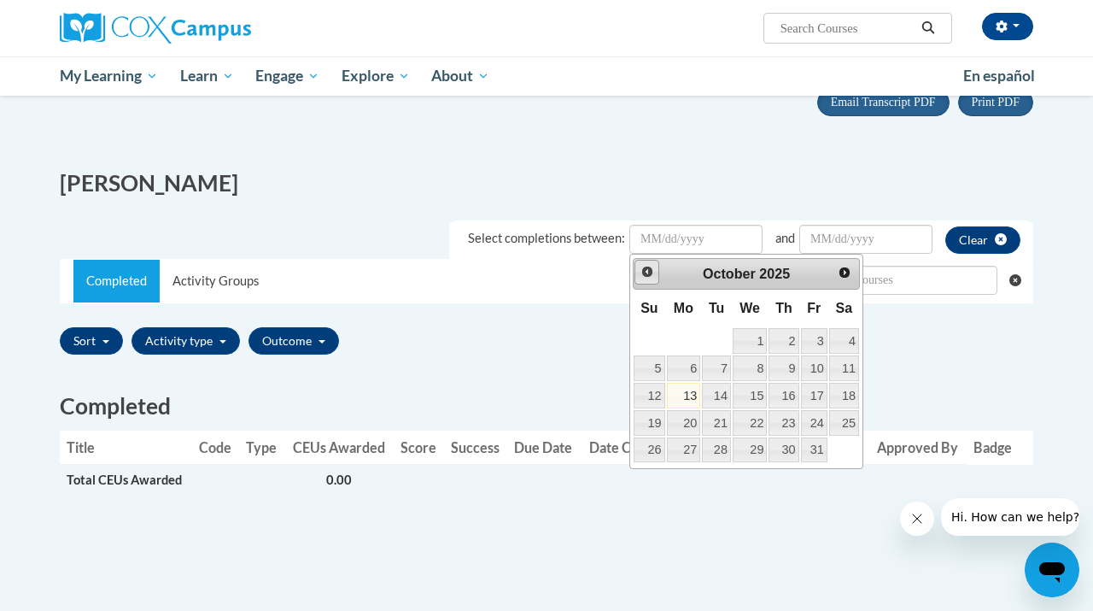
click at [652, 272] on span "Prev" at bounding box center [648, 272] width 14 height 14
click at [655, 451] on link "28" at bounding box center [649, 450] width 31 height 26
type input "September/28/20252025"
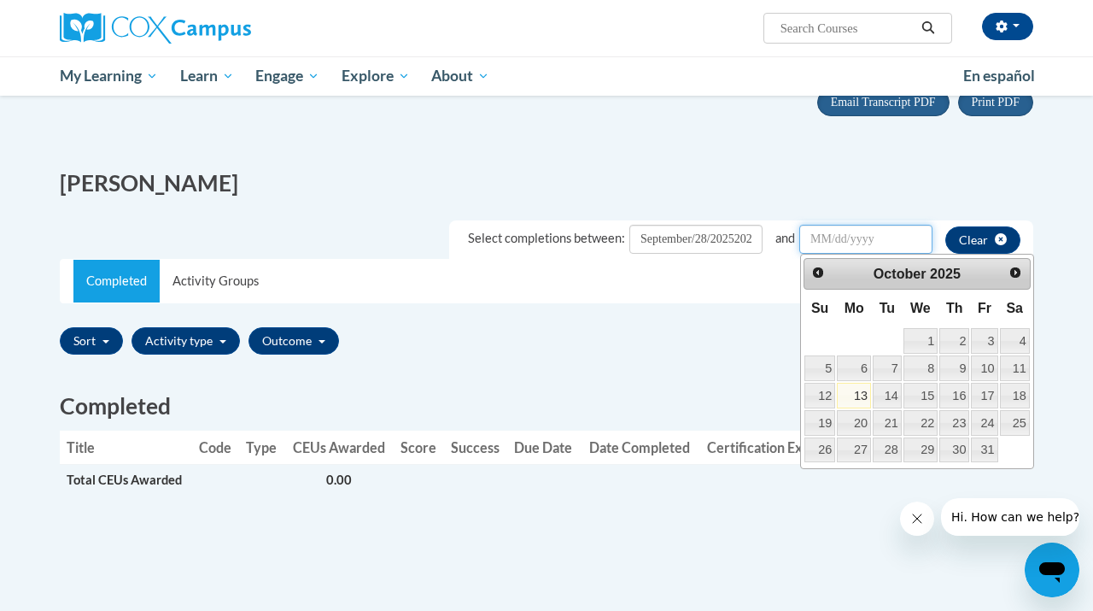
click at [856, 225] on input "Date Input" at bounding box center [865, 239] width 133 height 29
click at [856, 396] on link "13" at bounding box center [854, 396] width 34 height 26
type input "October/13/20252025"
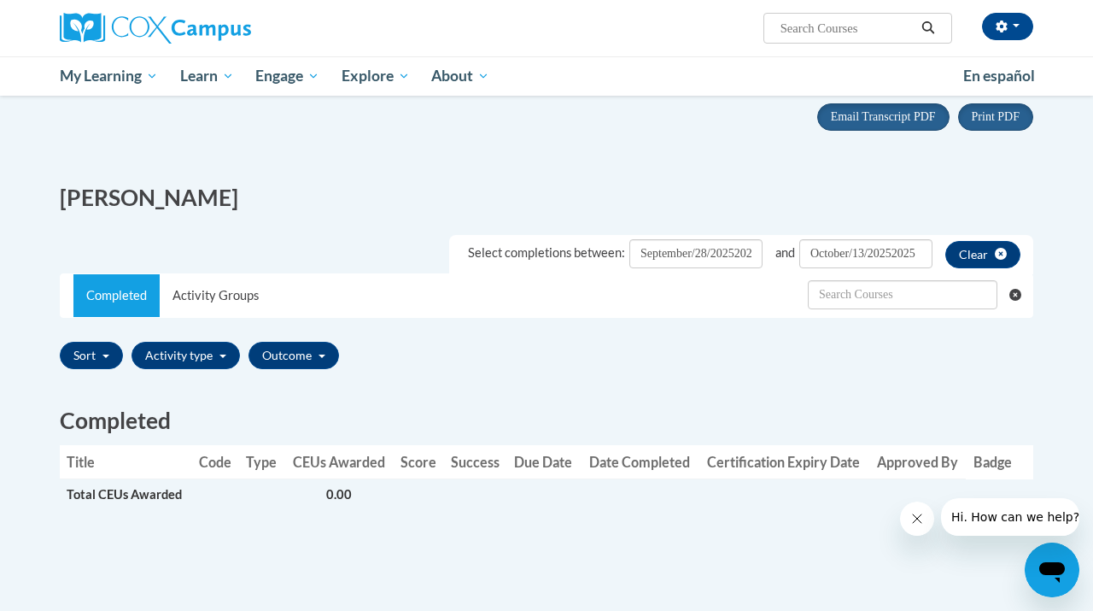
scroll to position [165, 0]
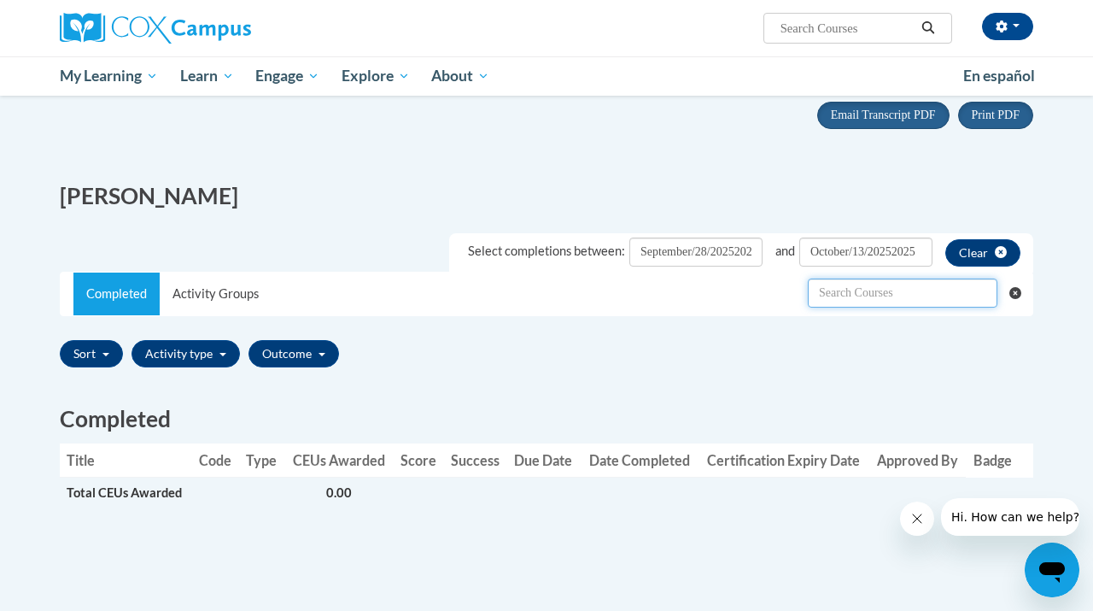
click at [883, 296] on input "text" at bounding box center [903, 292] width 190 height 29
click at [890, 371] on div "Sort Title Code Date Completed Certificate Expiration Dated Due Date Selected F…" at bounding box center [547, 353] width 974 height 40
click at [752, 338] on div "Sort Title Code Date Completed Certificate Expiration Dated Due Date Selected F…" at bounding box center [547, 353] width 974 height 40
click at [874, 119] on span "Email Transcript PDF" at bounding box center [883, 114] width 105 height 13
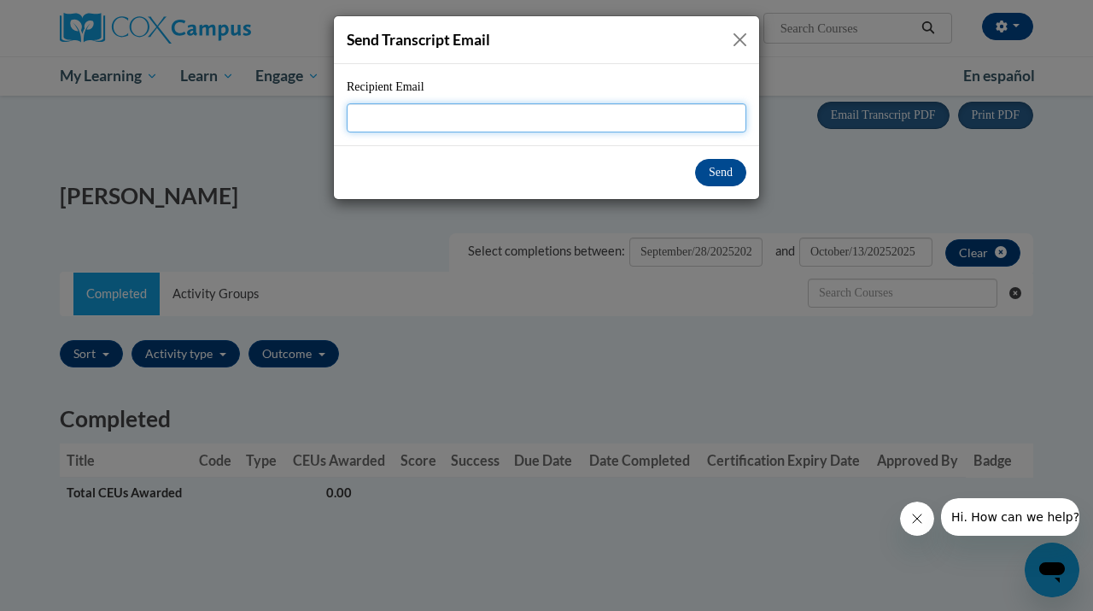
type input "emilee.applegate00@gmail.com"
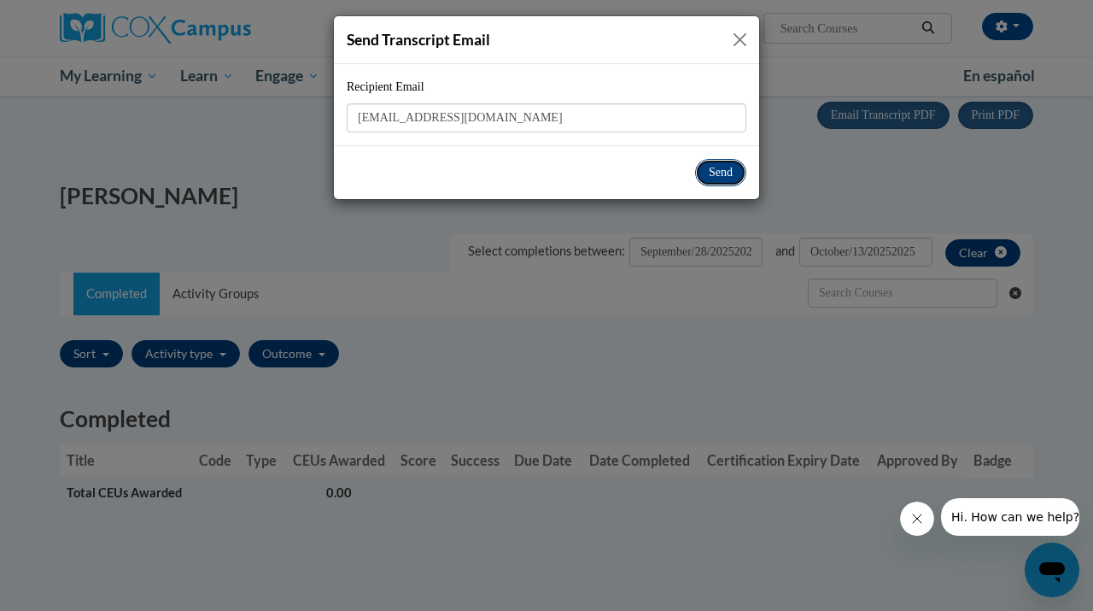
click at [724, 172] on button "Send" at bounding box center [720, 172] width 51 height 27
click at [717, 171] on button "Send" at bounding box center [720, 172] width 51 height 27
click at [739, 32] on button "Close" at bounding box center [739, 39] width 21 height 21
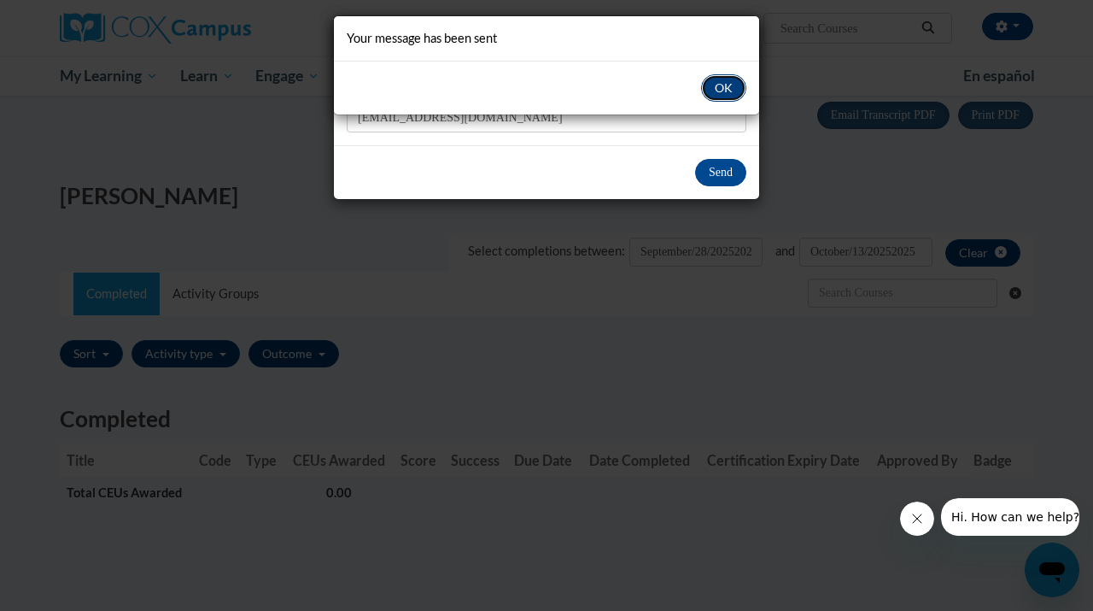
click at [721, 94] on button "OK" at bounding box center [723, 87] width 45 height 27
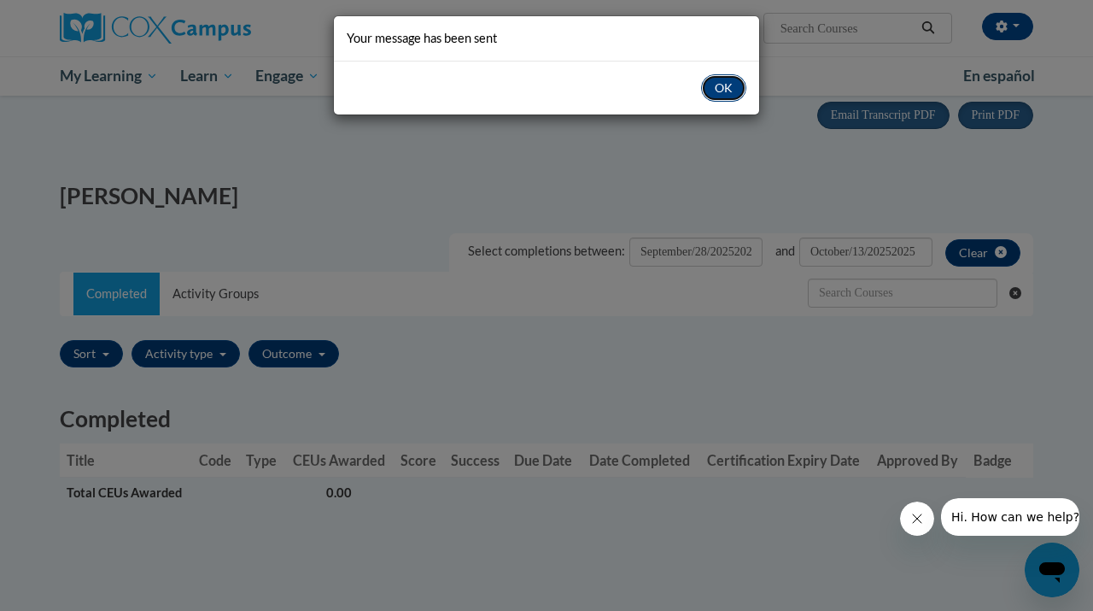
click at [729, 99] on button "OK" at bounding box center [723, 87] width 45 height 27
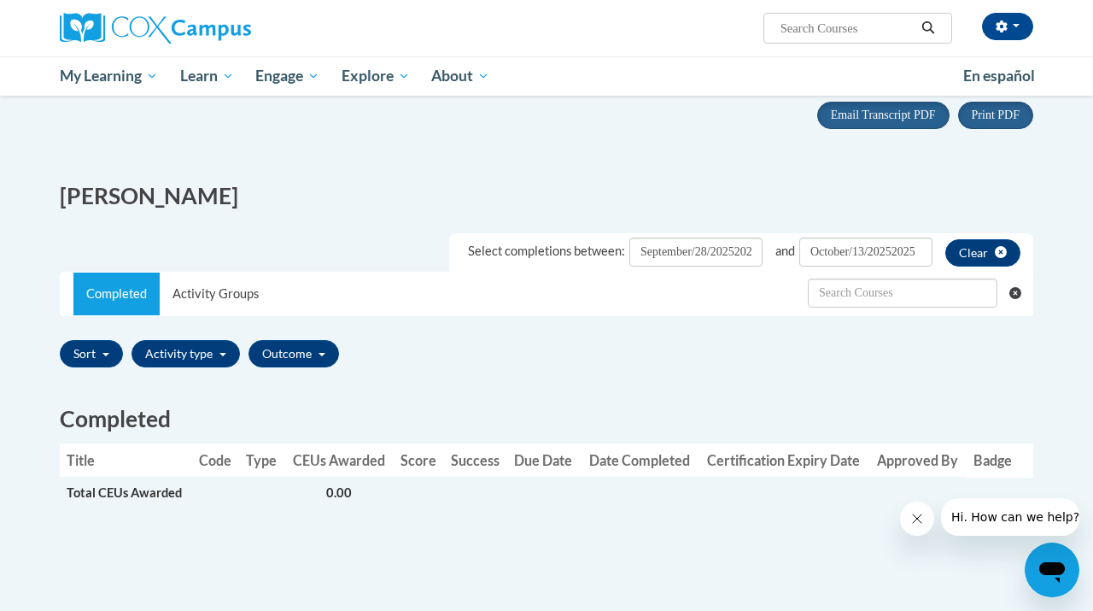
scroll to position [267, 0]
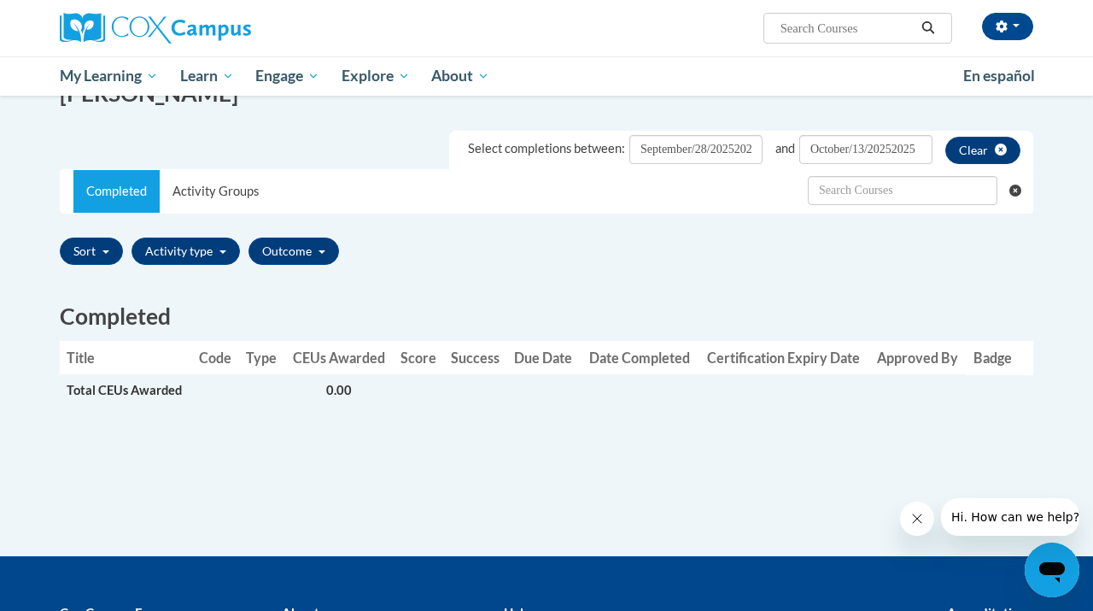
click at [562, 343] on th "Due Date" at bounding box center [543, 358] width 73 height 34
click at [108, 249] on button "Sort" at bounding box center [91, 250] width 63 height 27
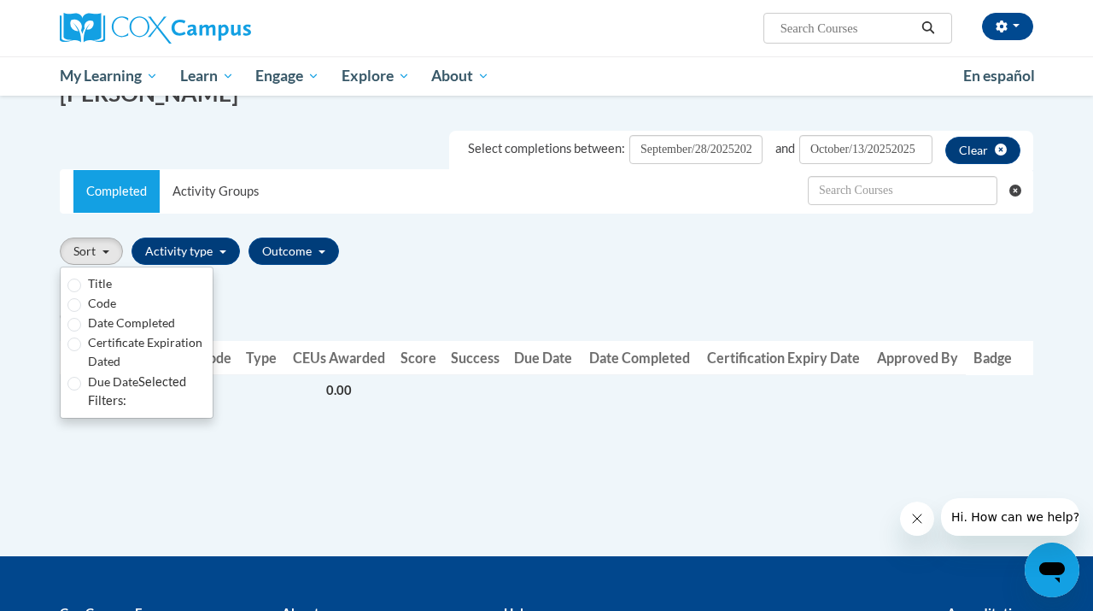
click at [317, 300] on div "Completed Title Code Type CEUs Awarded Score Success Due Date Date Completed Ce…" at bounding box center [546, 362] width 999 height 183
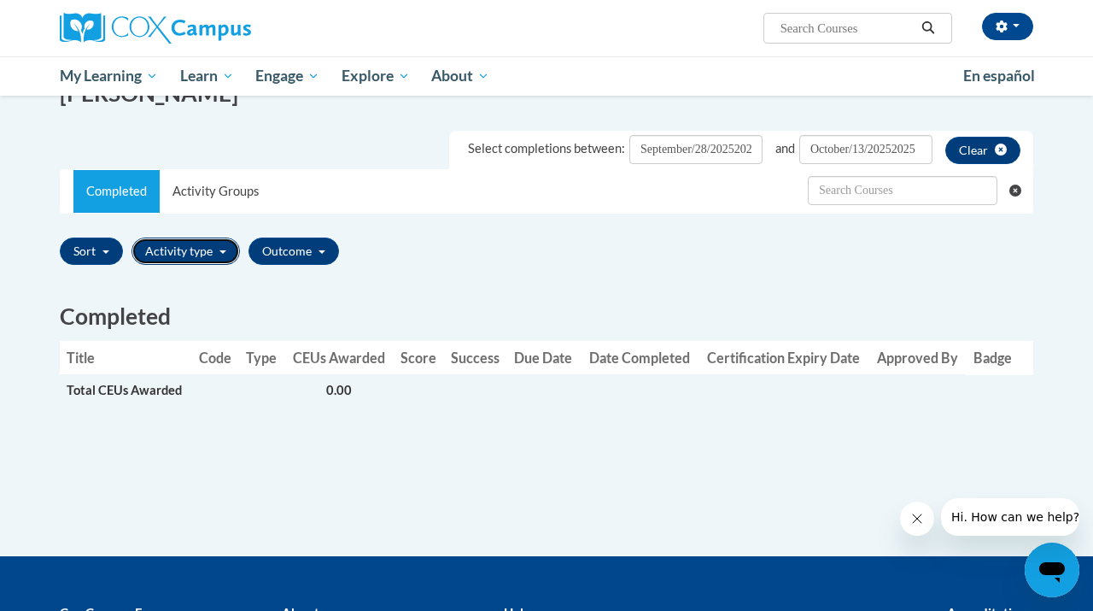
click at [207, 247] on button "Activity type" at bounding box center [186, 250] width 108 height 27
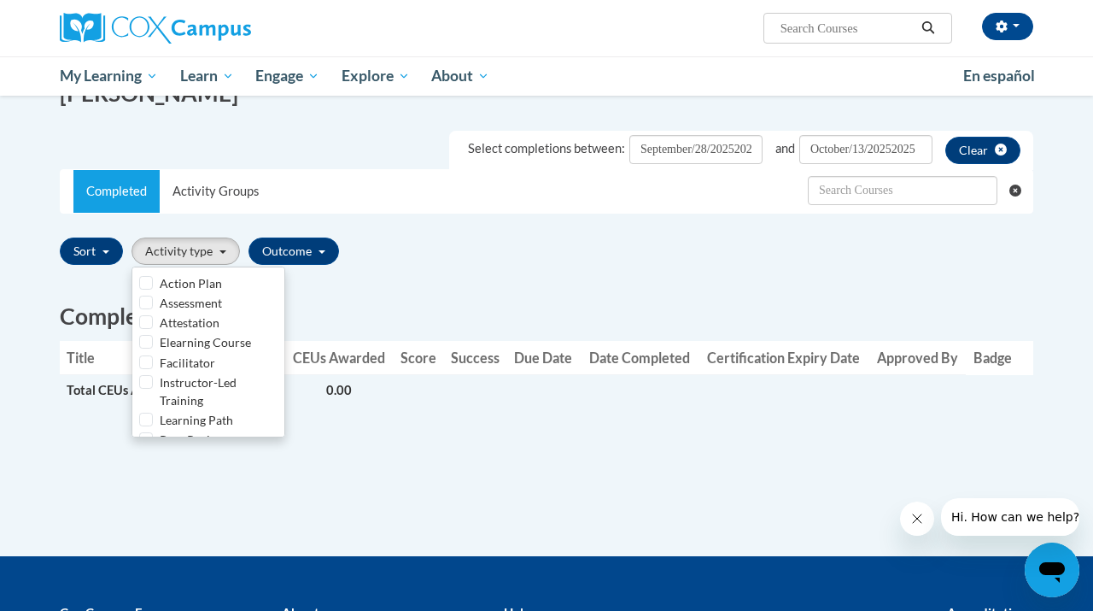
click at [395, 412] on div "Title Code Type CEUs Awarded Score Success Due Date Date Completed Certificatio…" at bounding box center [547, 382] width 974 height 83
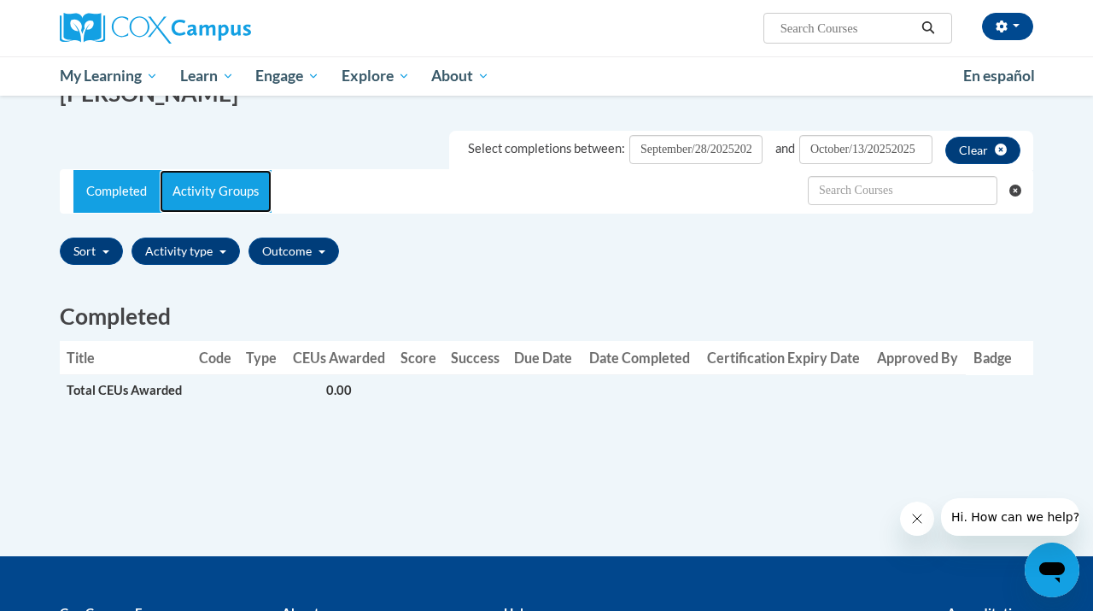
click at [232, 199] on link "Activity Groups" at bounding box center [216, 191] width 112 height 43
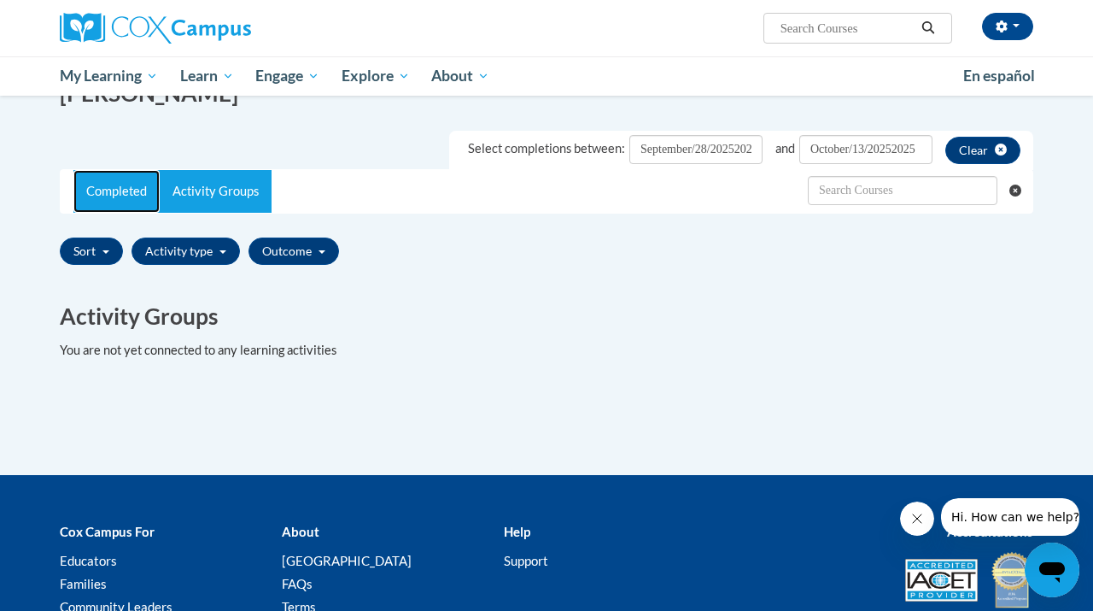
click at [145, 193] on link "Completed" at bounding box center [116, 191] width 86 height 43
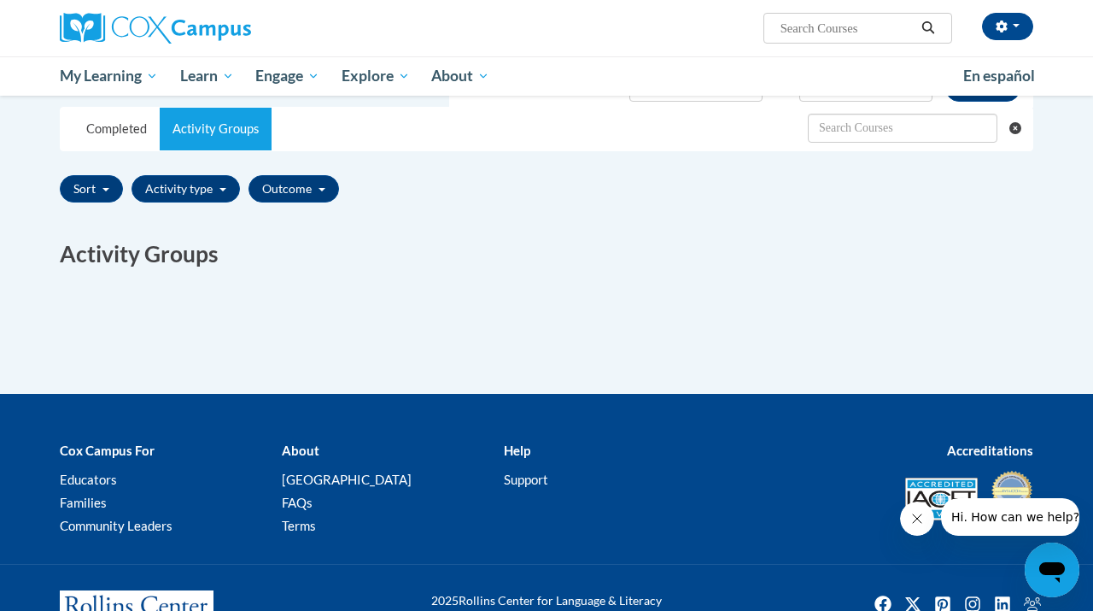
scroll to position [333, 0]
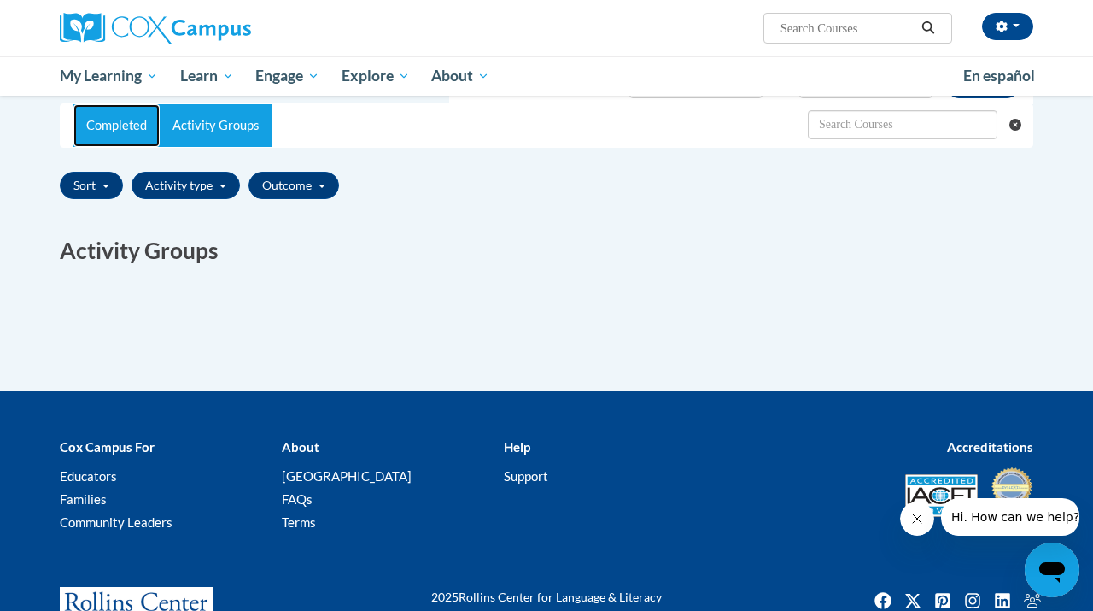
click at [140, 147] on link "Completed" at bounding box center [116, 125] width 86 height 43
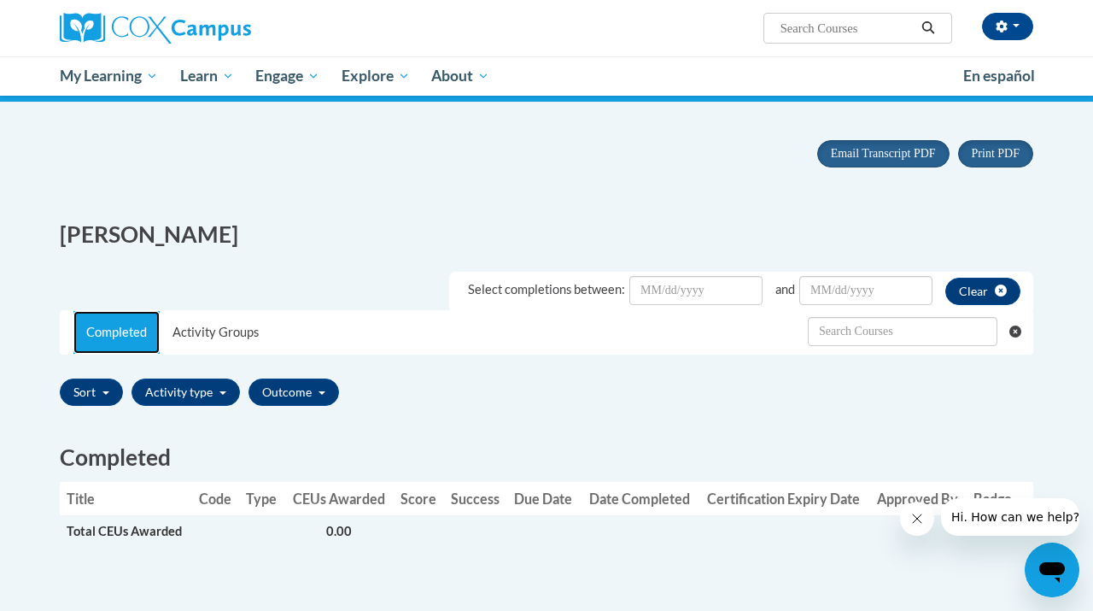
scroll to position [121, 0]
